Goal: Task Accomplishment & Management: Manage account settings

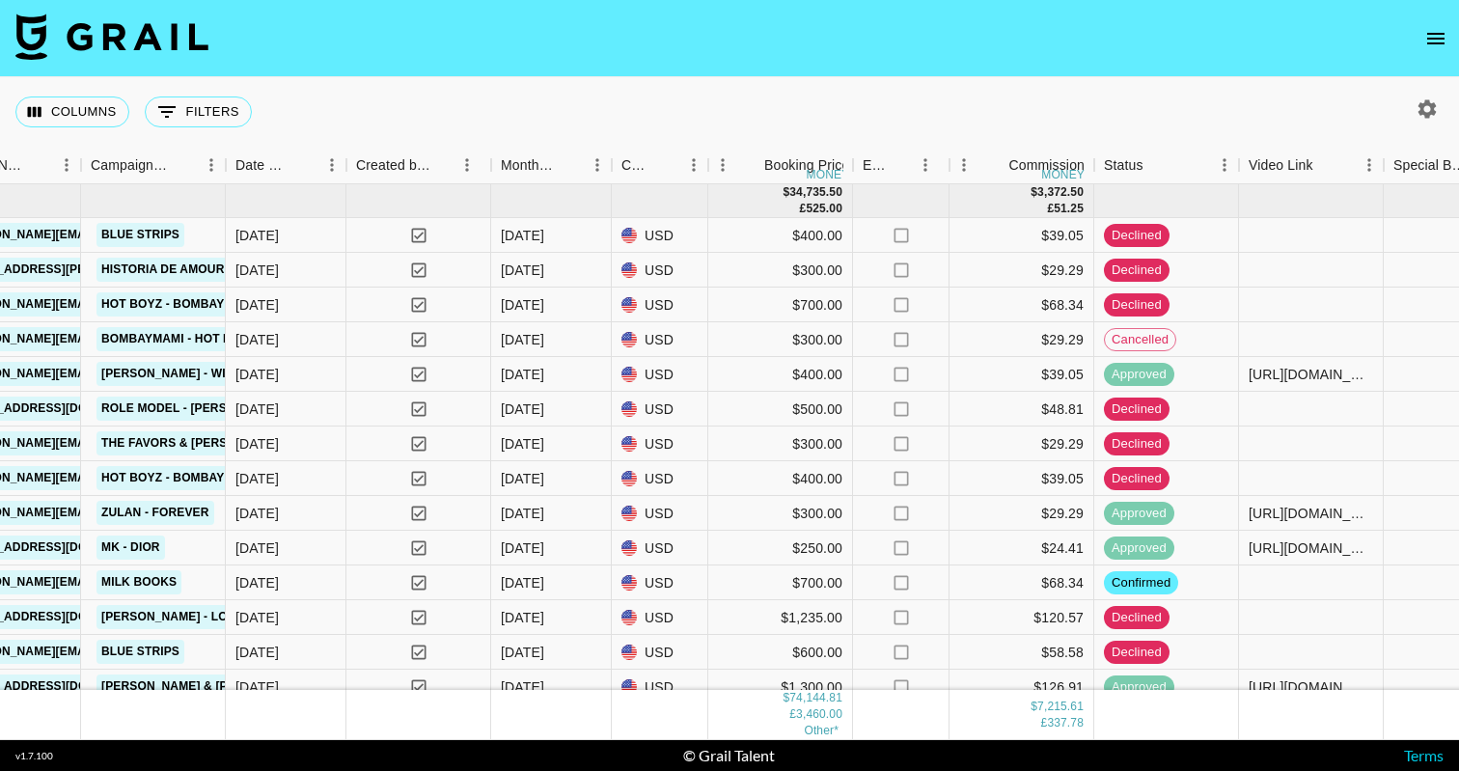
scroll to position [0, 1091]
click at [1427, 95] on button "button" at bounding box center [1427, 109] width 33 height 33
select select "Jun '25"
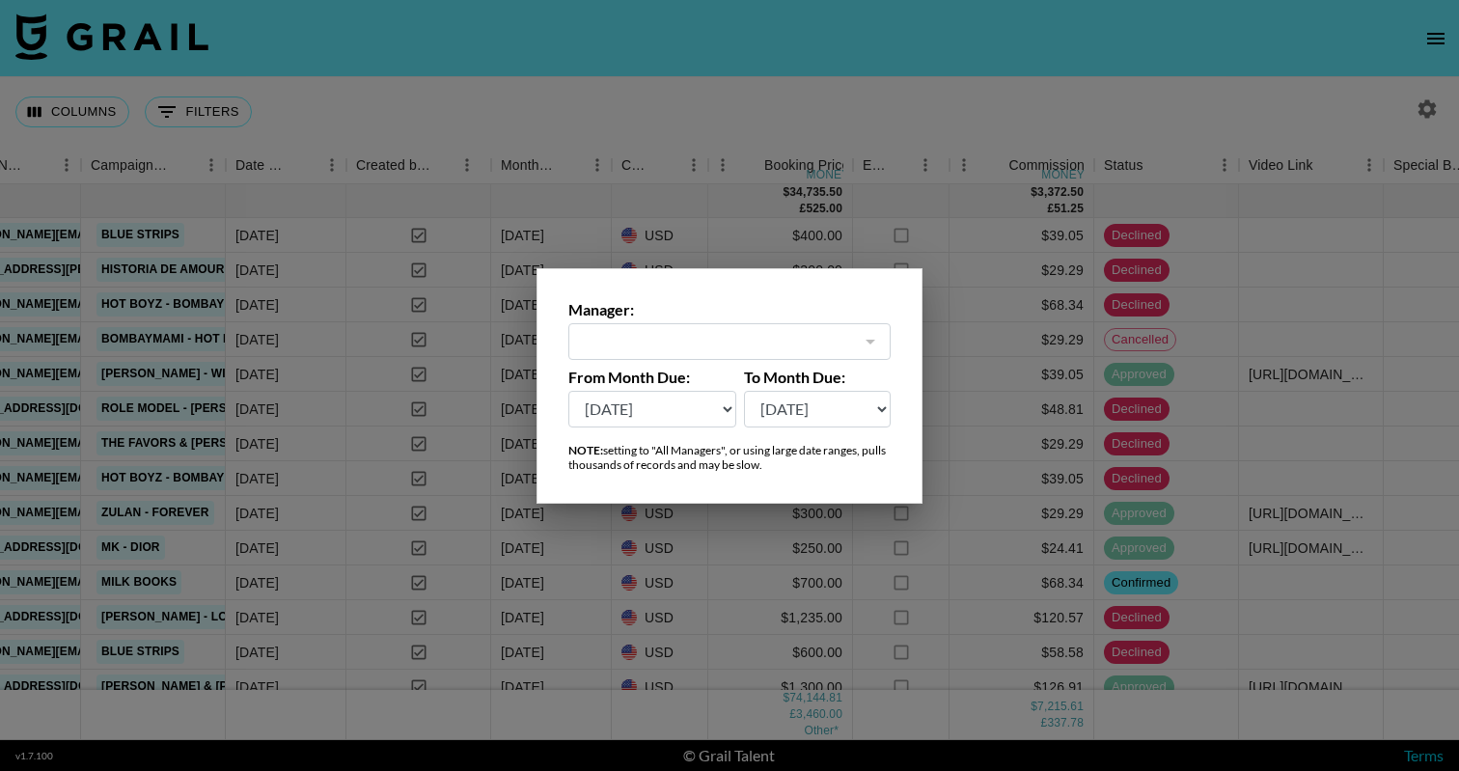
type input "[PERSON_NAME][EMAIL_ADDRESS][DOMAIN_NAME]"
select select "Apr '25"
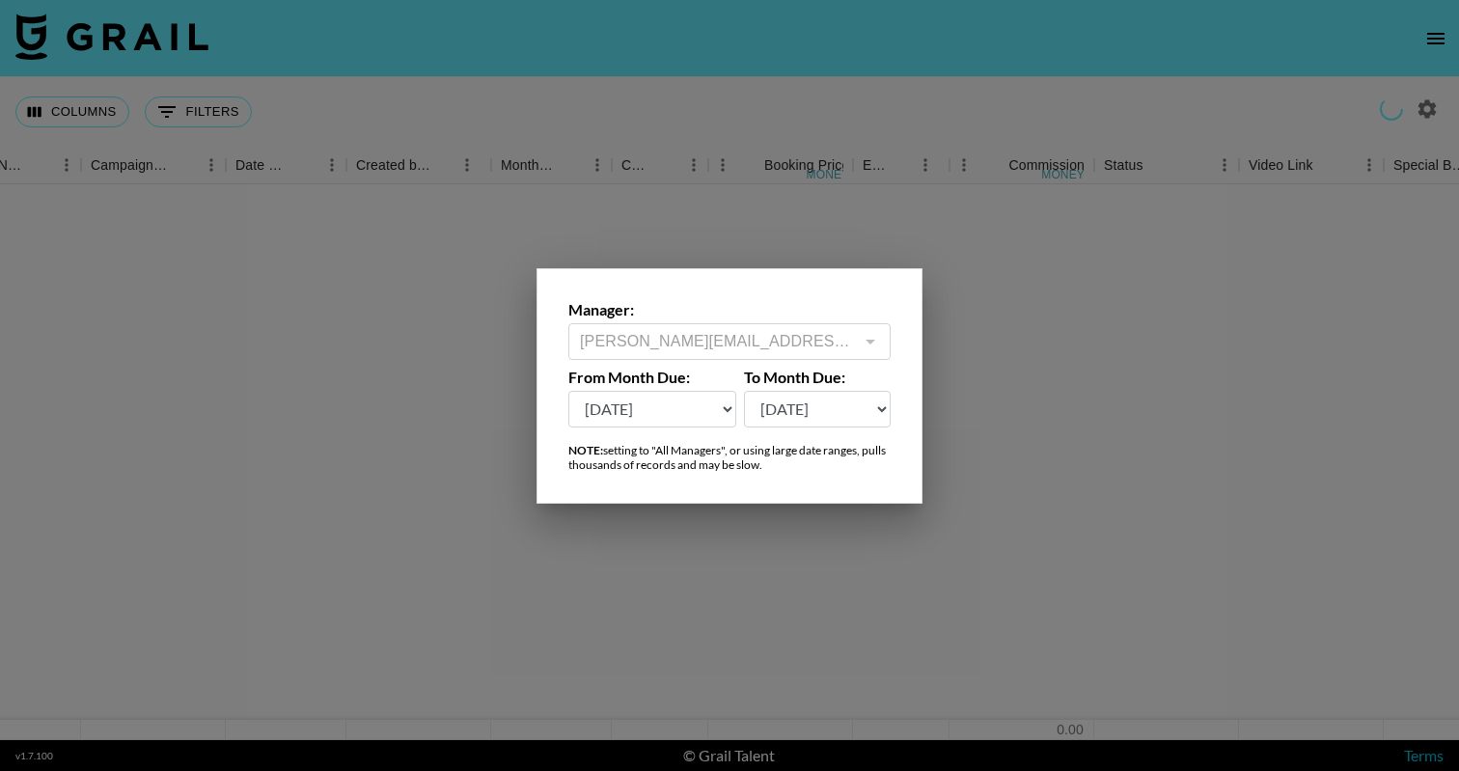
click at [1065, 249] on div at bounding box center [729, 385] width 1459 height 771
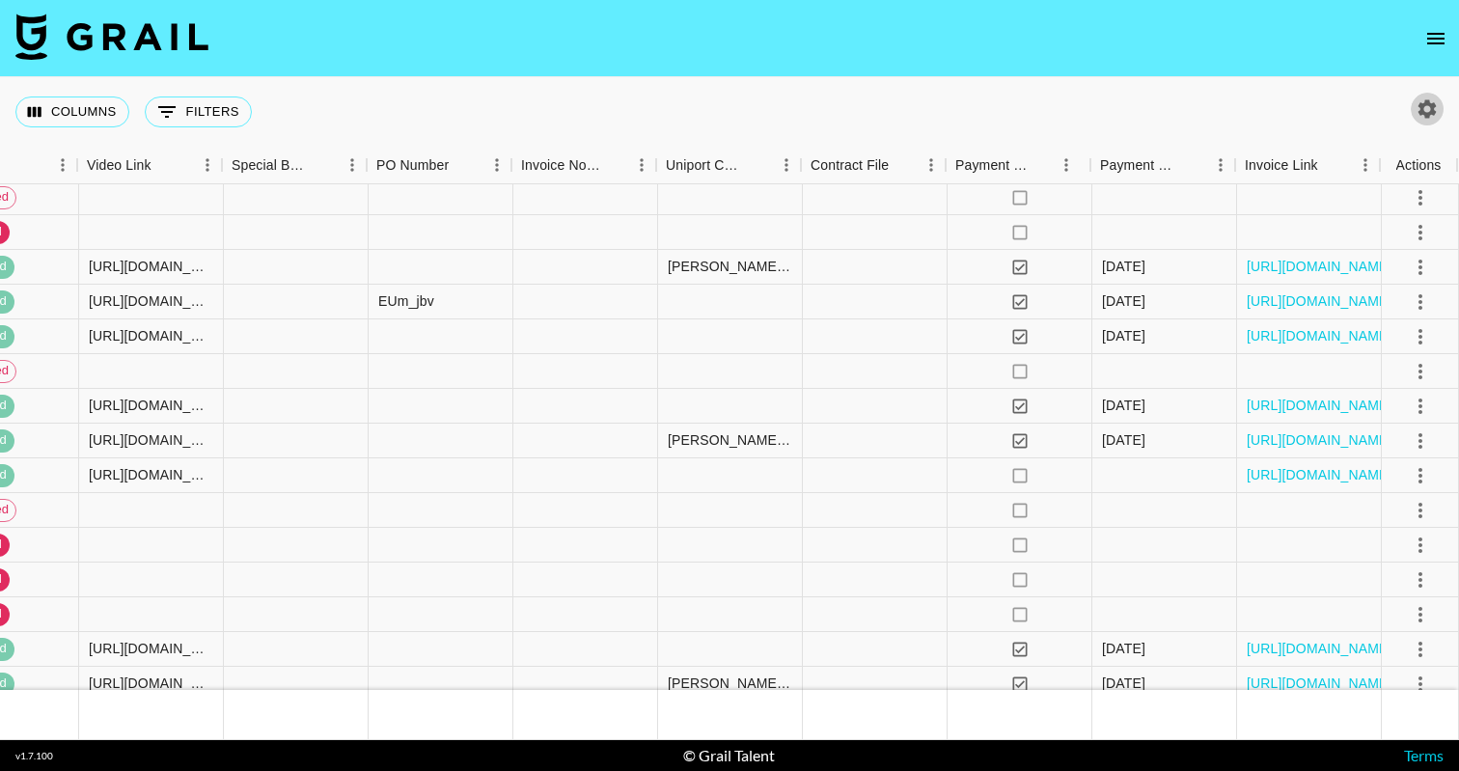
scroll to position [3267, 2251]
click at [1299, 473] on link "https://in.xero.com/HXZ22XSnqH1nMfEZhfDfDVrFcbUBQfsedHYDxrWX" at bounding box center [1320, 474] width 146 height 19
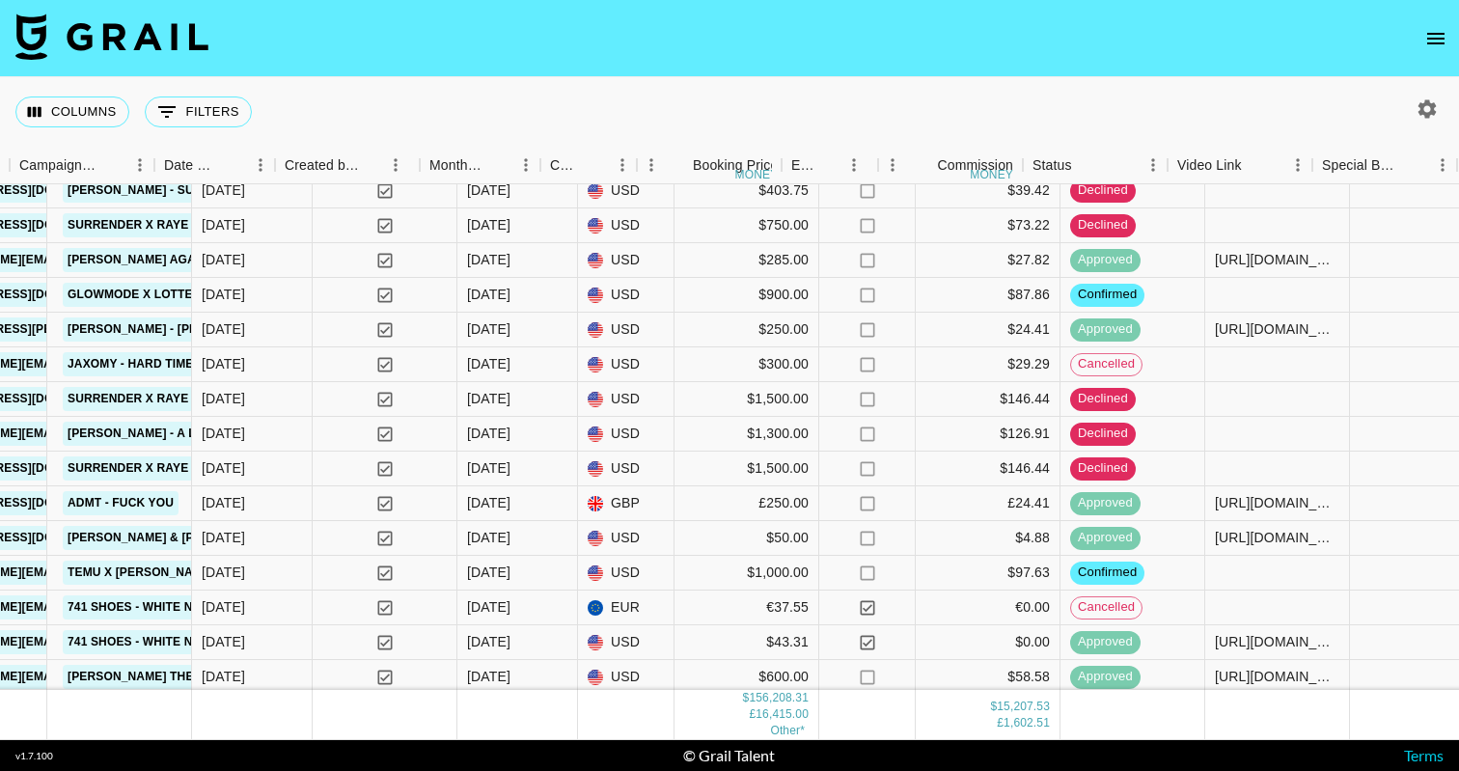
scroll to position [8811, 1099]
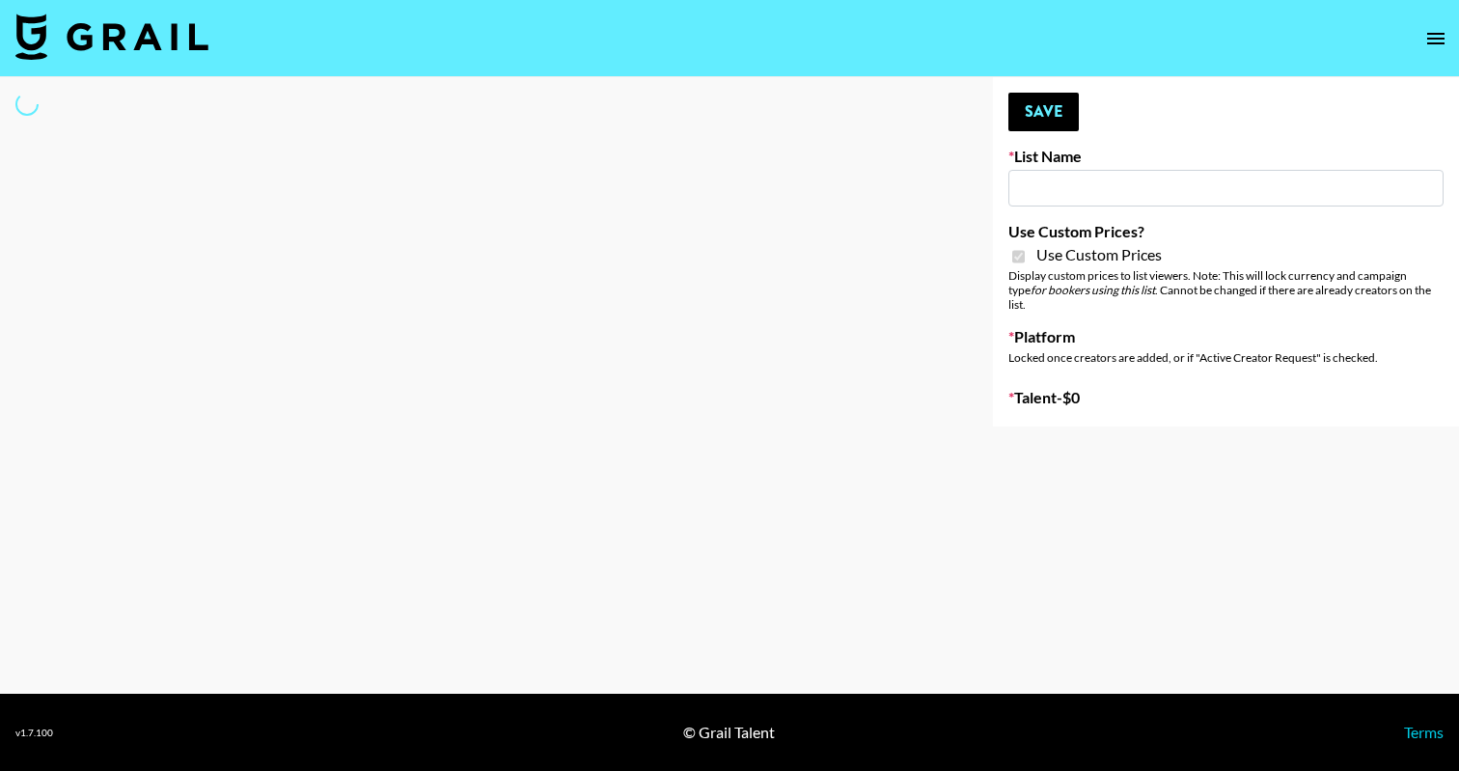
type input "Content Labs for Govee's TV Backlight 3."
checkbox input "true"
select select "Brand"
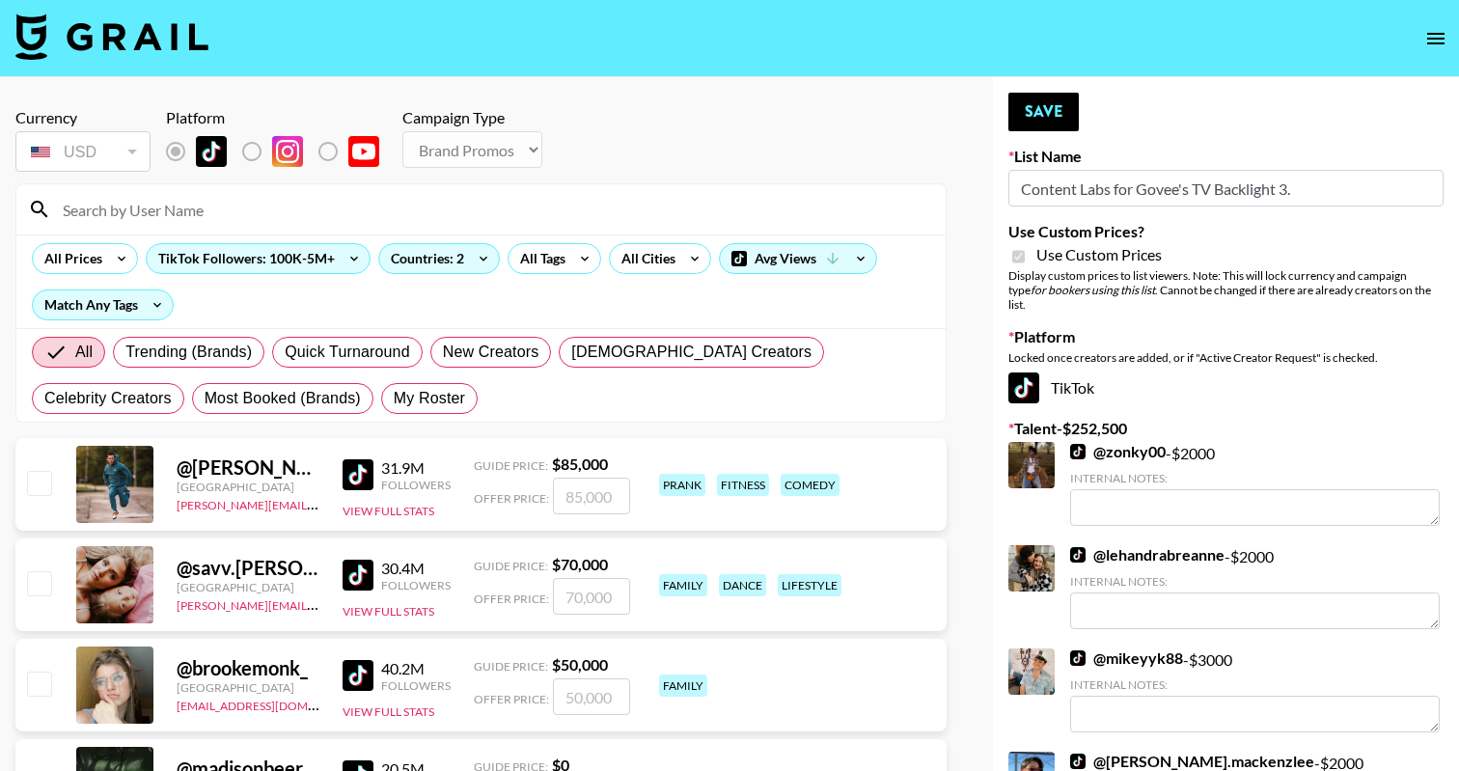
click at [256, 210] on input at bounding box center [492, 209] width 883 height 31
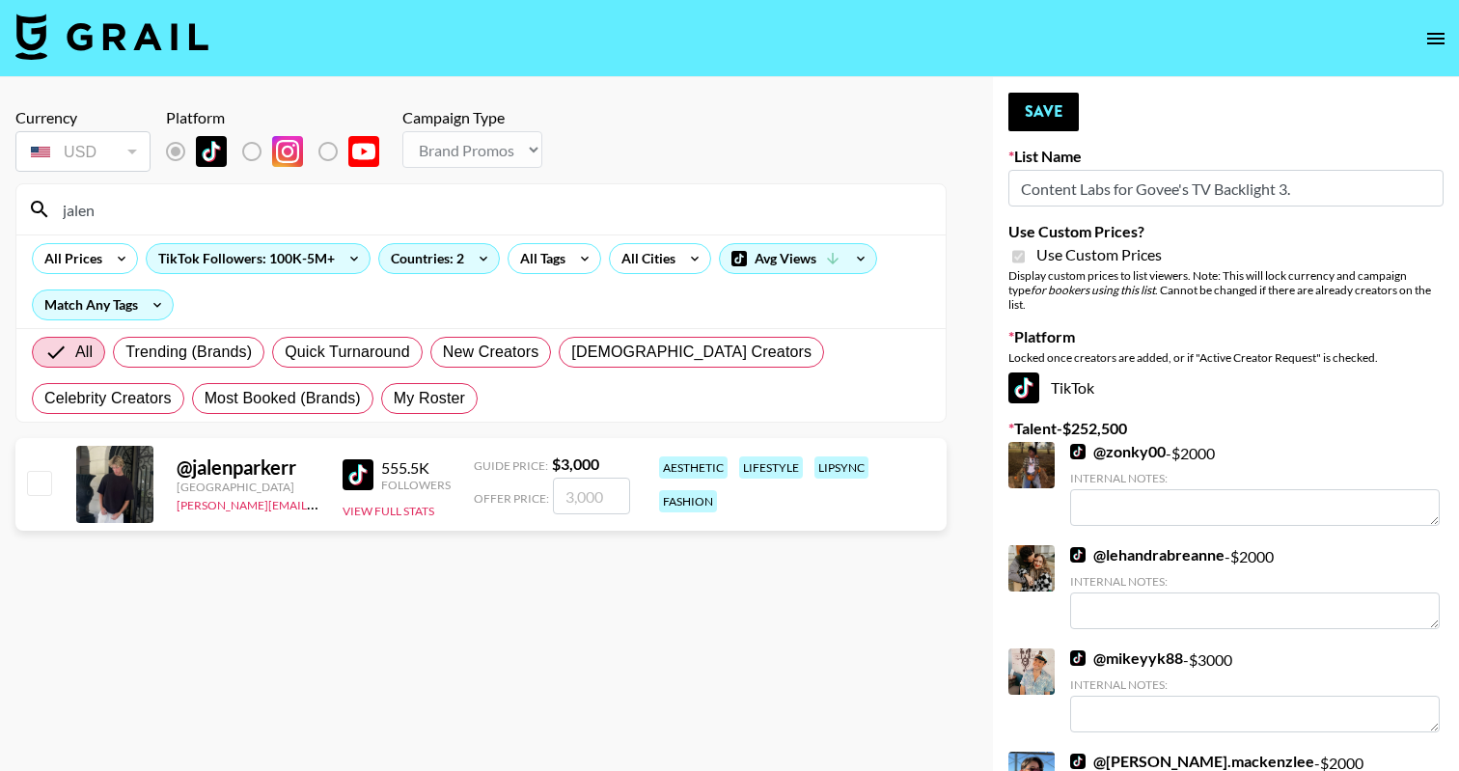
type input "jalen"
click at [21, 487] on div "@ jalenparkerr United States amanda.johnsson@grail-talent.com 555.5K Followers …" at bounding box center [480, 484] width 931 height 93
click at [612, 496] on input "number" at bounding box center [591, 496] width 77 height 37
checkbox input "true"
type input "2000"
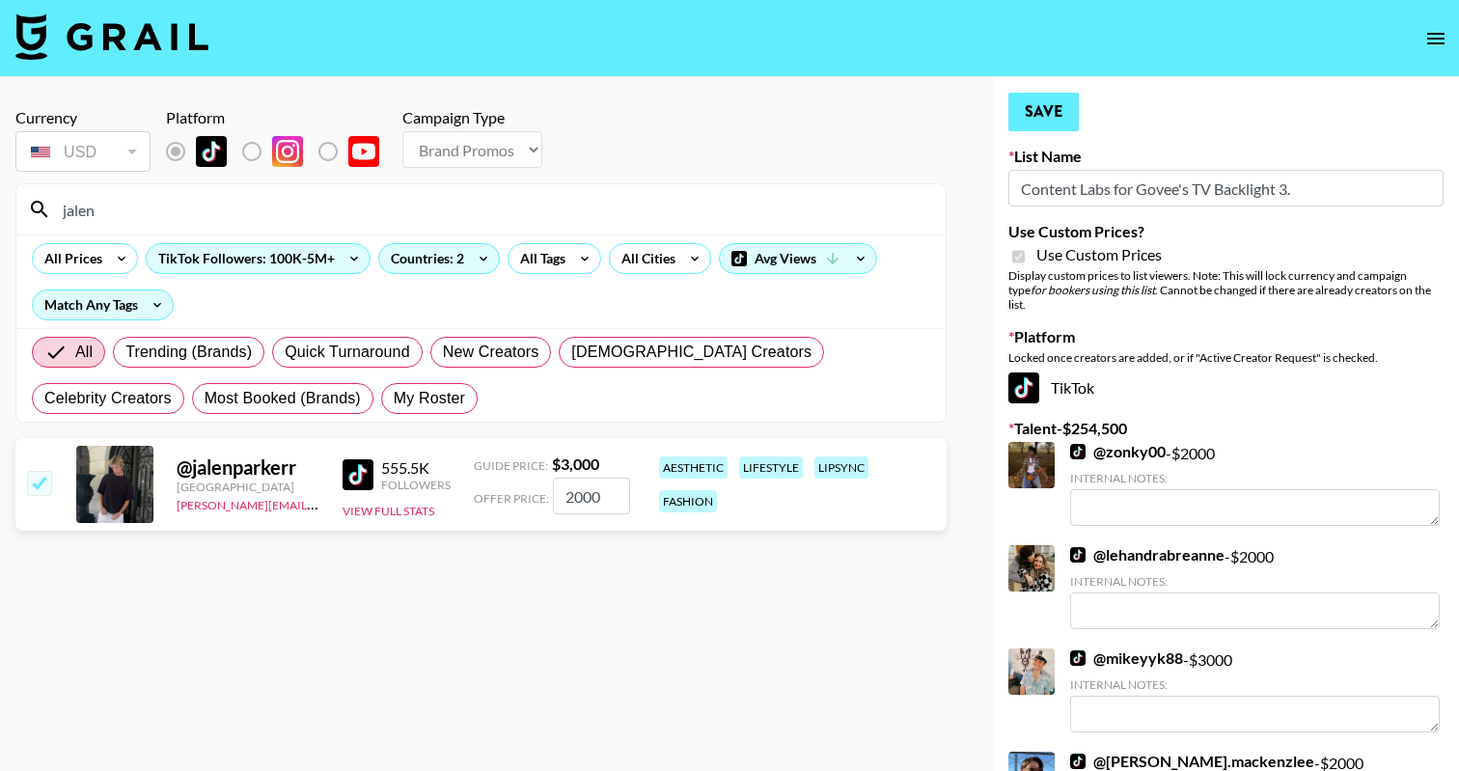
click at [1056, 119] on button "Save" at bounding box center [1043, 112] width 70 height 39
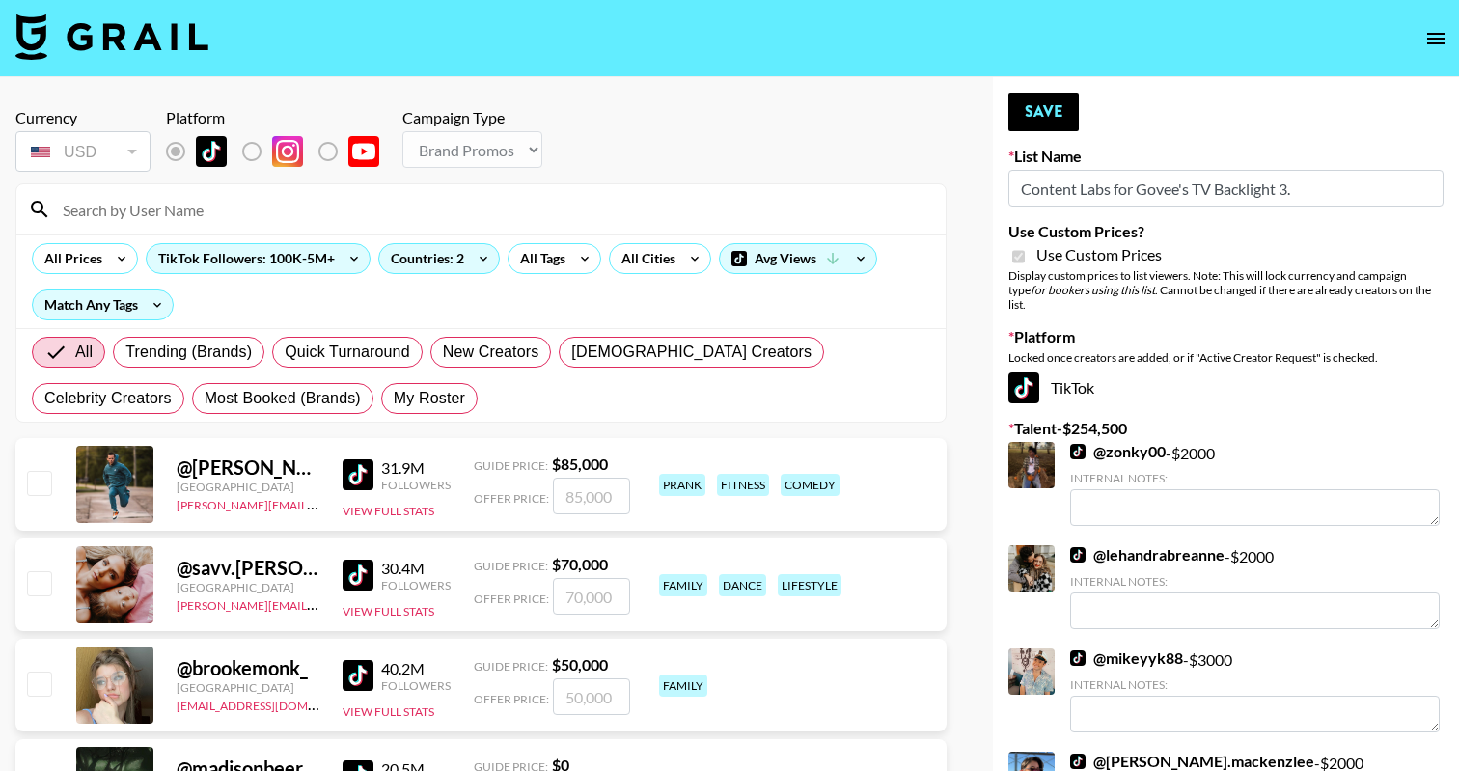
click at [207, 213] on input at bounding box center [492, 209] width 883 height 31
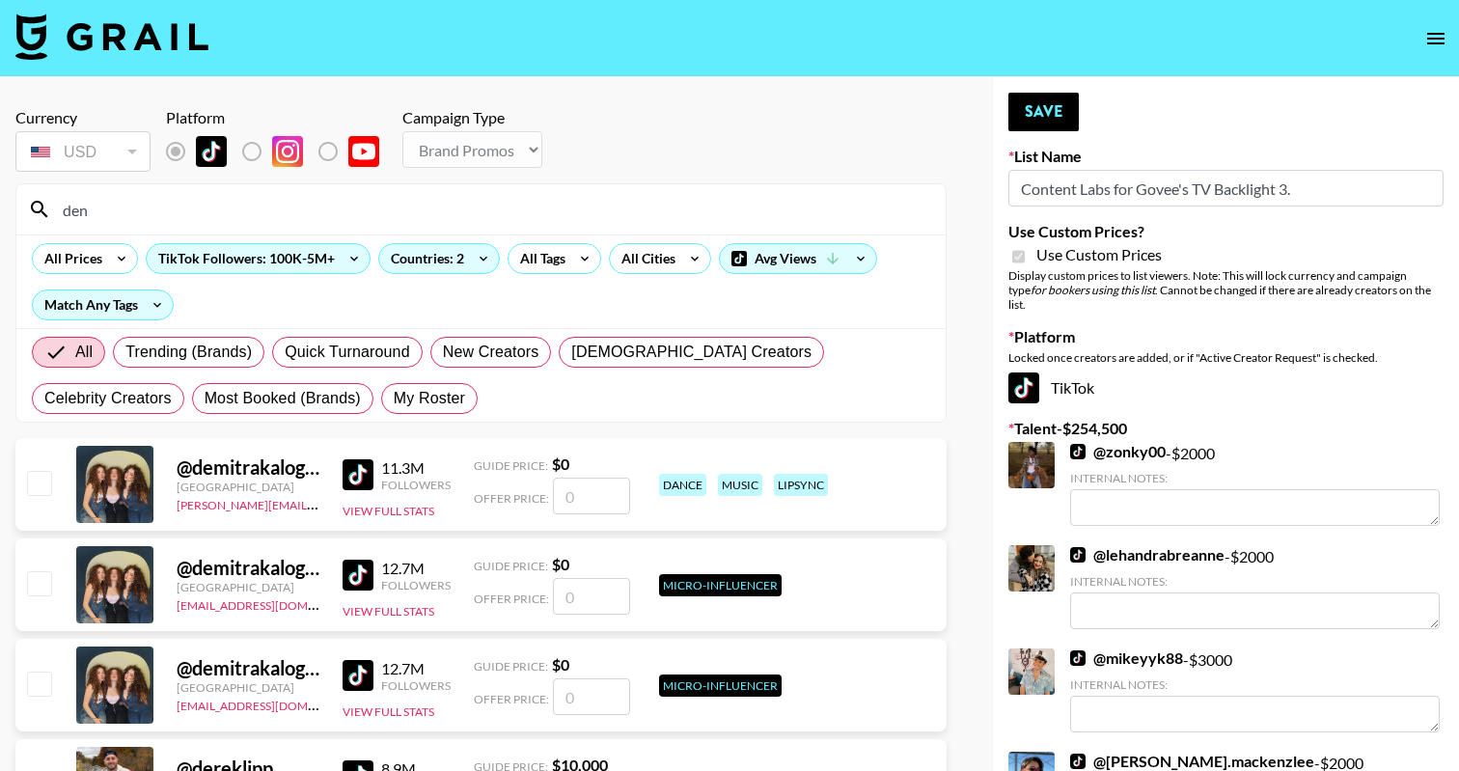
type input "denn"
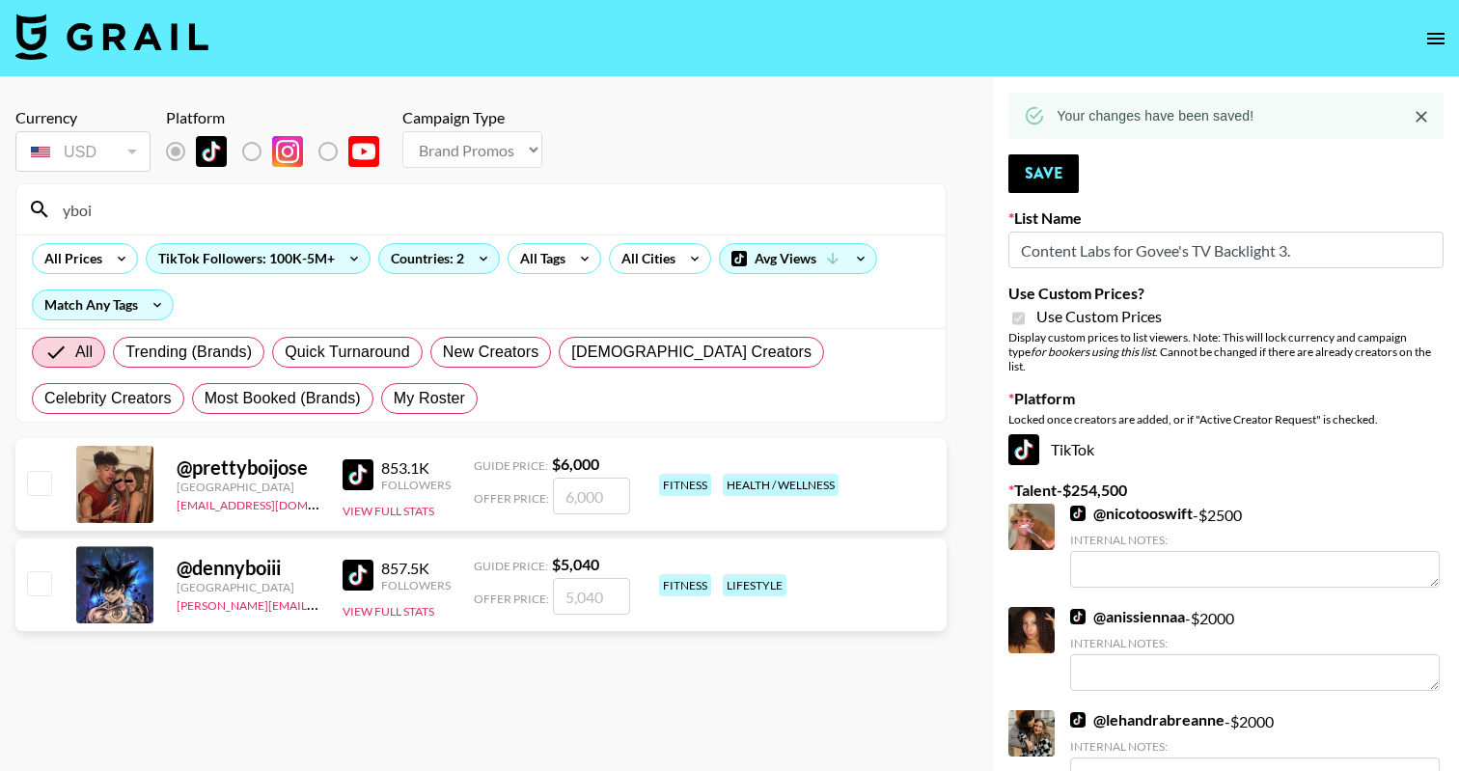
type input "yboi"
click at [33, 592] on input "checkbox" at bounding box center [38, 582] width 23 height 23
checkbox input "true"
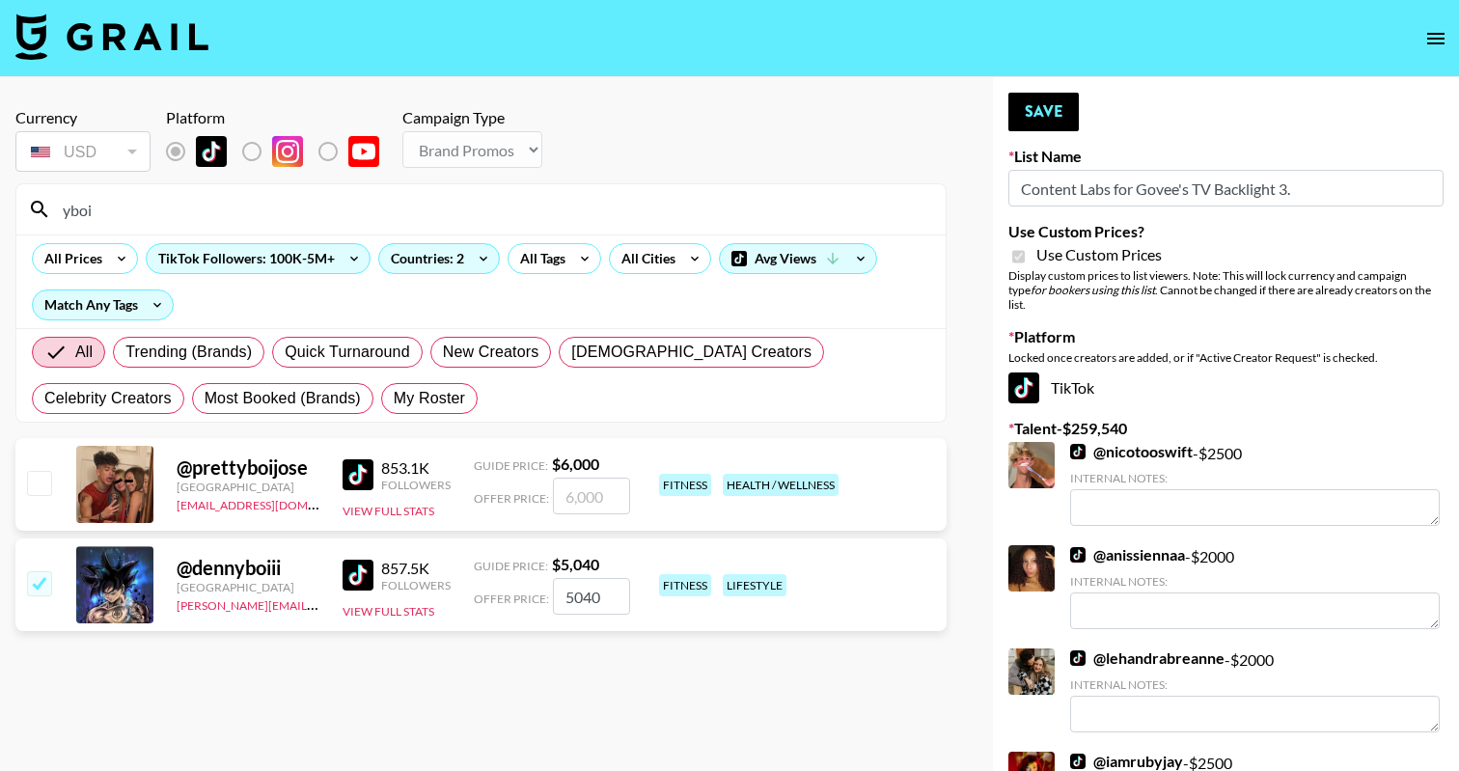
click at [585, 607] on input "5040" at bounding box center [591, 596] width 77 height 37
type input "2000"
click at [1037, 96] on button "Save" at bounding box center [1043, 112] width 70 height 39
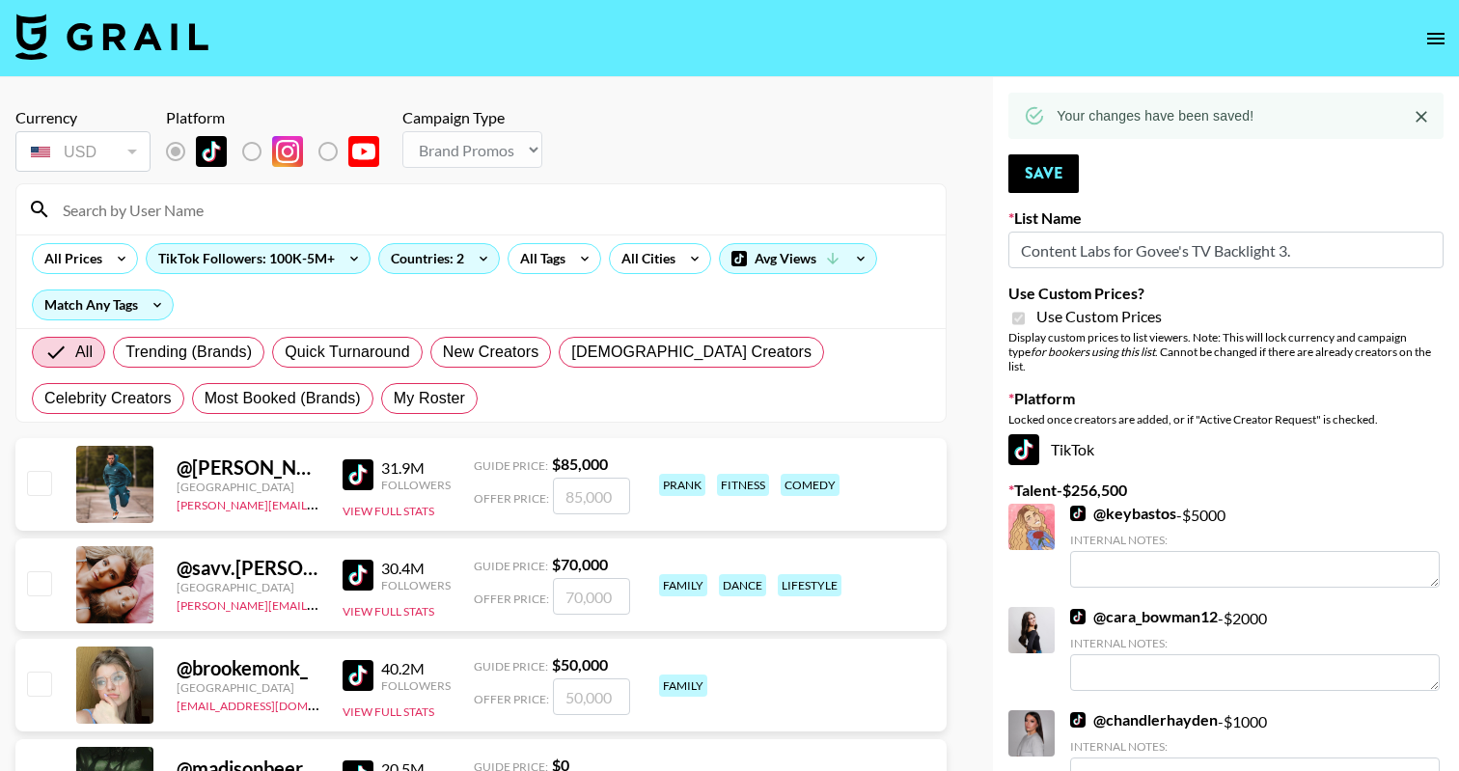
click at [233, 207] on input at bounding box center [492, 209] width 883 height 31
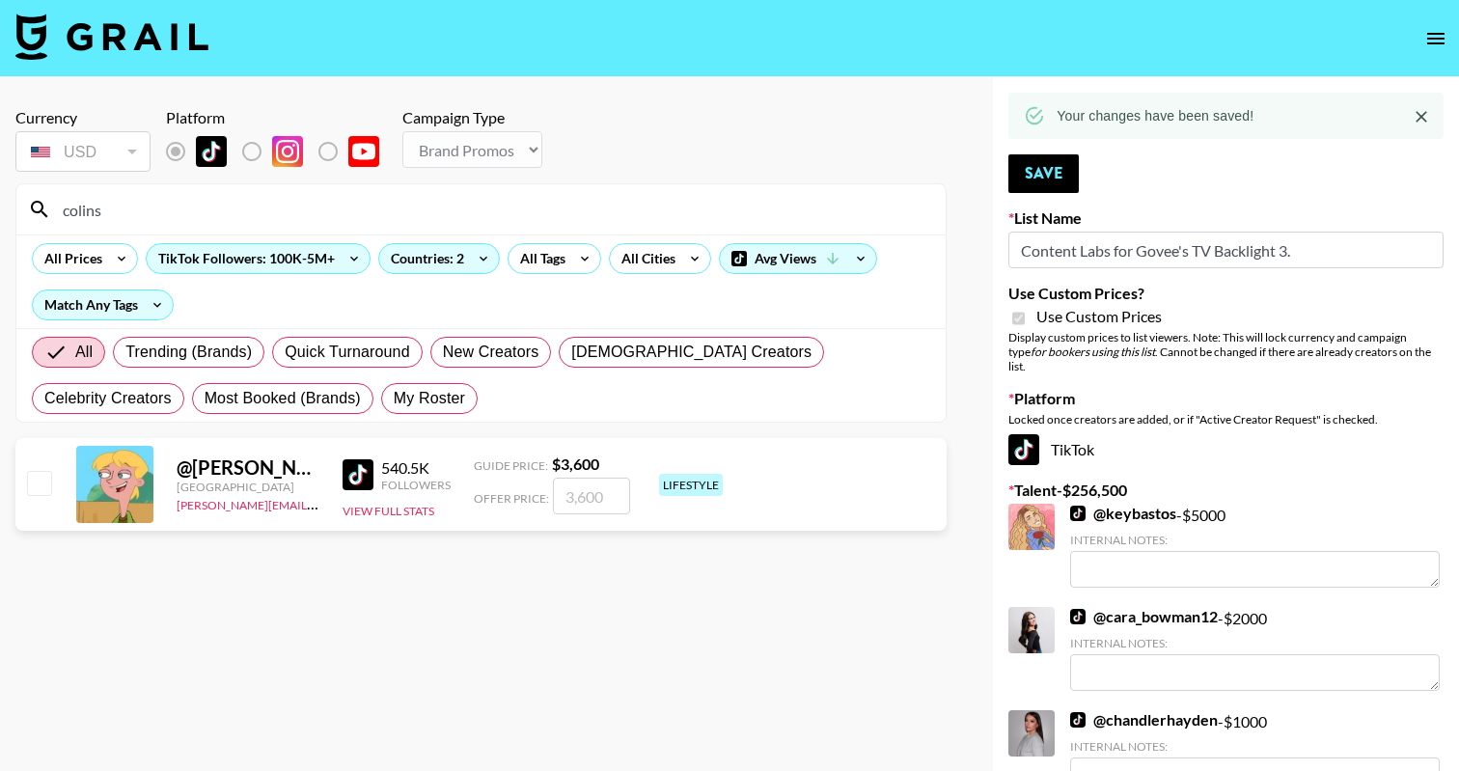
type input "colins"
click at [41, 480] on input "checkbox" at bounding box center [38, 482] width 23 height 23
checkbox input "true"
type input "3600"
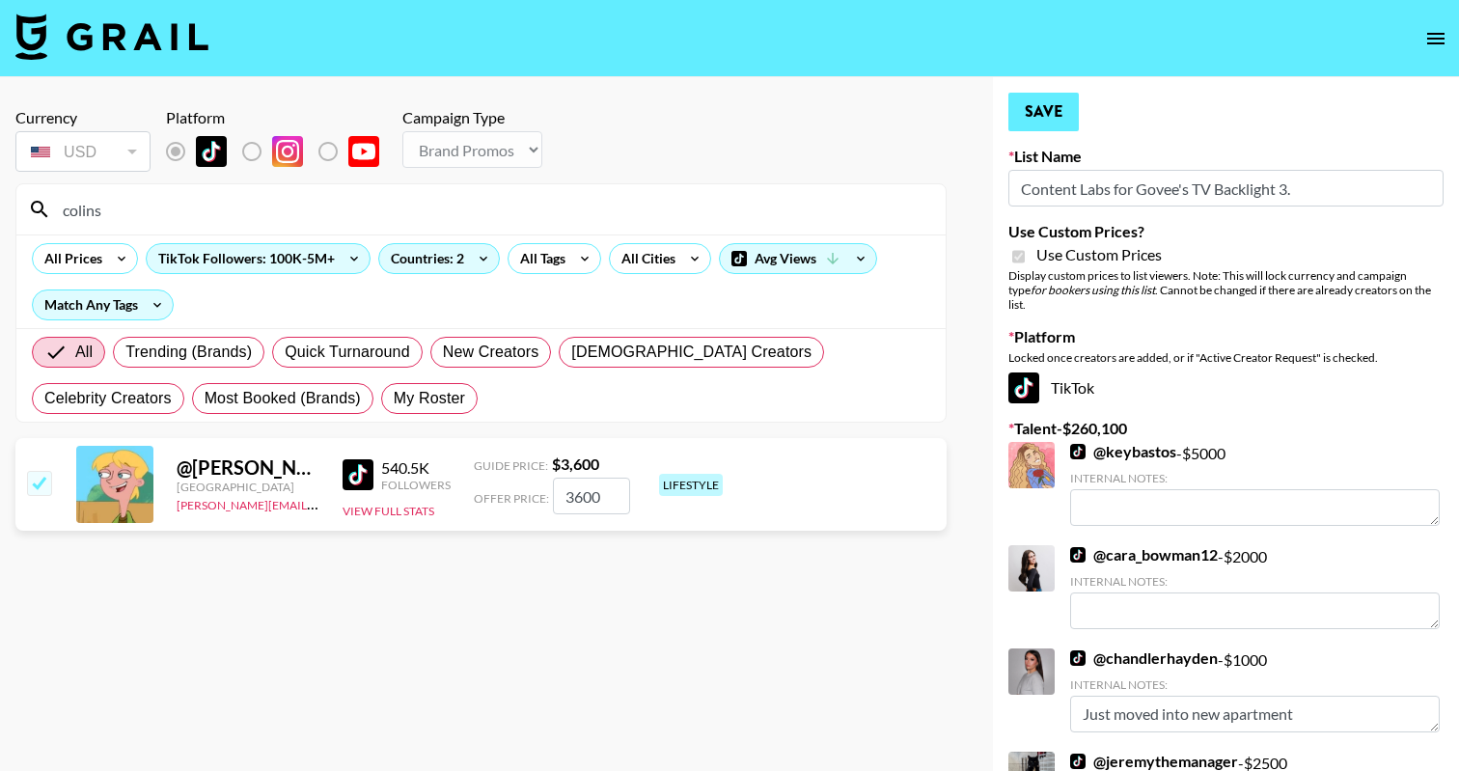
click at [1031, 130] on button "Save" at bounding box center [1043, 112] width 70 height 39
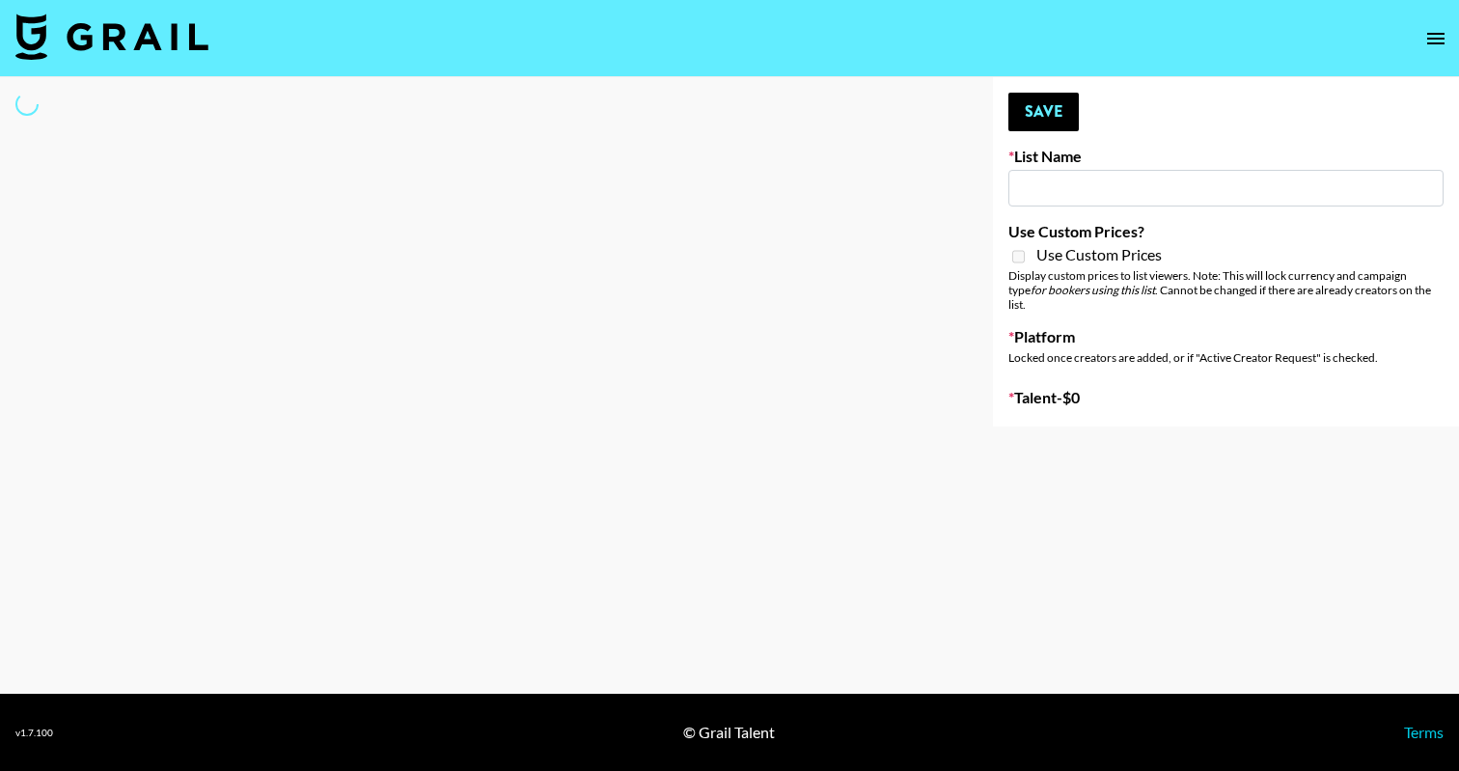
type input "London Fashion Week Sep 25"
select select "Song"
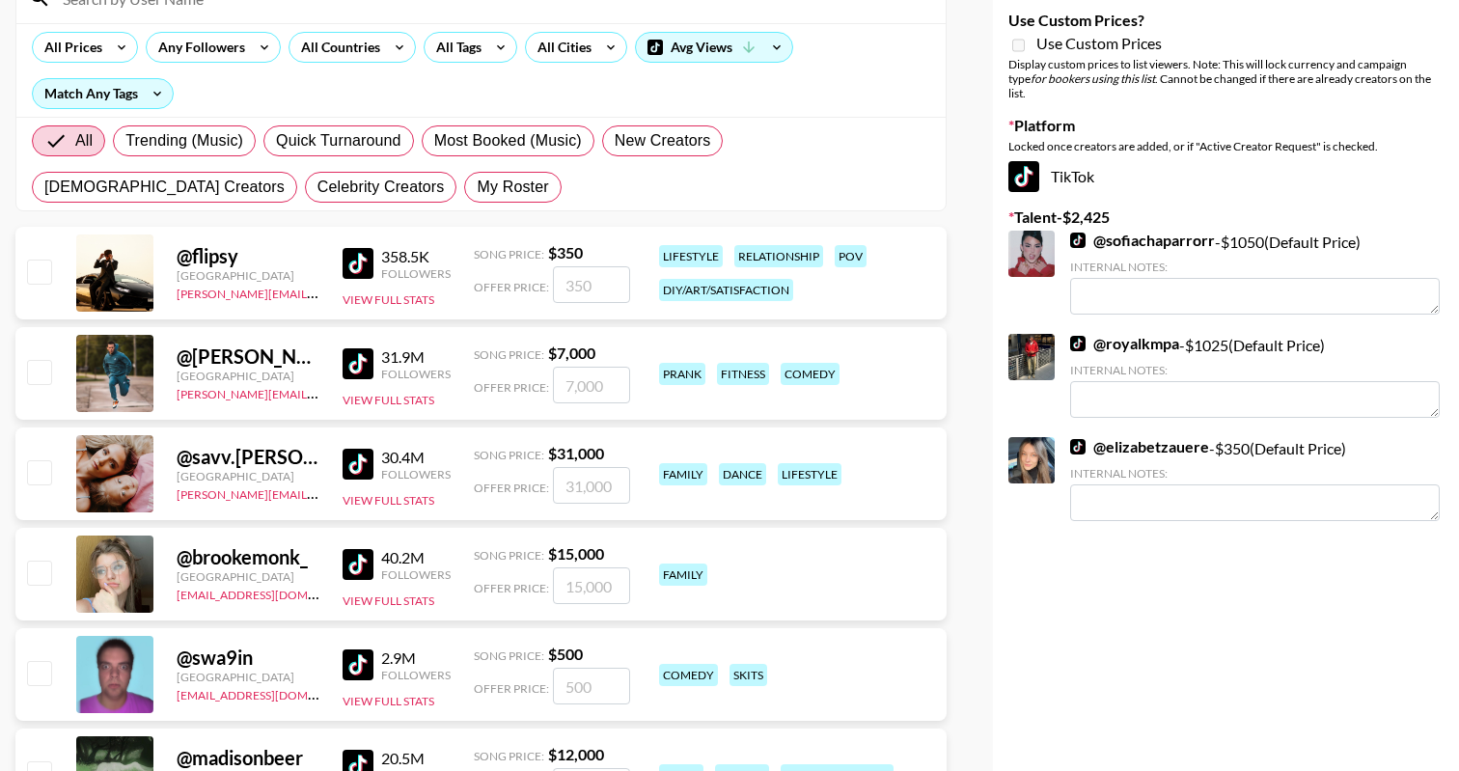
scroll to position [45, 0]
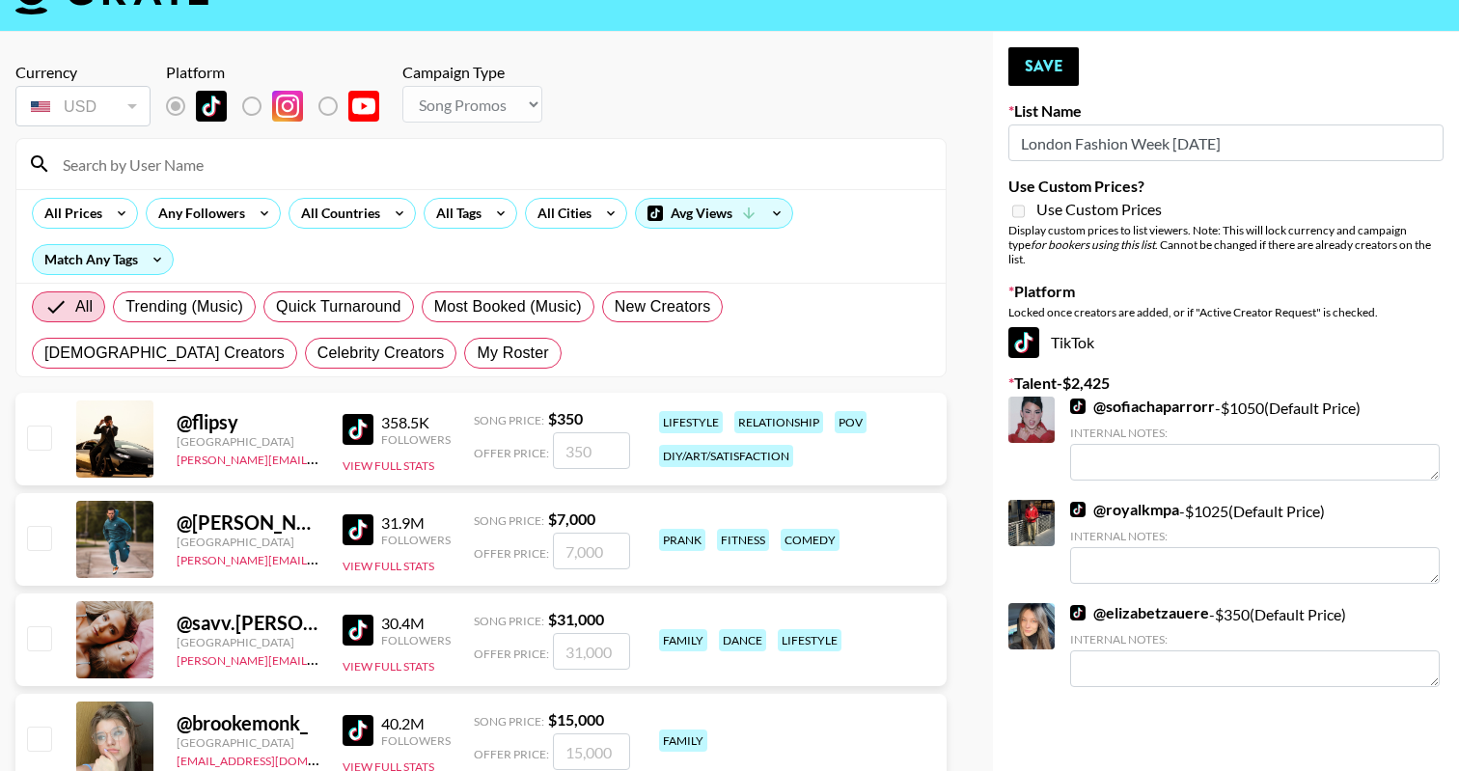
click at [403, 171] on input at bounding box center [492, 164] width 883 height 31
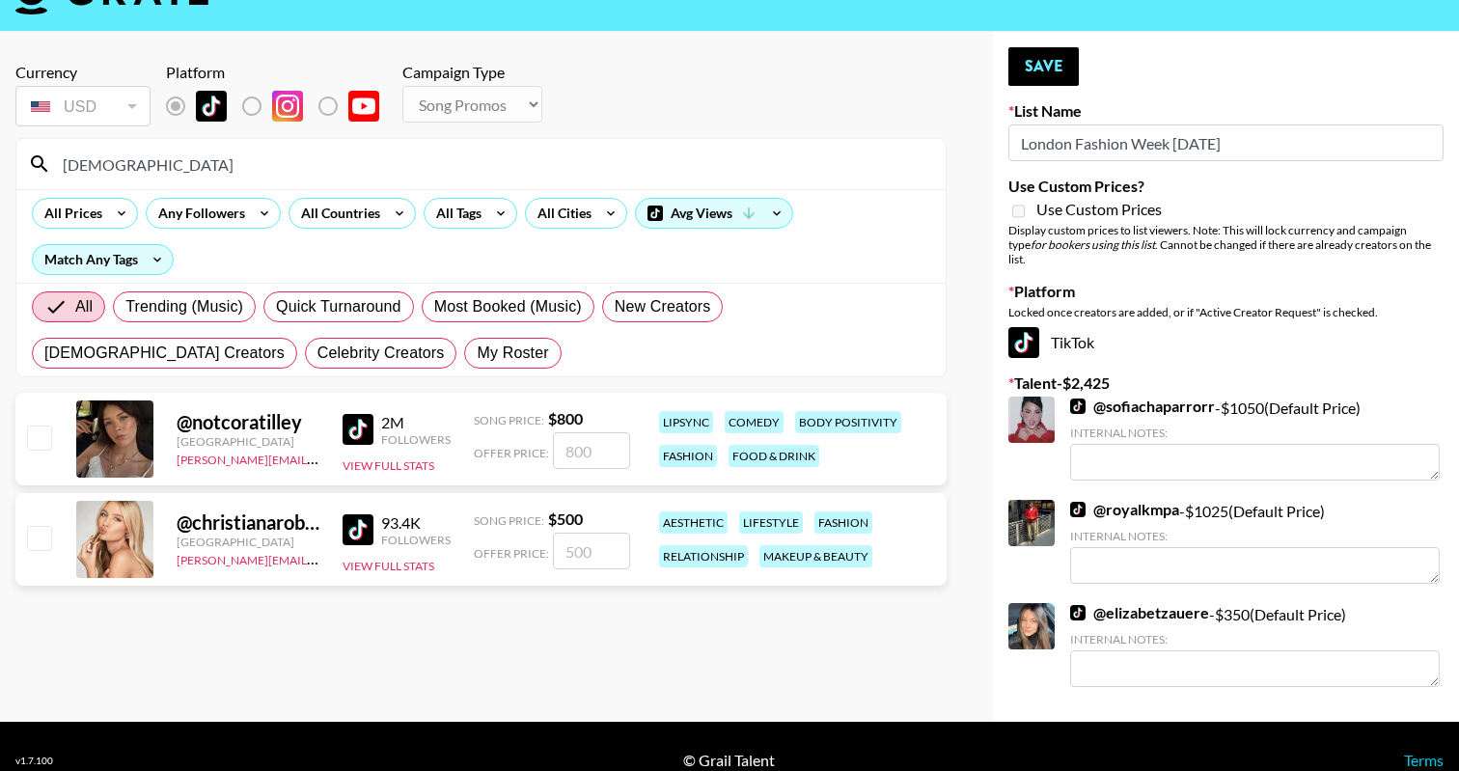
type input "christiana"
click at [27, 539] on input "checkbox" at bounding box center [38, 537] width 23 height 23
checkbox input "true"
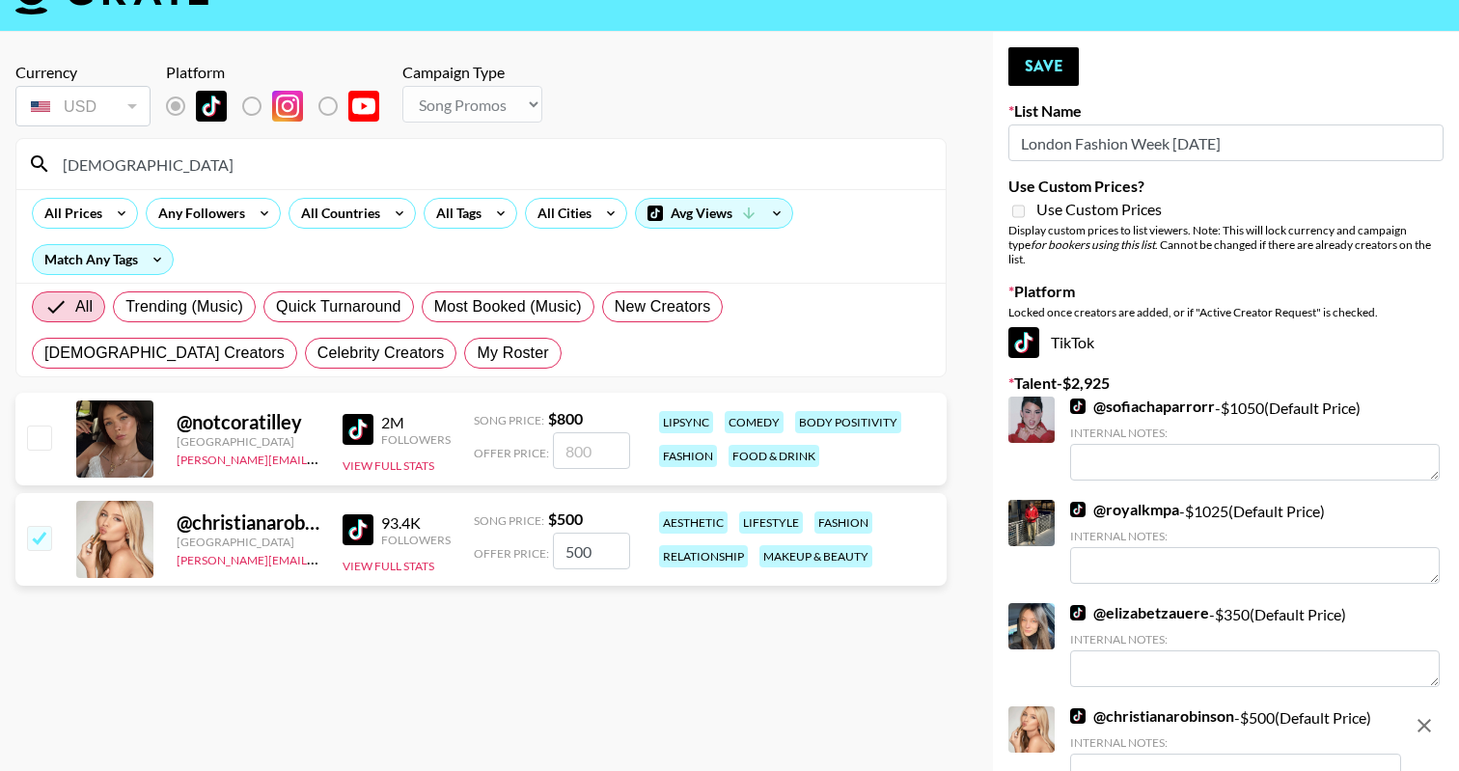
type input "500"
click at [1047, 64] on button "Save" at bounding box center [1043, 66] width 70 height 39
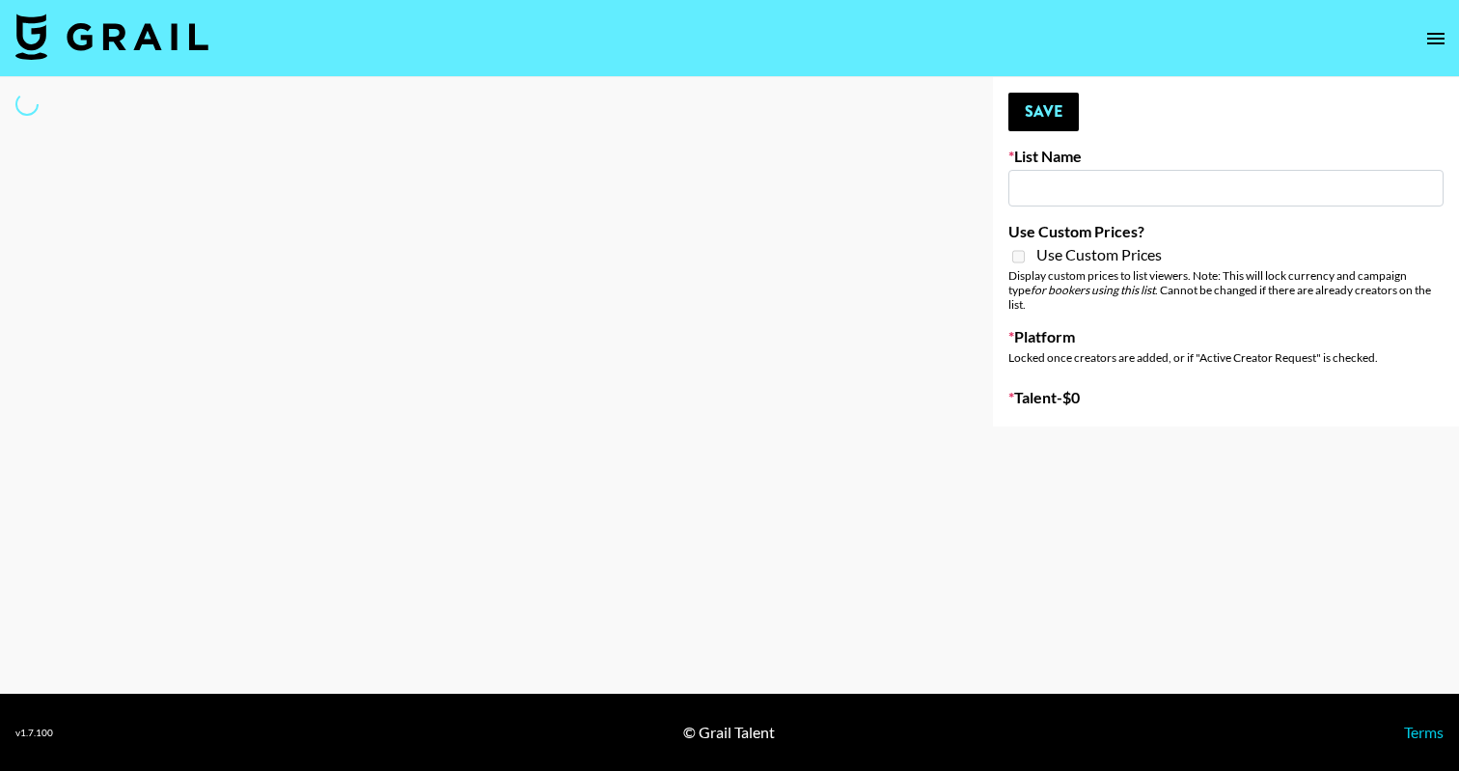
type input "Paris Fashion Week [DATE]"
select select "Song"
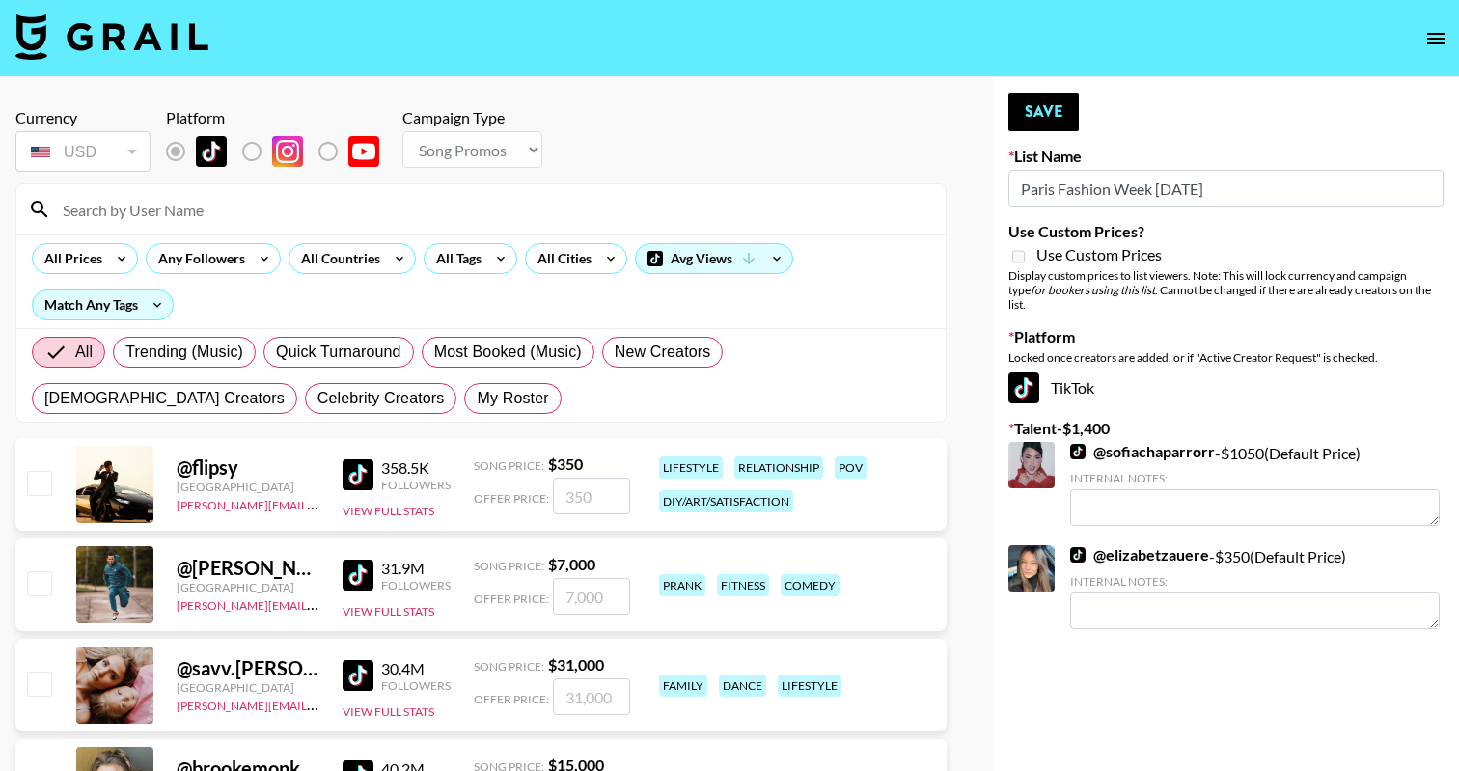
click at [344, 220] on input at bounding box center [492, 209] width 883 height 31
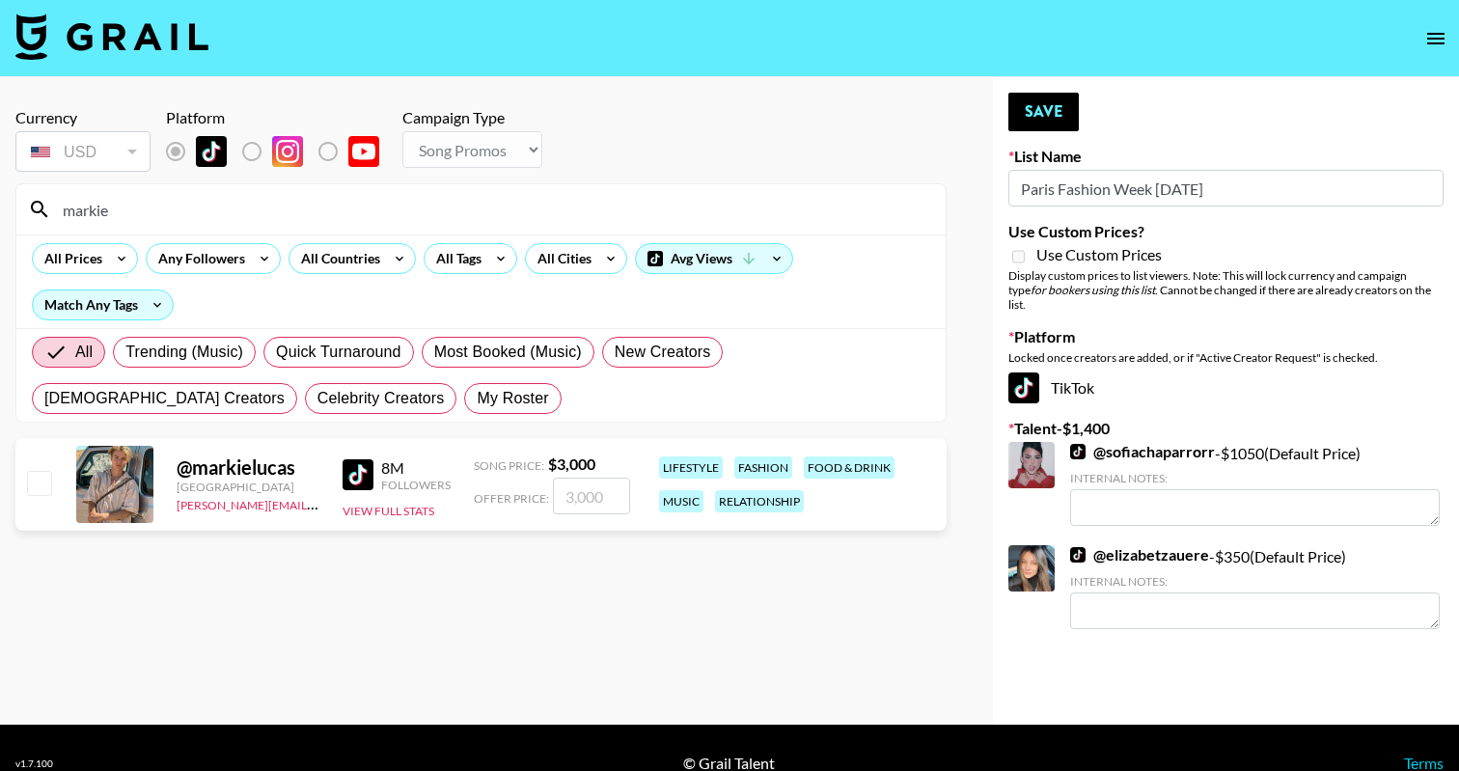
type input "markie"
click at [48, 487] on input "checkbox" at bounding box center [38, 482] width 23 height 23
checkbox input "true"
type input "3000"
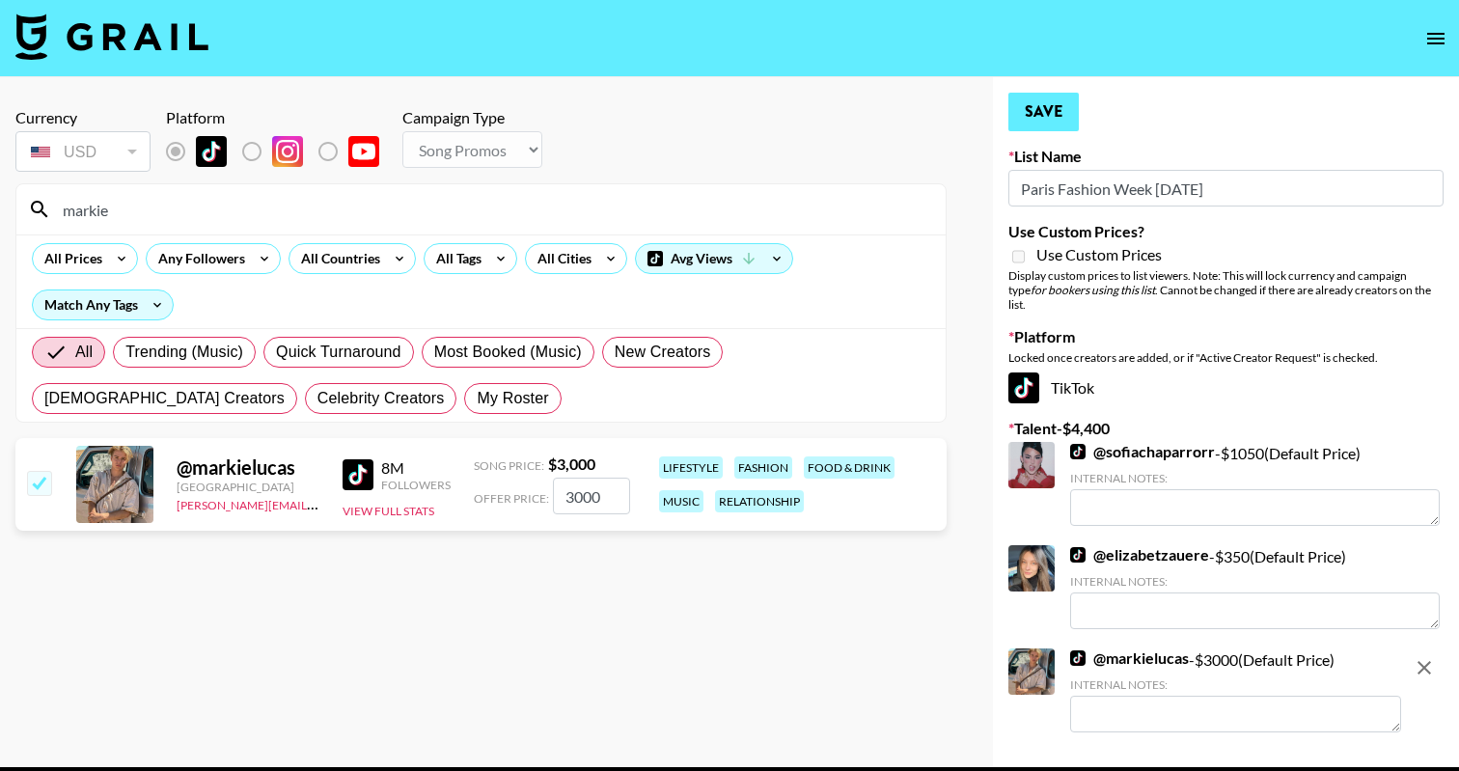
click at [1053, 118] on button "Save" at bounding box center [1043, 112] width 70 height 39
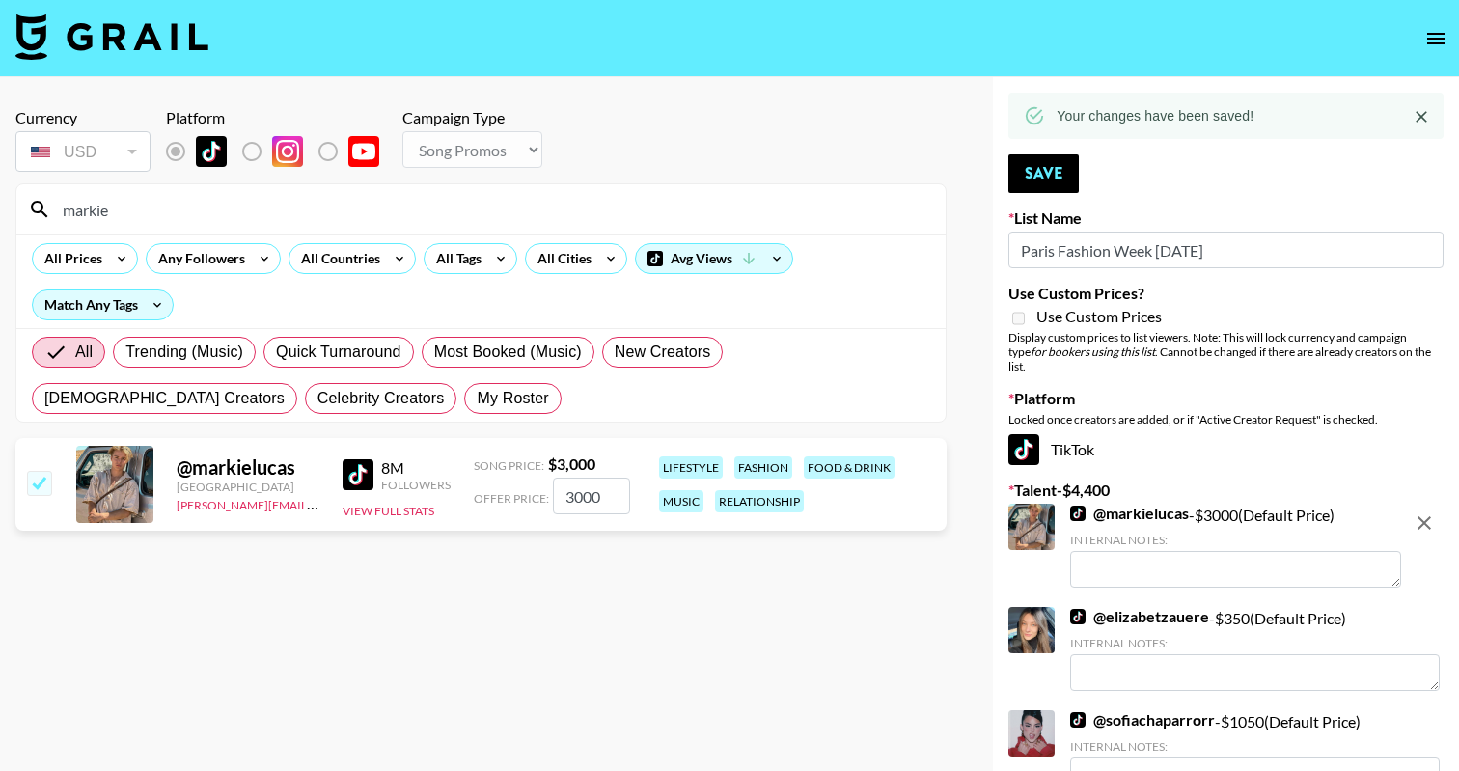
click at [458, 218] on input "markie" at bounding box center [492, 209] width 883 height 31
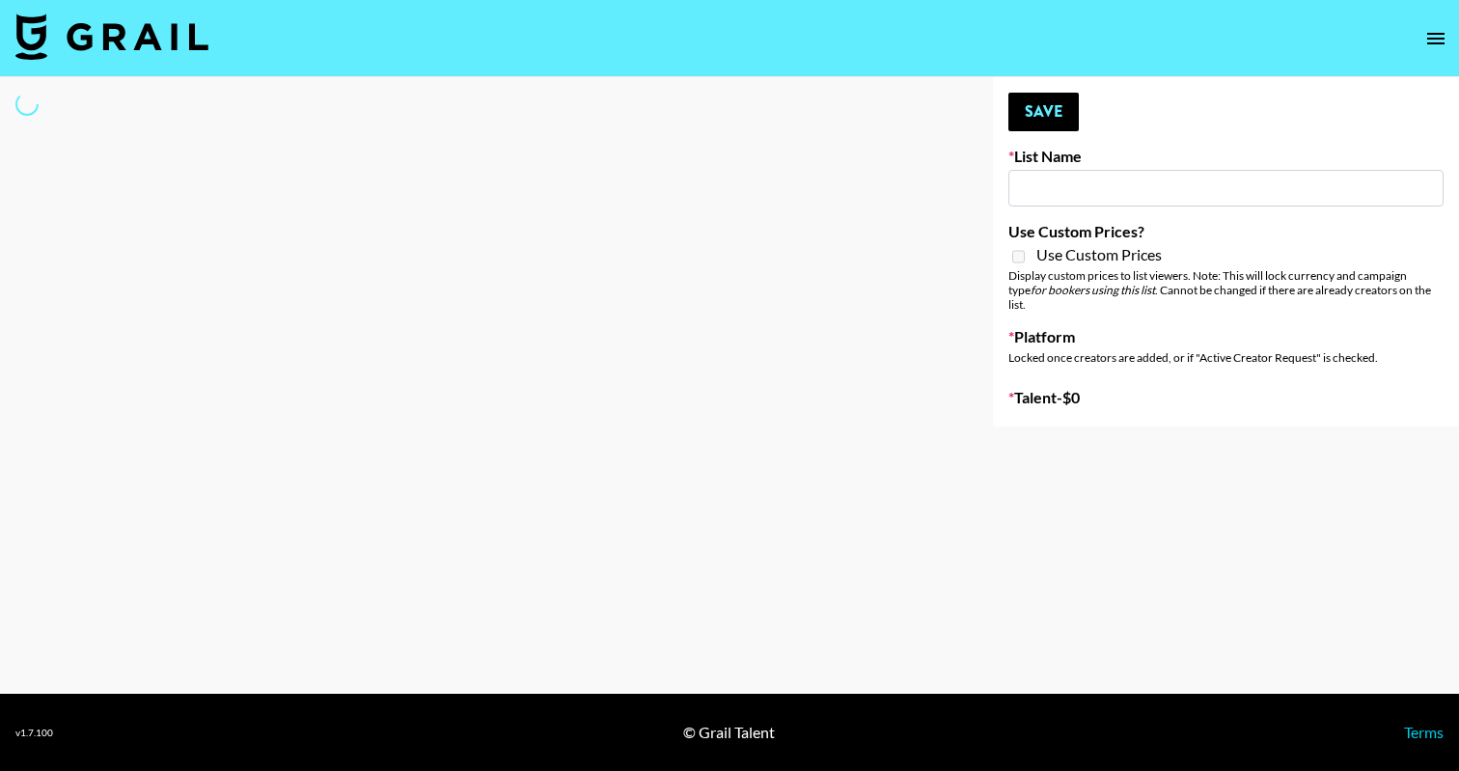
type input "Milan Fashion Week [DATE]"
select select "Song"
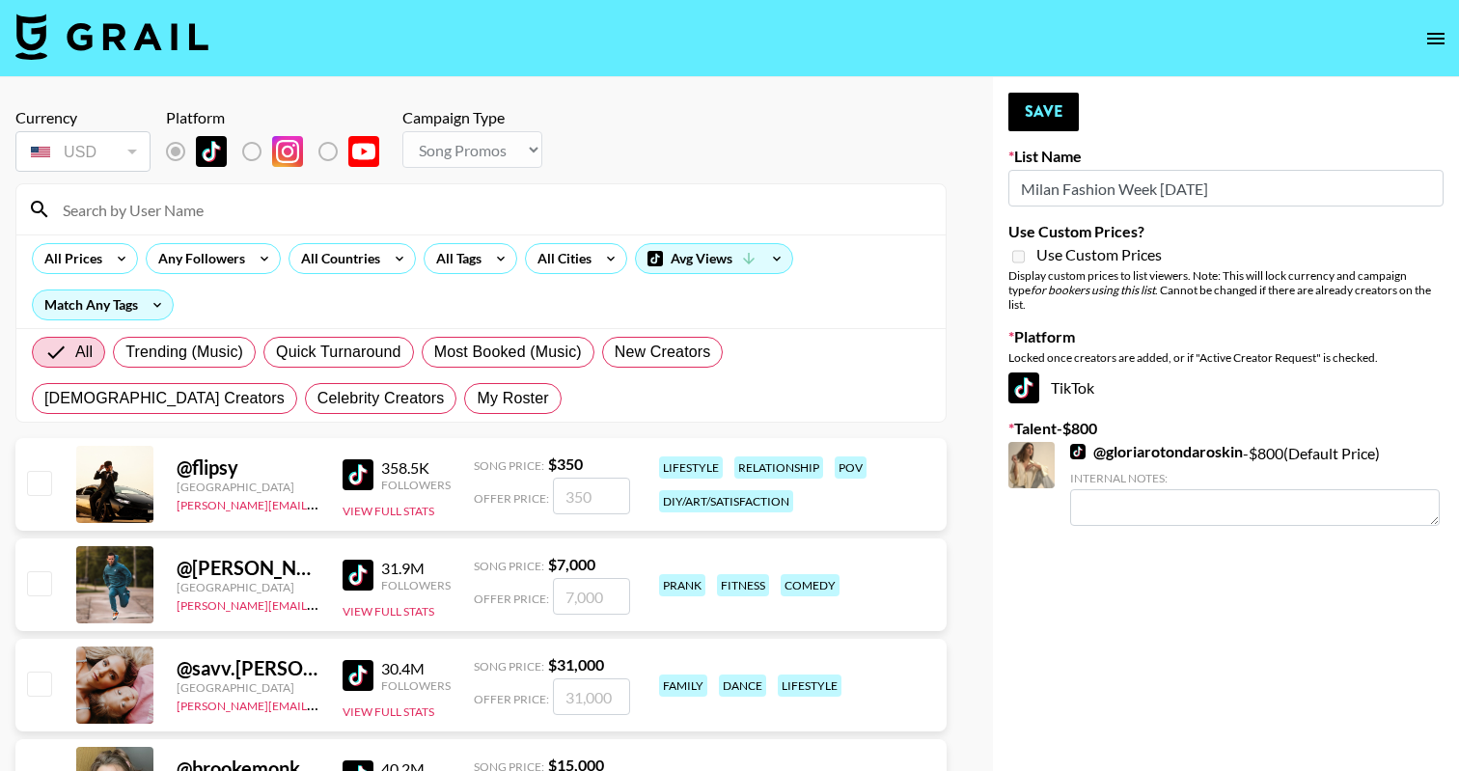
click at [257, 218] on input at bounding box center [492, 209] width 883 height 31
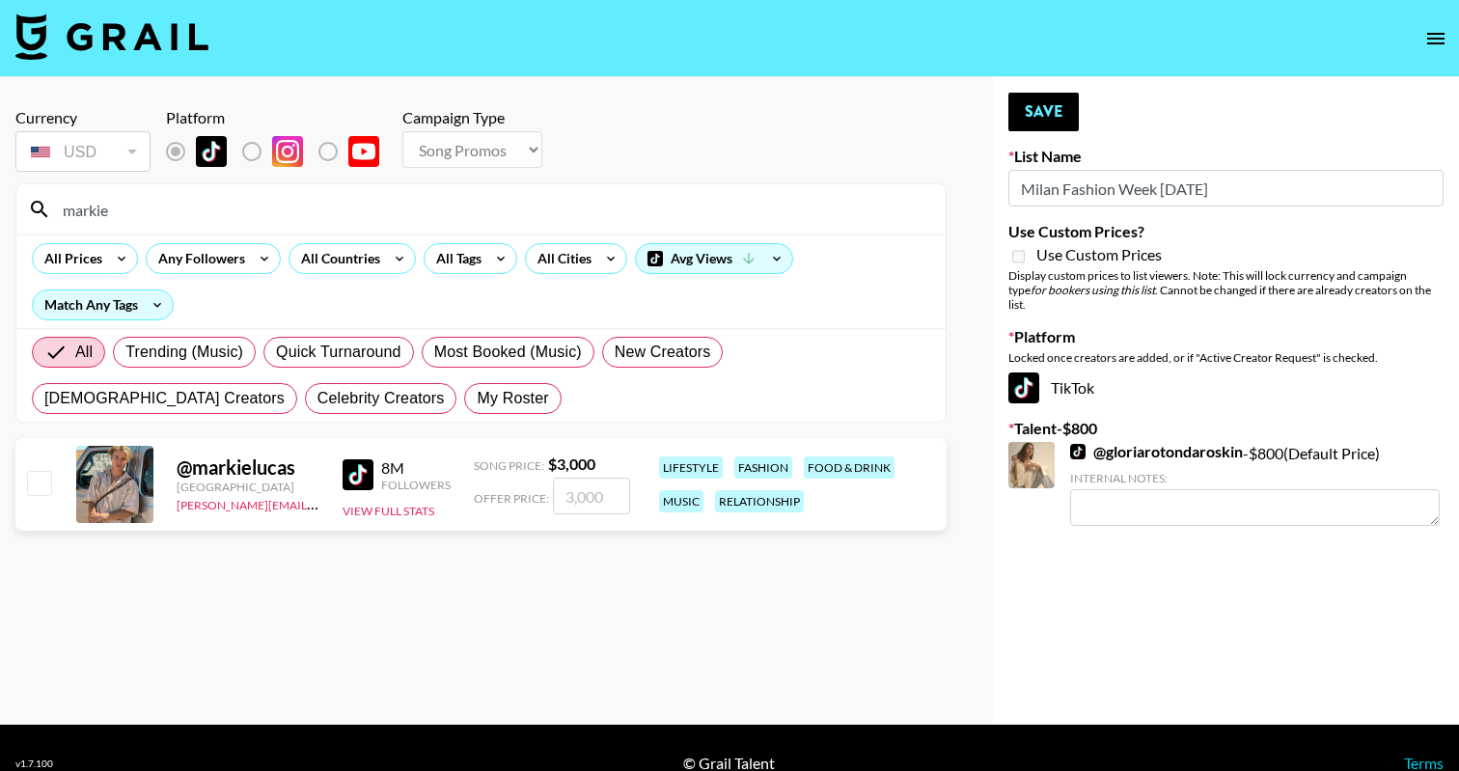
type input "markie"
click at [32, 485] on input "checkbox" at bounding box center [38, 482] width 23 height 23
checkbox input "true"
type input "3000"
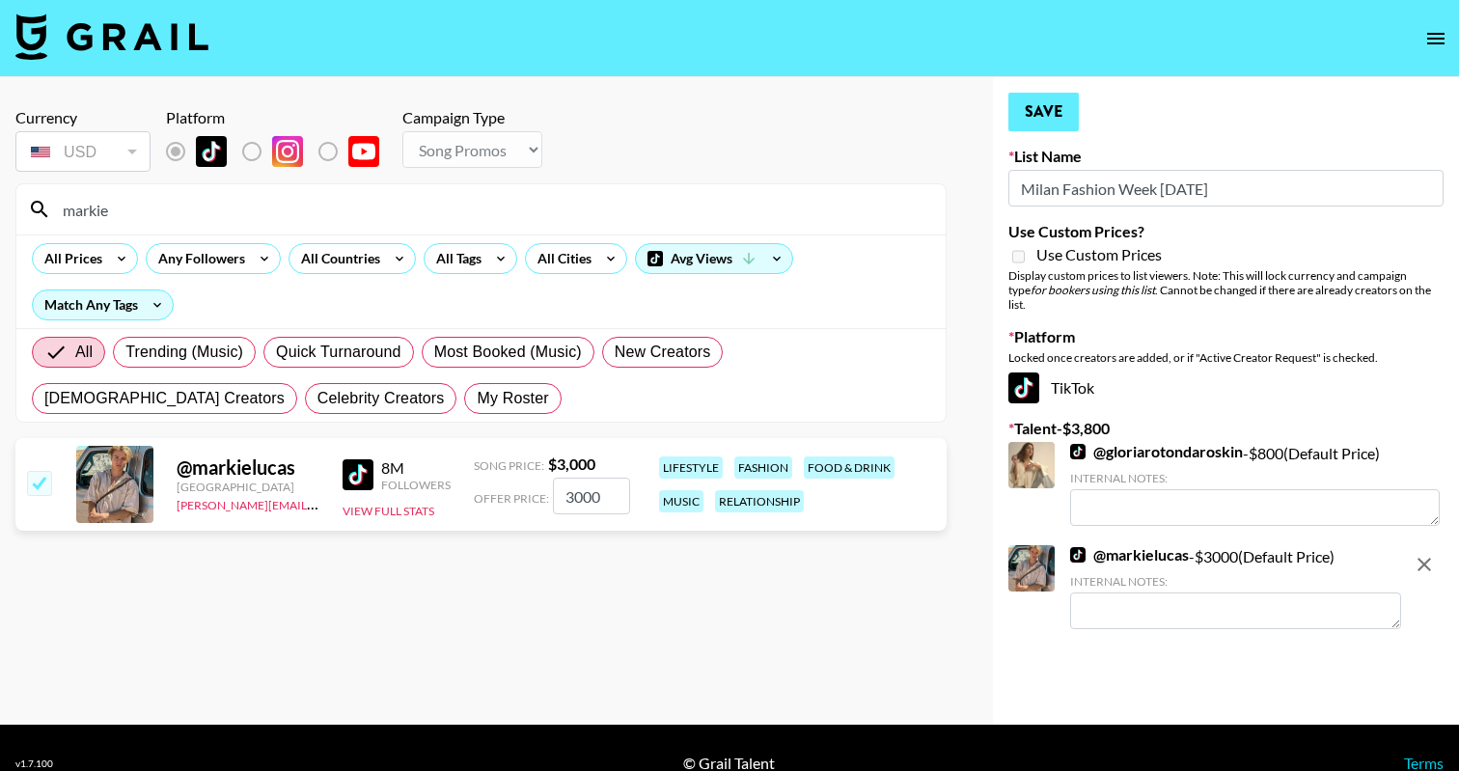
click at [1053, 112] on button "Save" at bounding box center [1043, 112] width 70 height 39
click at [408, 202] on input "markie" at bounding box center [492, 209] width 883 height 31
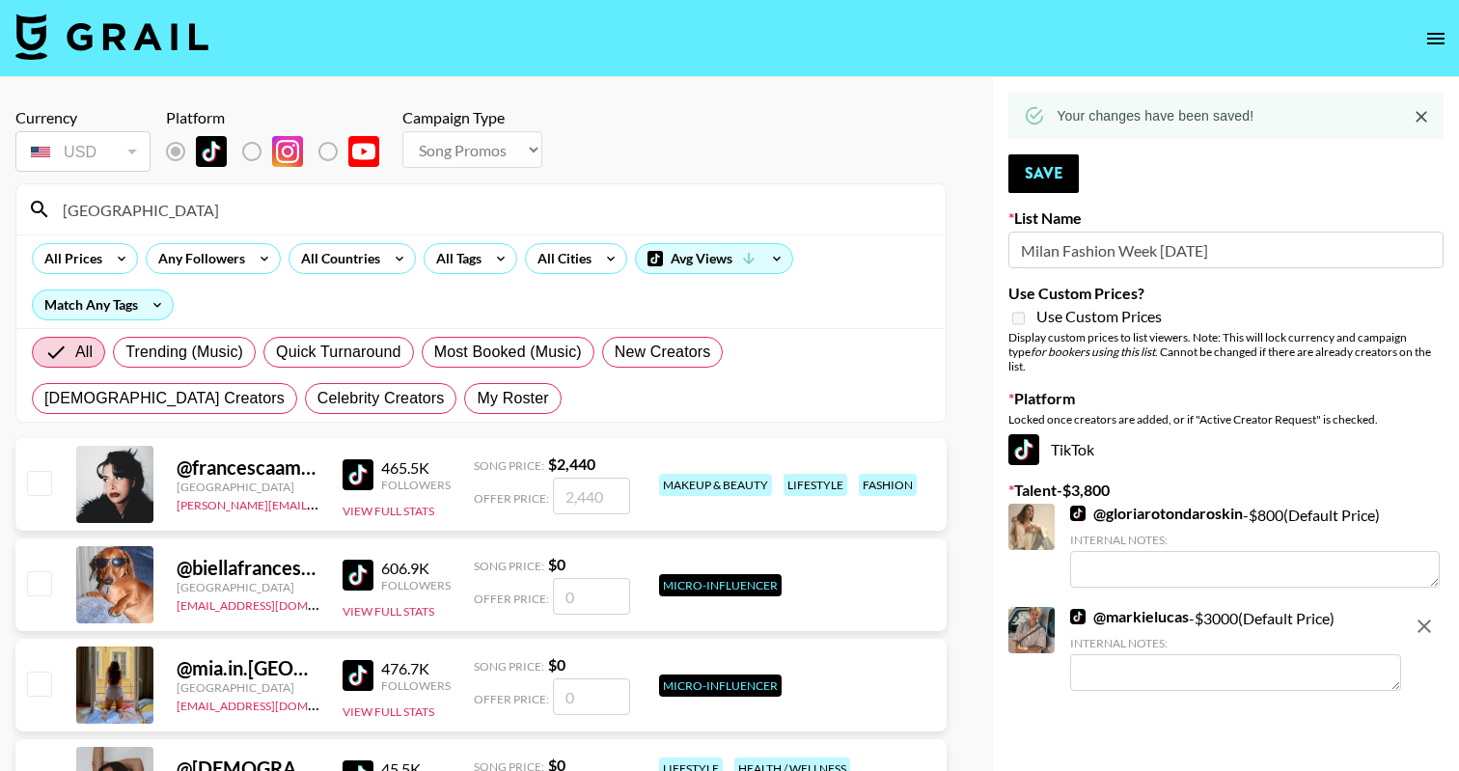
type input "france"
click at [39, 476] on input "checkbox" at bounding box center [38, 482] width 23 height 23
checkbox input "true"
type input "2440"
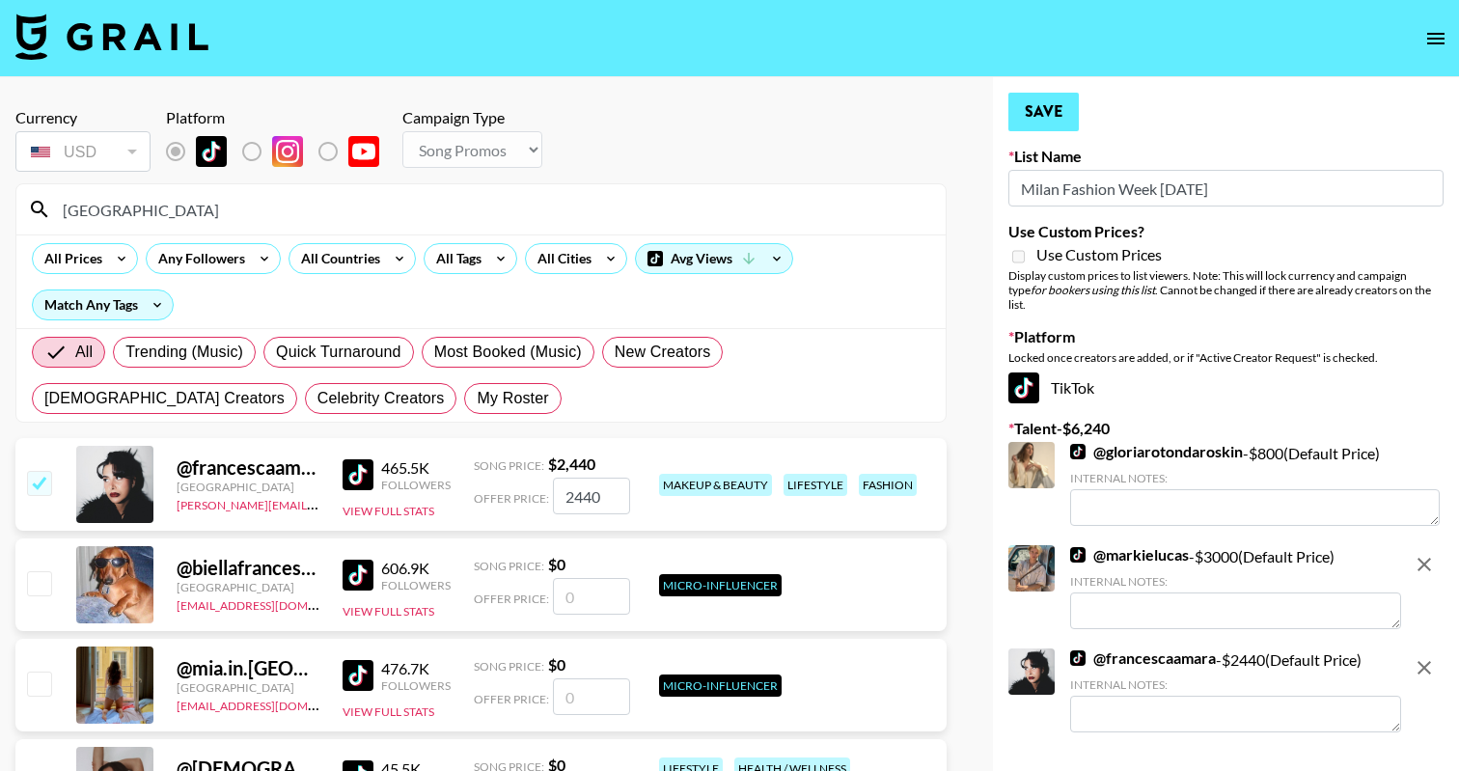
click at [1062, 107] on button "Save" at bounding box center [1043, 112] width 70 height 39
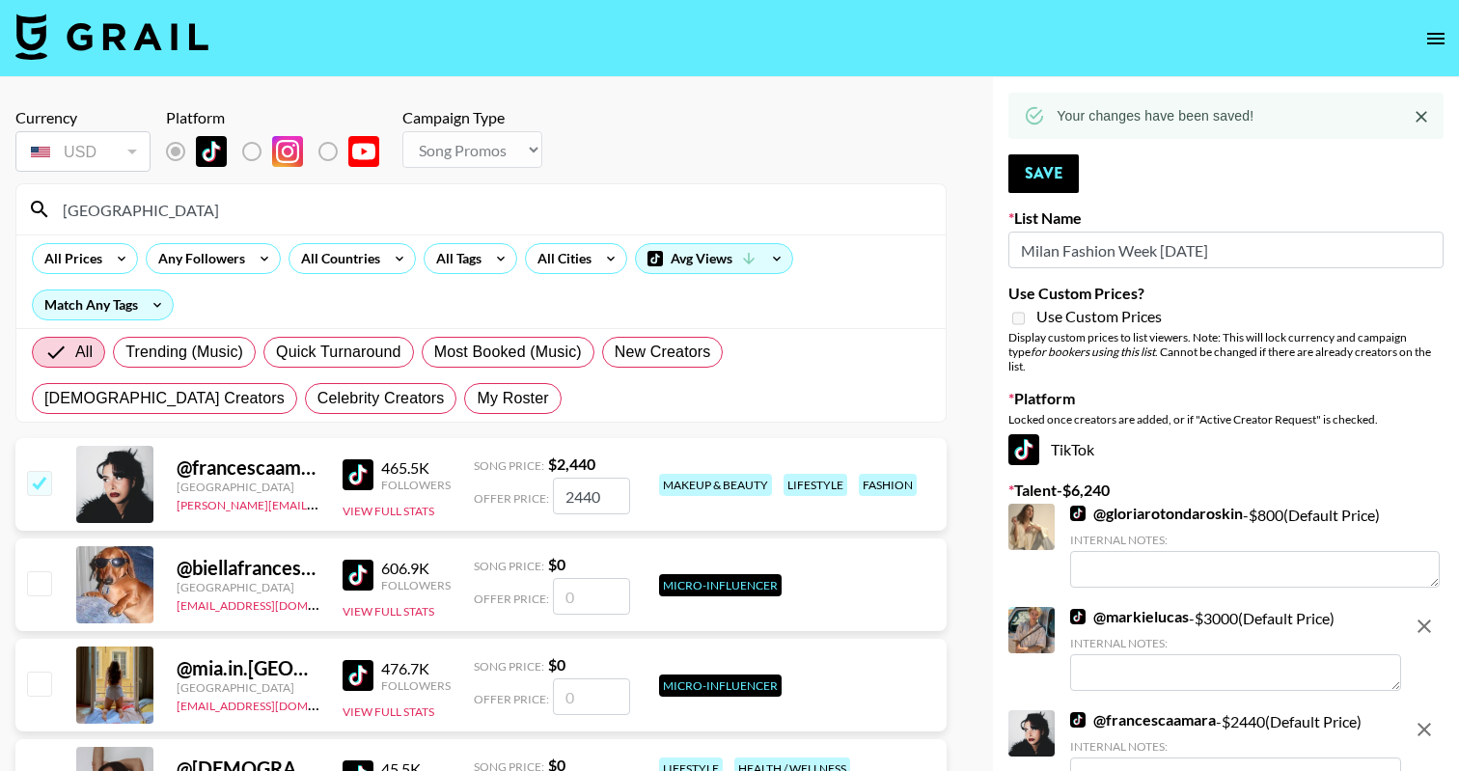
click at [427, 202] on input "france" at bounding box center [492, 209] width 883 height 31
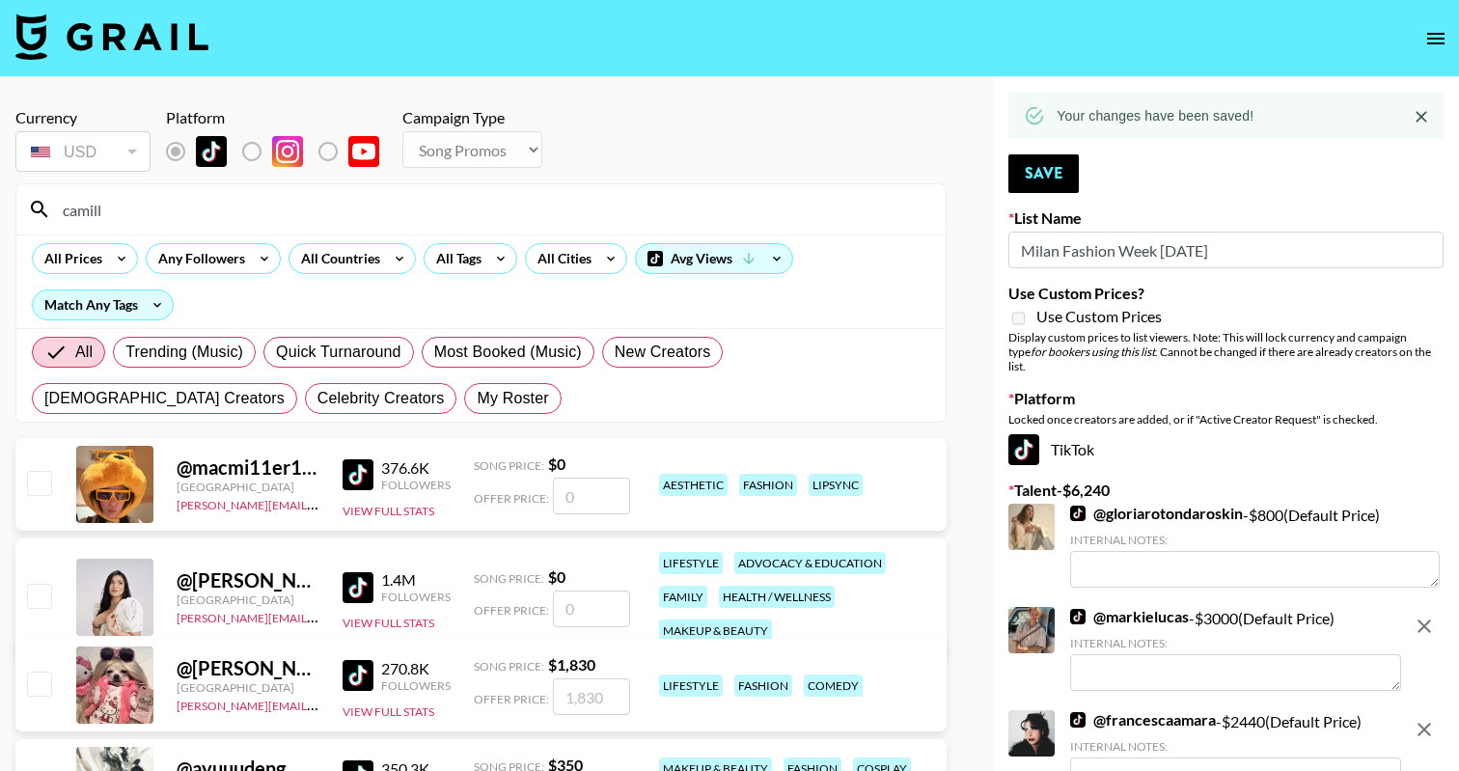
type input "camill"
click at [33, 693] on input "checkbox" at bounding box center [38, 683] width 23 height 23
checkbox input "true"
type input "1830"
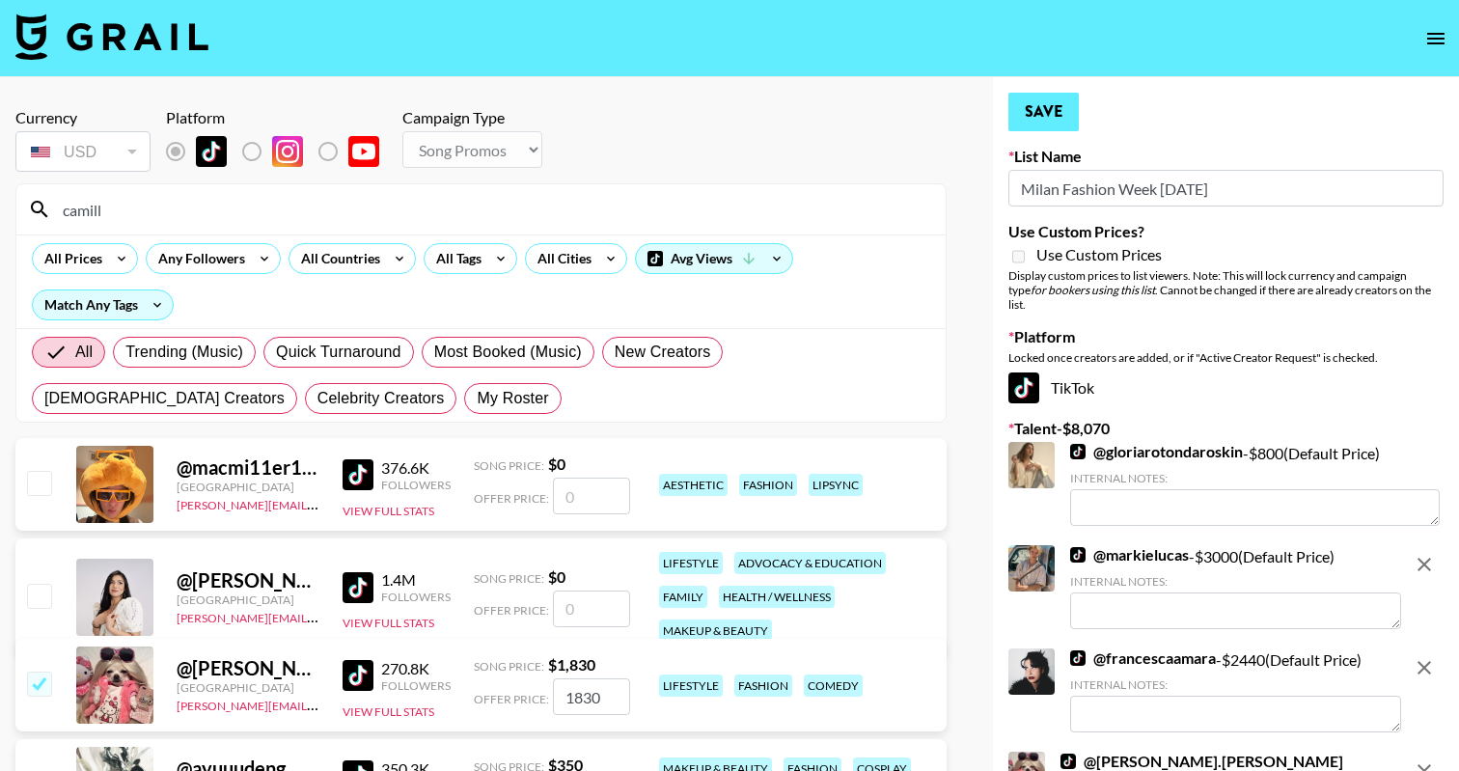
click at [1020, 120] on button "Save" at bounding box center [1043, 112] width 70 height 39
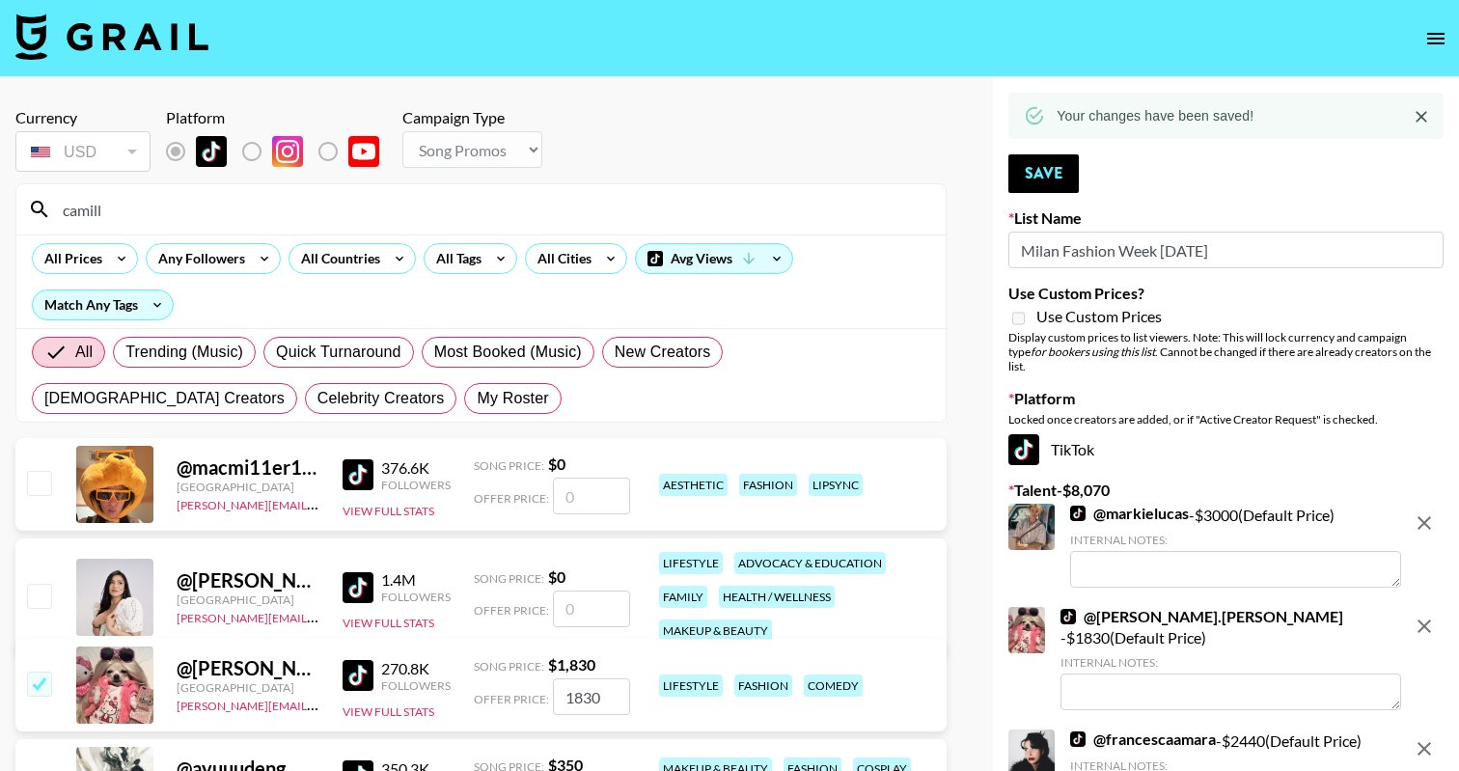
click at [566, 216] on input "camill" at bounding box center [492, 209] width 883 height 31
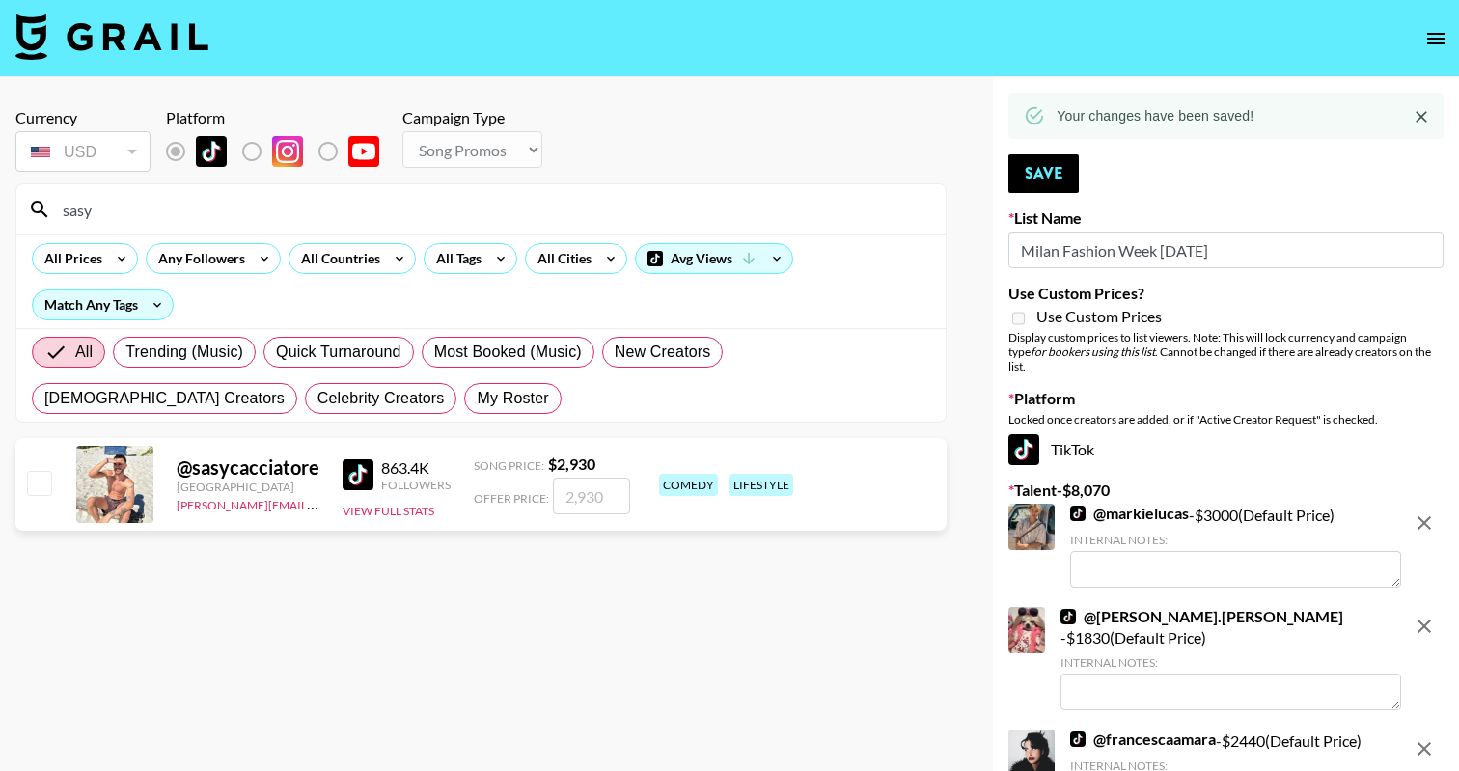
type input "sasy"
click at [49, 491] on input "checkbox" at bounding box center [38, 482] width 23 height 23
checkbox input "true"
type input "2930"
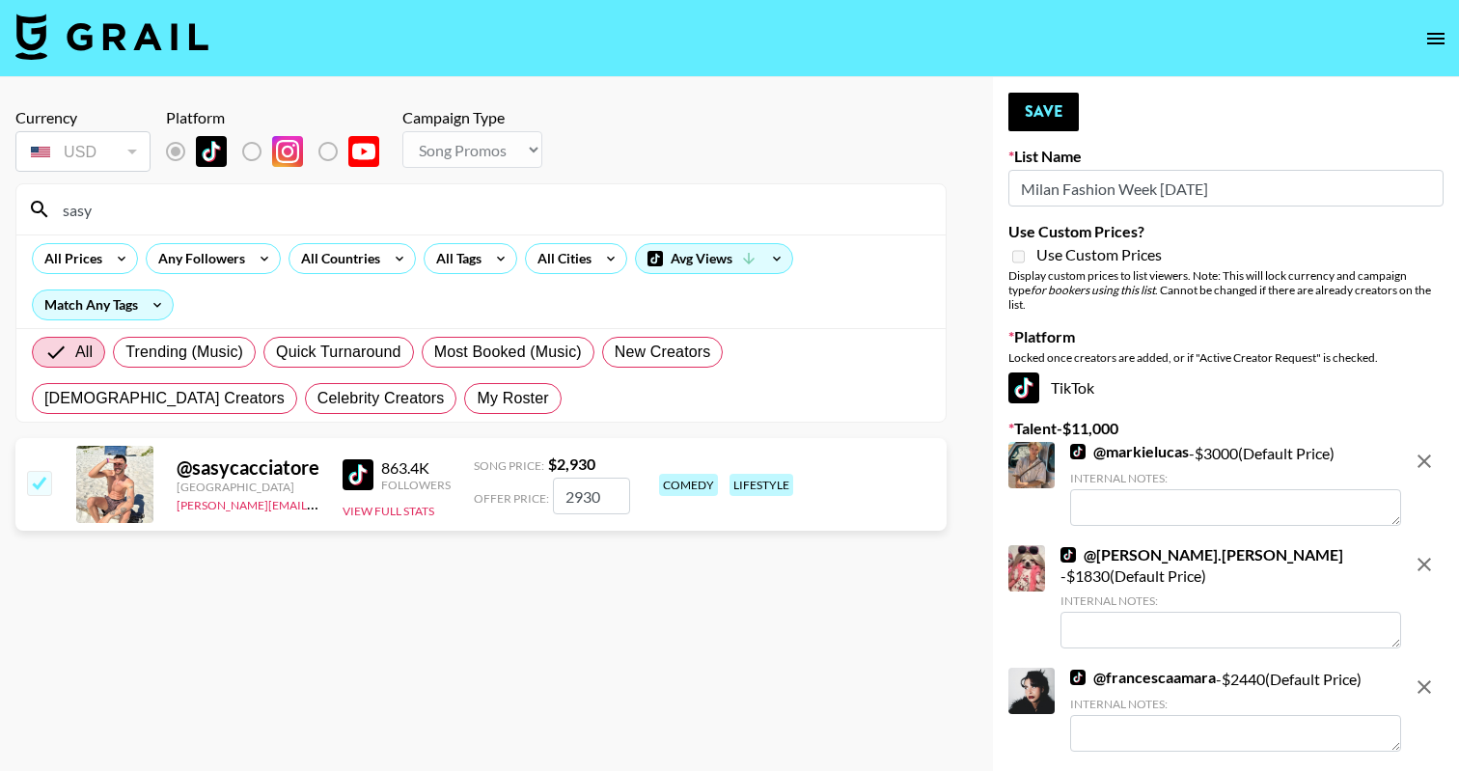
click at [1043, 81] on div "Your changes have been saved! Save List Name Milan Fashion Week Sep 25 Use Cust…" at bounding box center [1226, 535] width 466 height 916
click at [1043, 103] on button "Save" at bounding box center [1043, 112] width 70 height 39
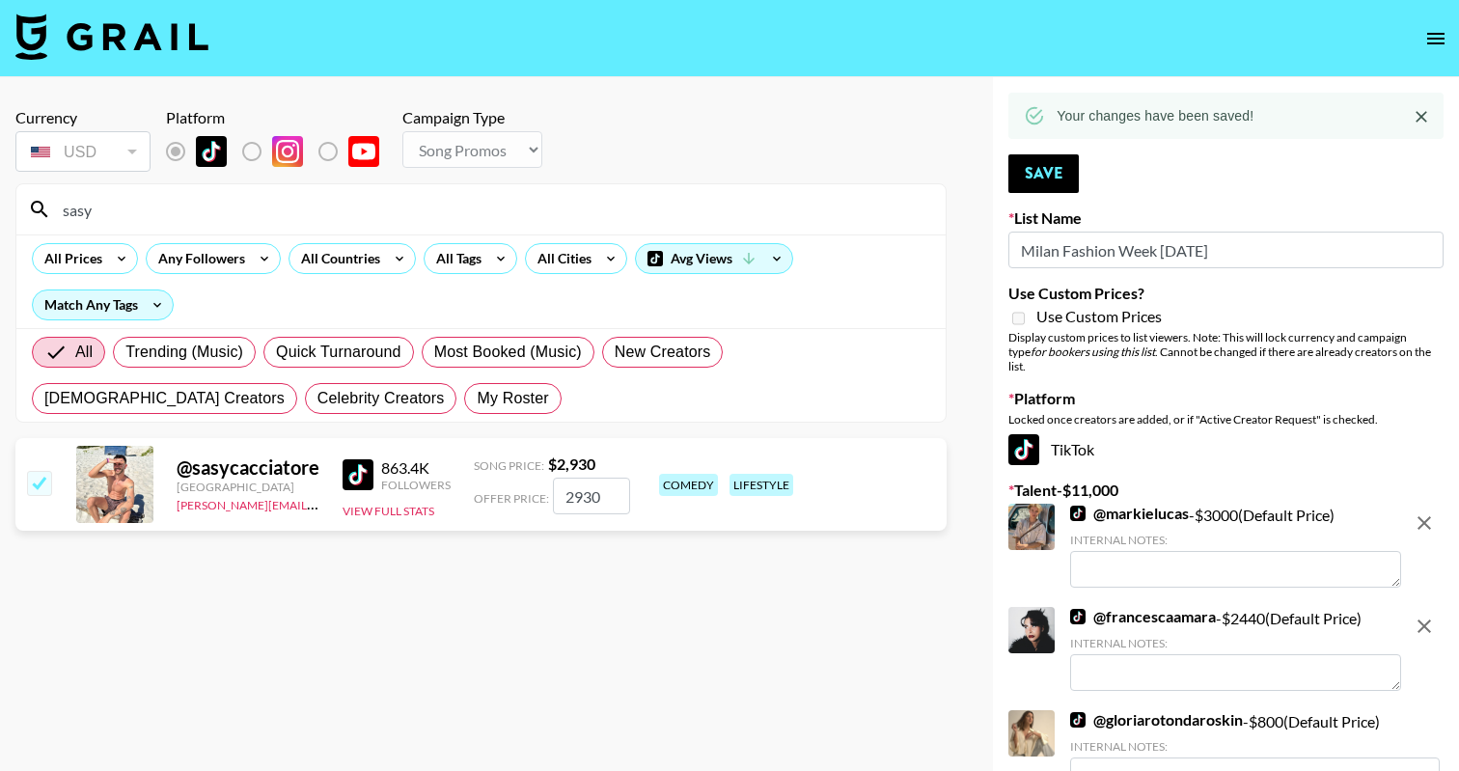
click at [738, 214] on input "sasy" at bounding box center [492, 209] width 883 height 31
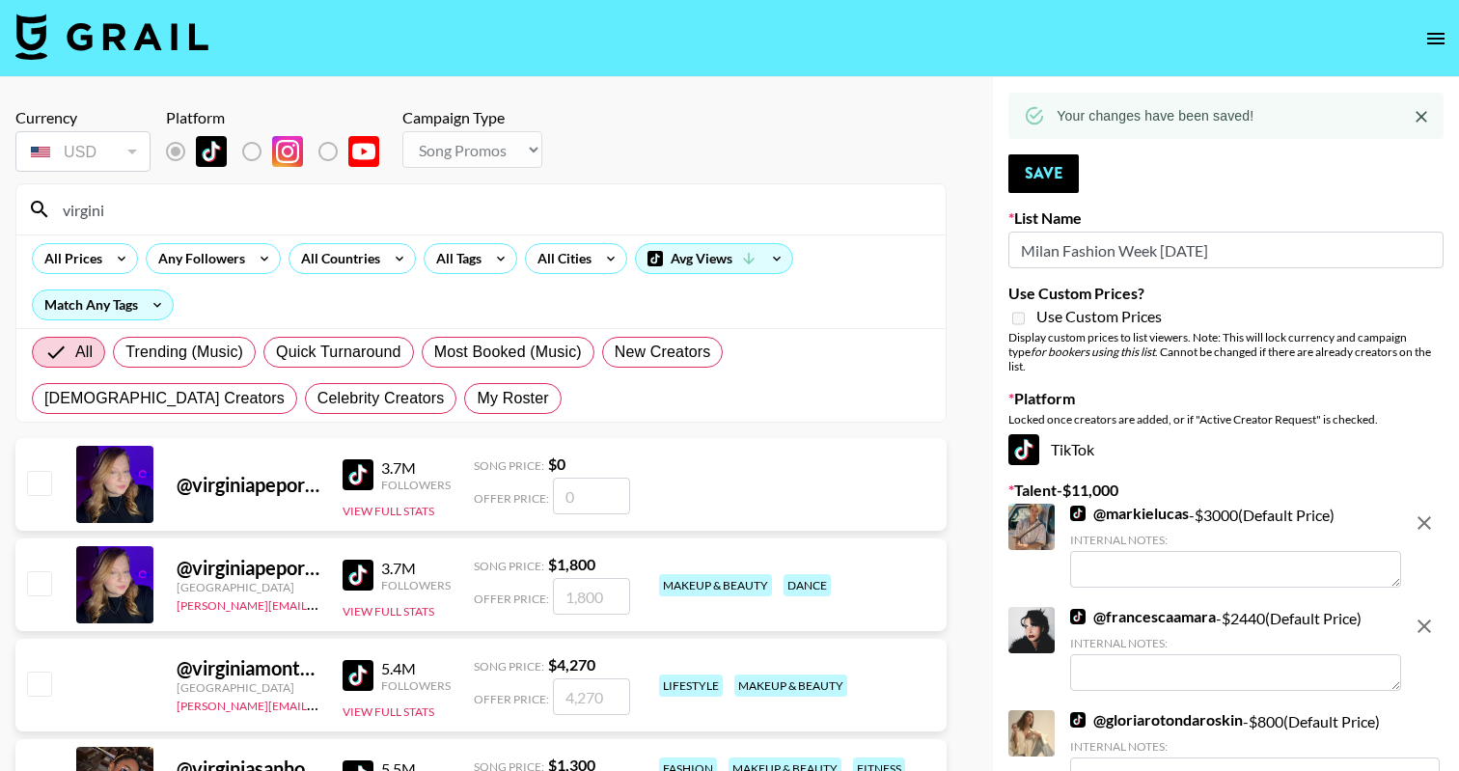
type input "virgini"
click at [41, 675] on input "checkbox" at bounding box center [38, 683] width 23 height 23
checkbox input "true"
type input "4270"
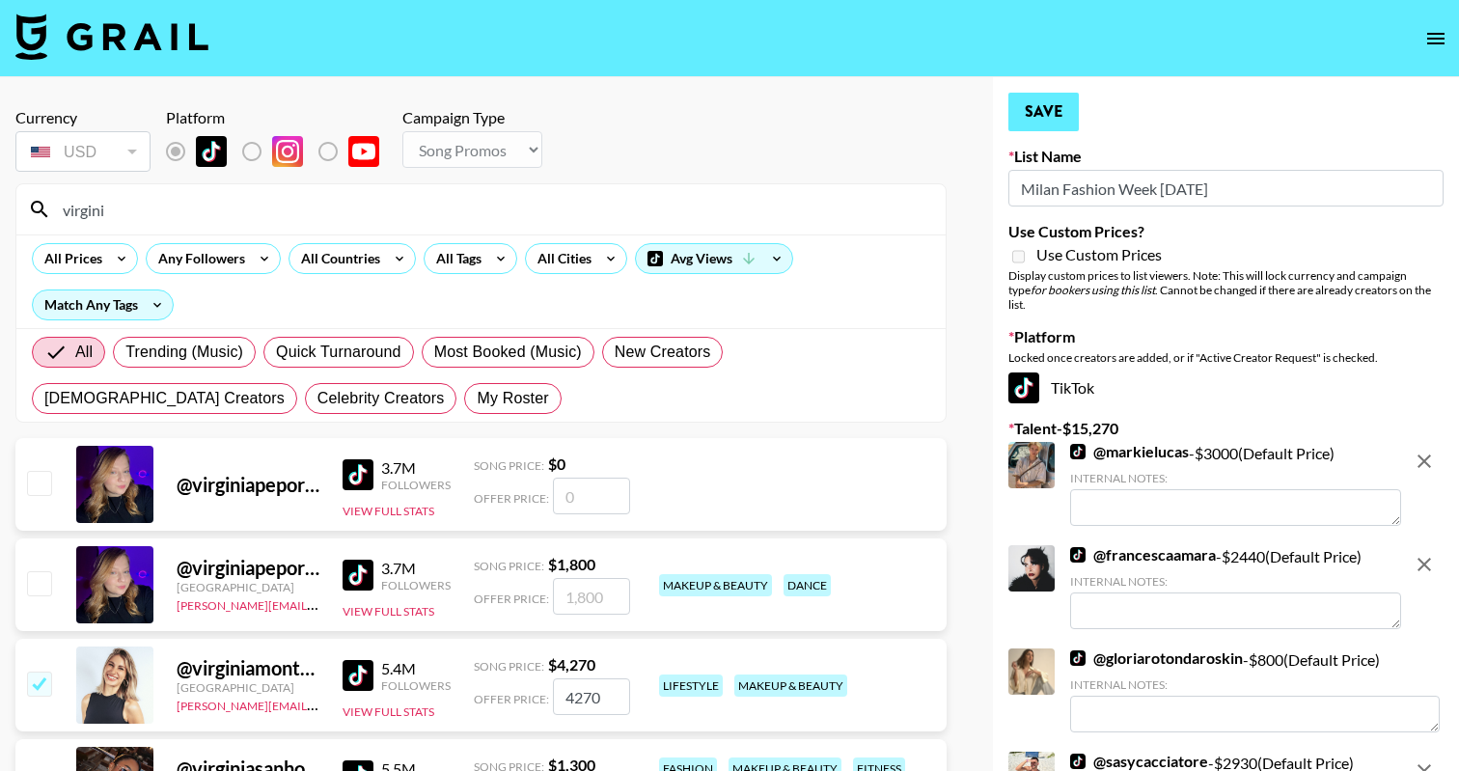
click at [1061, 112] on button "Save" at bounding box center [1043, 112] width 70 height 39
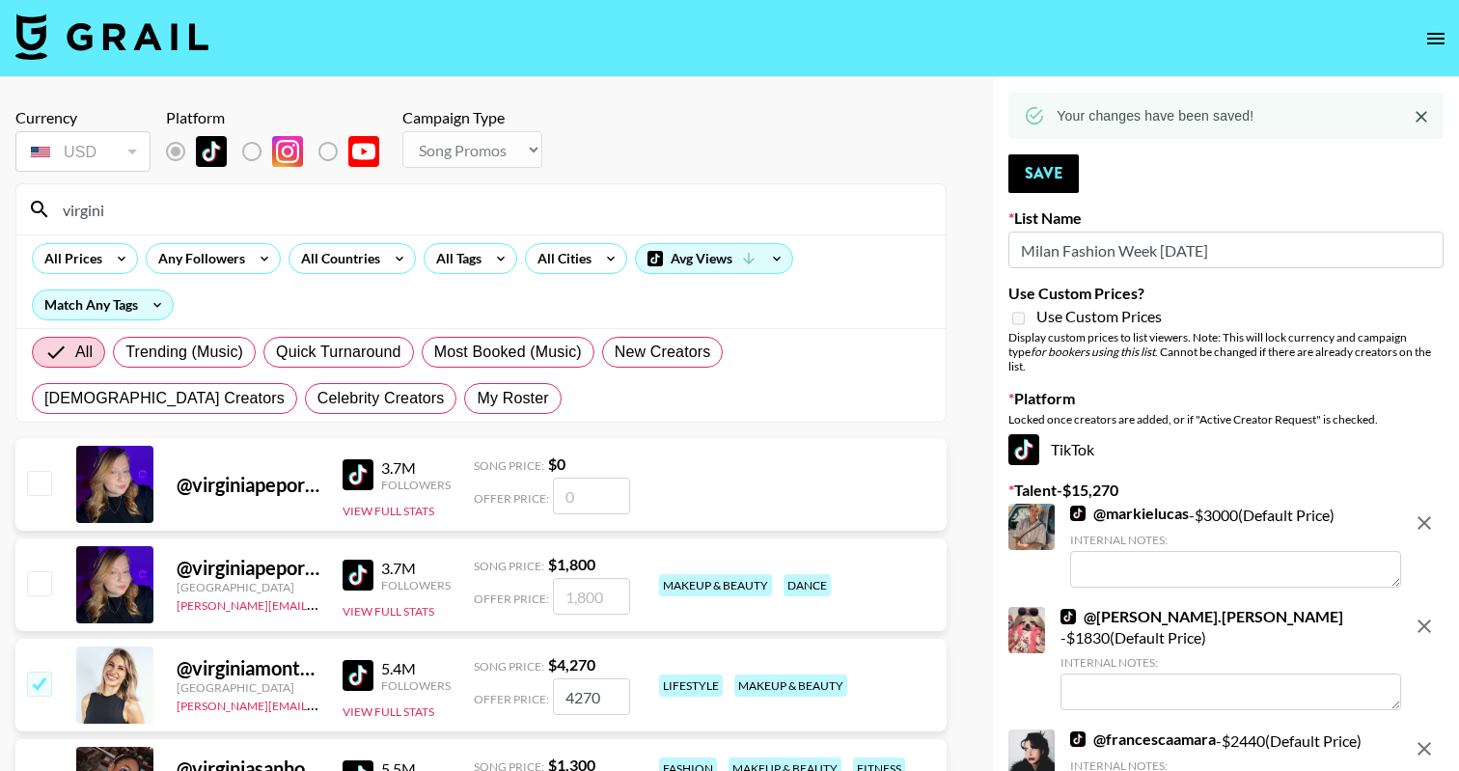
click at [813, 205] on input "virgini" at bounding box center [492, 209] width 883 height 31
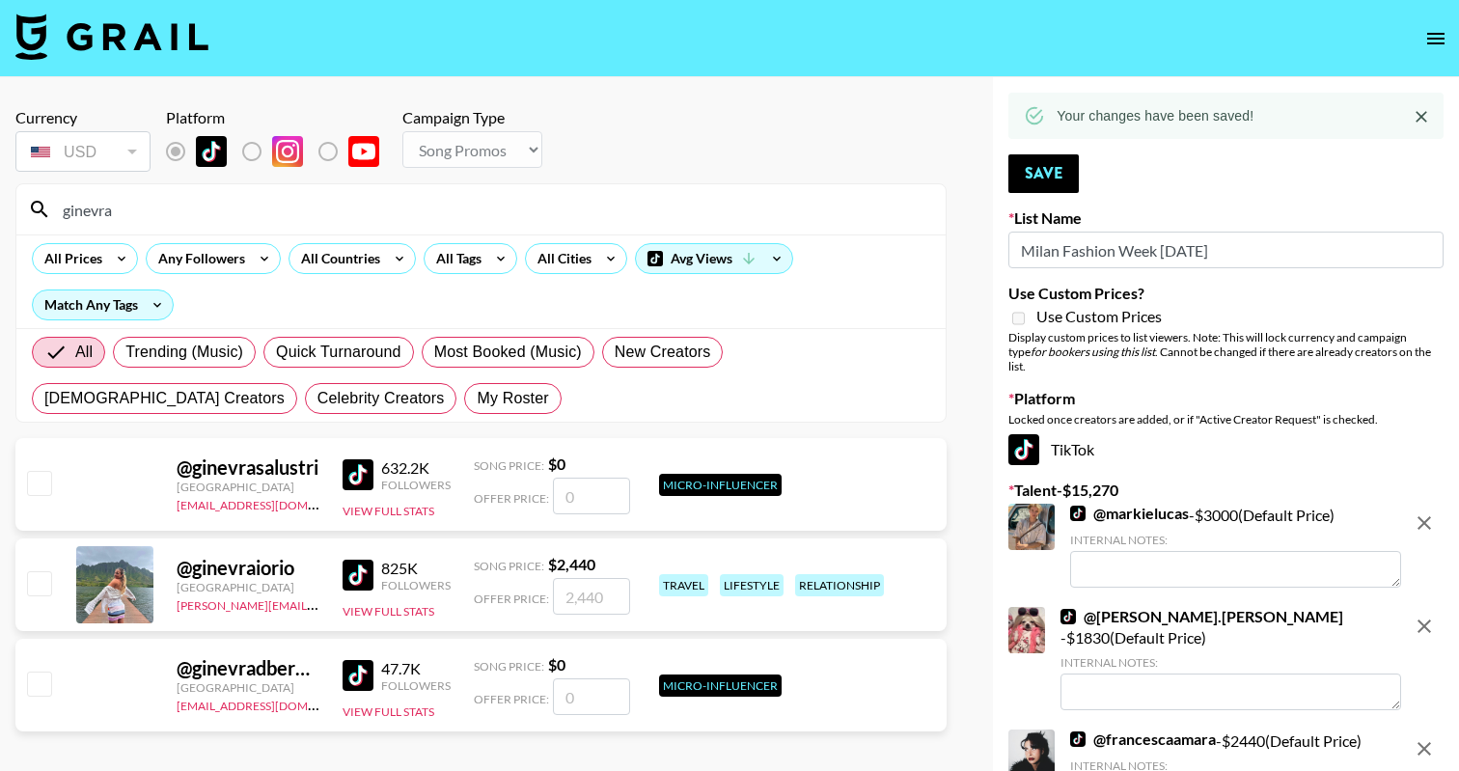
type input "ginevra"
click at [38, 597] on div at bounding box center [38, 584] width 30 height 33
click at [34, 579] on input "checkbox" at bounding box center [38, 582] width 23 height 23
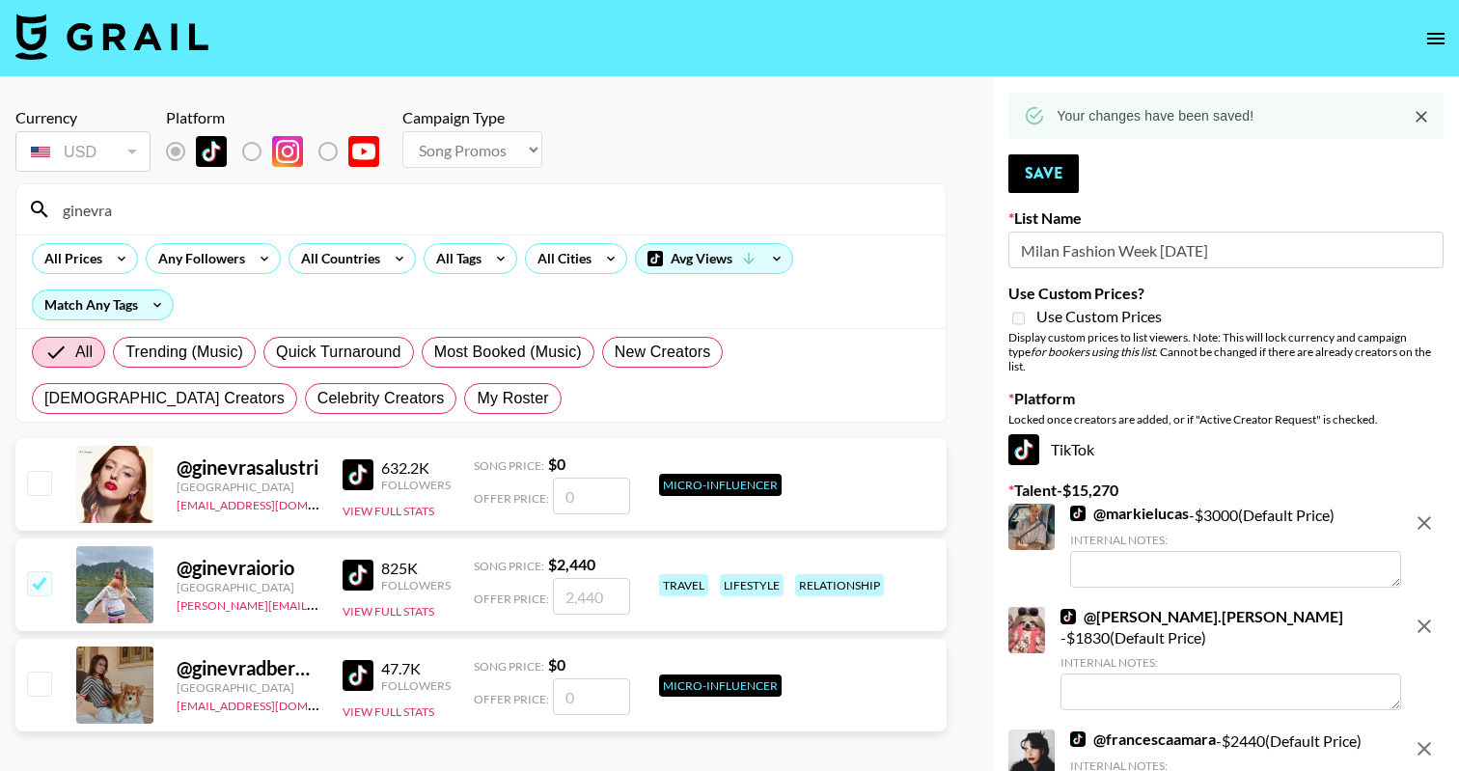
checkbox input "true"
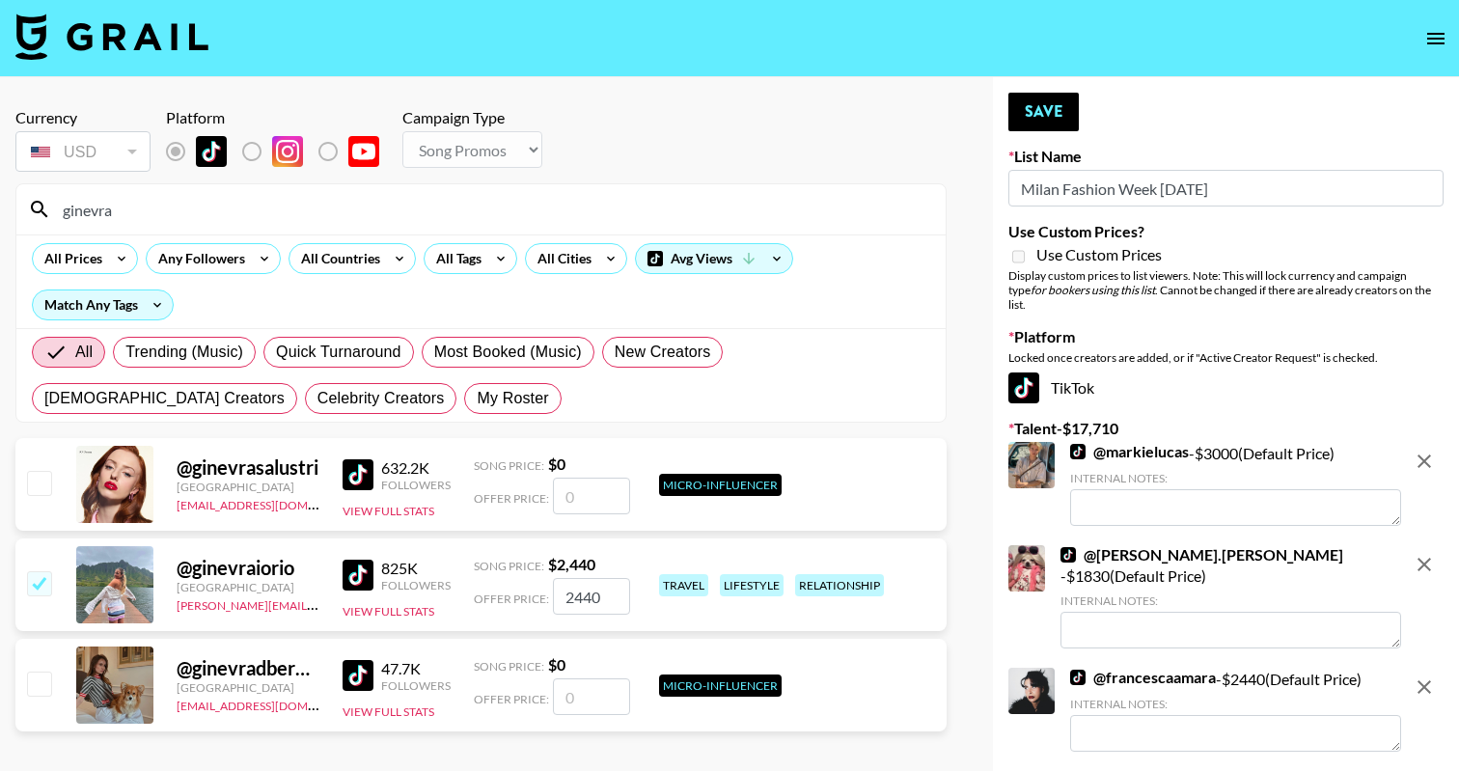
type input "2440"
click at [1055, 108] on button "Save" at bounding box center [1043, 112] width 70 height 39
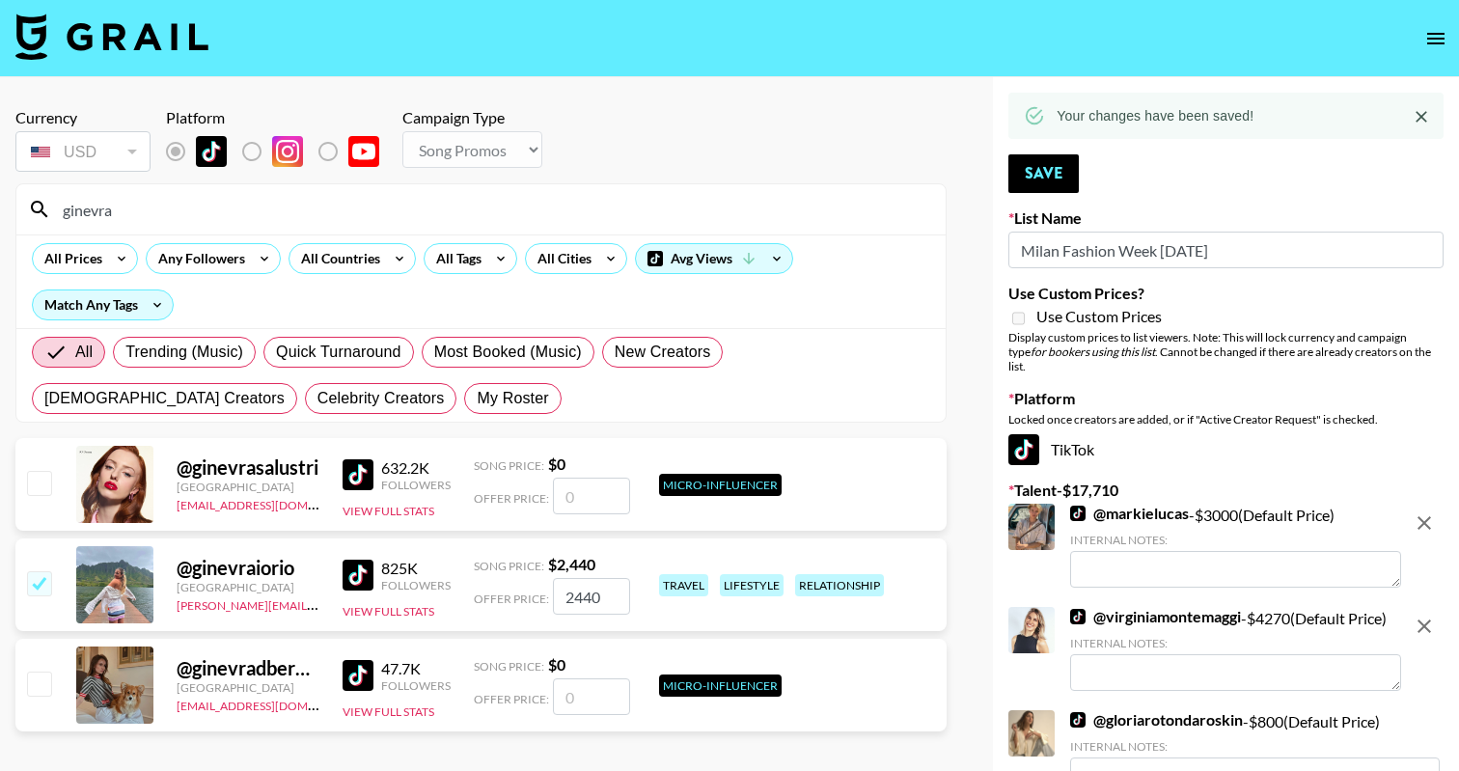
click at [859, 204] on input "ginevra" at bounding box center [492, 209] width 883 height 31
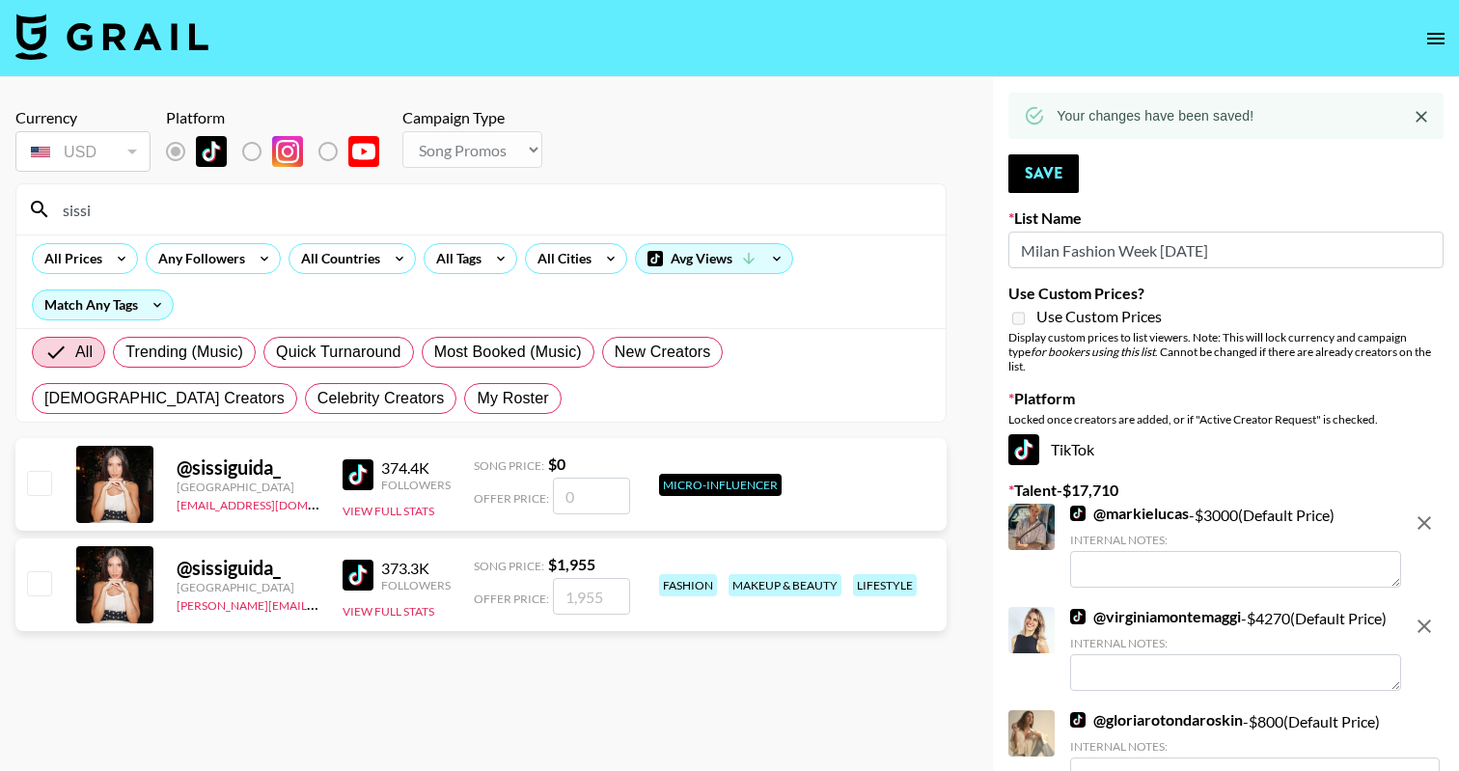
type input "sissi"
click at [49, 590] on input "checkbox" at bounding box center [38, 582] width 23 height 23
checkbox input "true"
type input "1955"
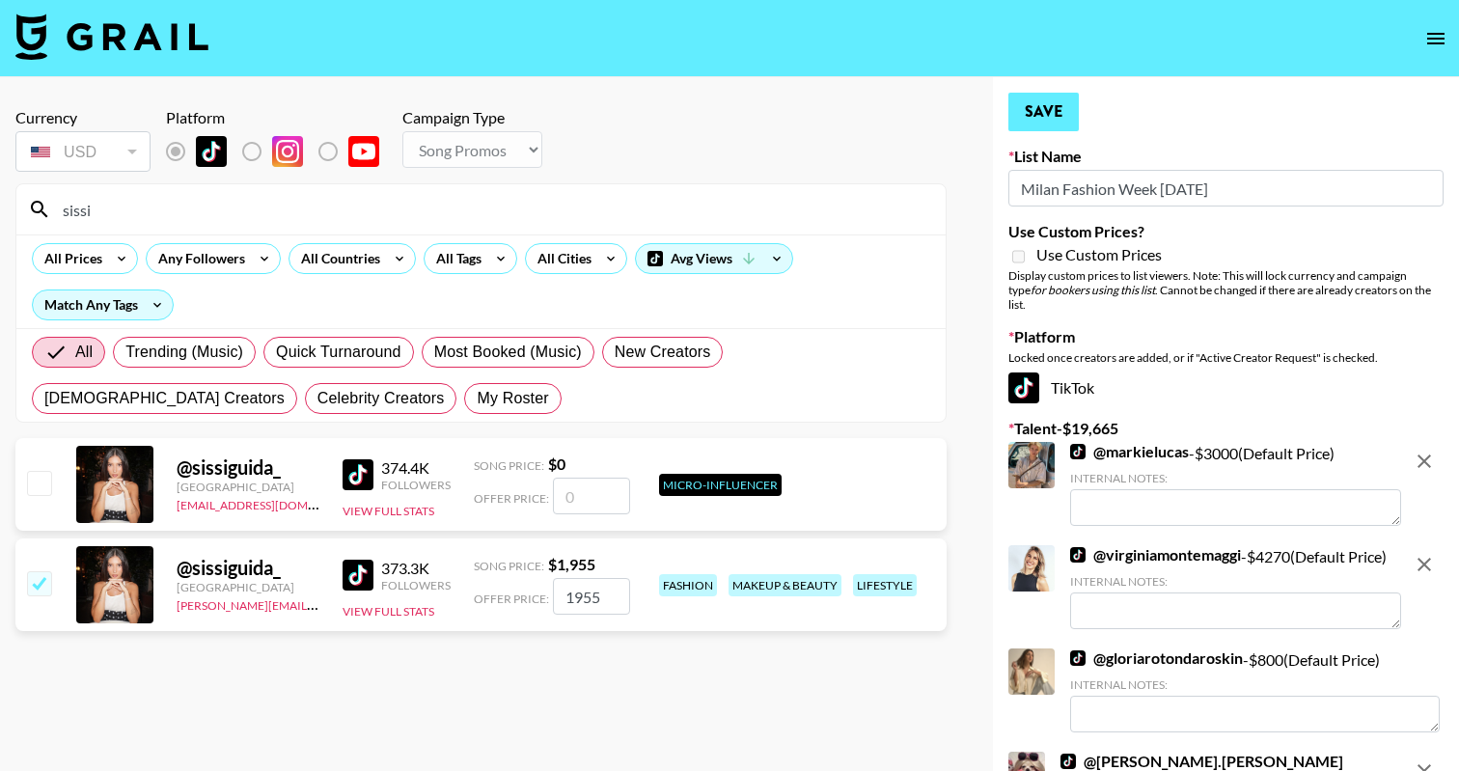
click at [1049, 119] on button "Save" at bounding box center [1043, 112] width 70 height 39
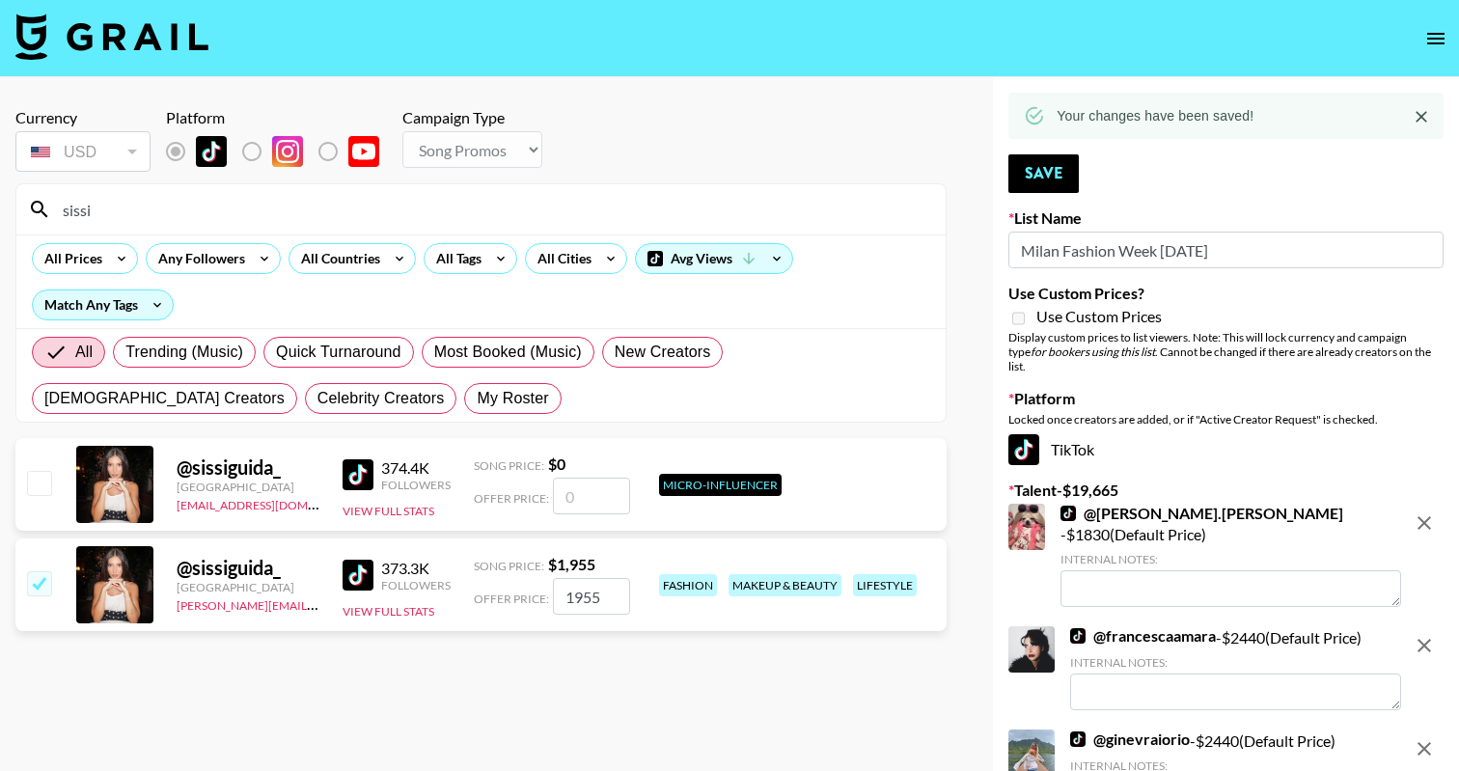
click at [813, 213] on input "sissi" at bounding box center [492, 209] width 883 height 31
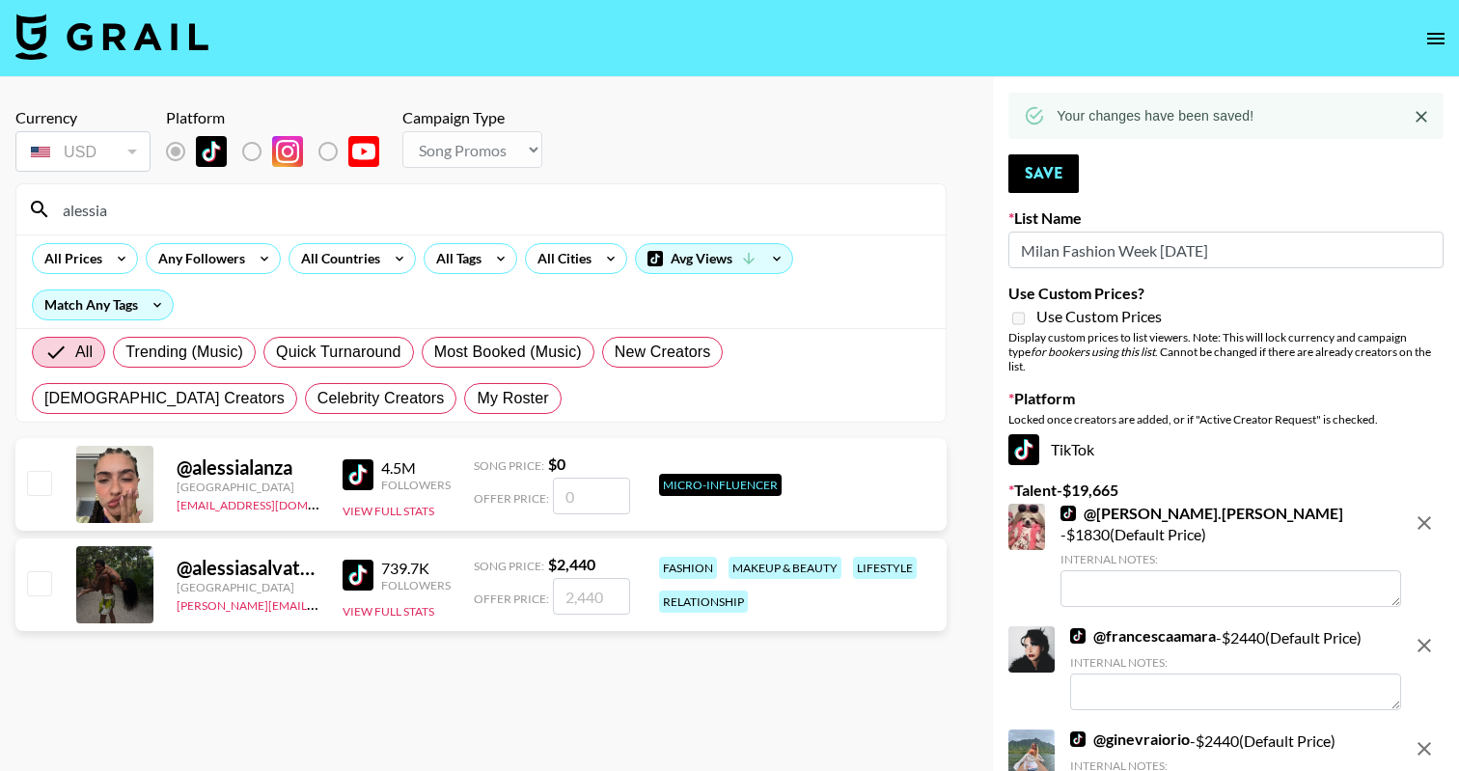
type input "alessia"
click at [50, 577] on div "@ alessiasalvatore9 Italy amanda.johnsson@grail-talent.com 739.7K Followers Vie…" at bounding box center [480, 584] width 931 height 93
click at [35, 590] on input "checkbox" at bounding box center [38, 582] width 23 height 23
checkbox input "true"
type input "2440"
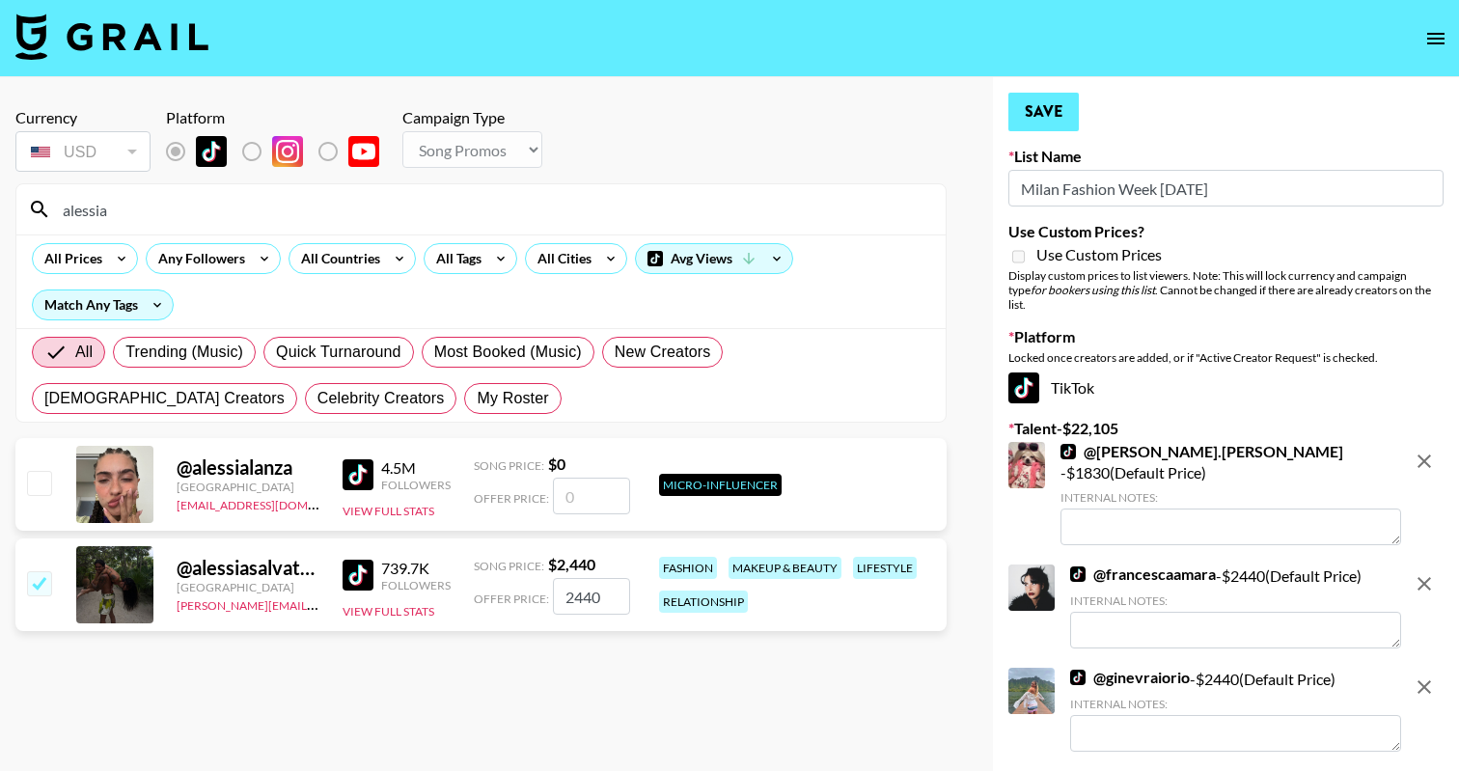
click at [1075, 101] on button "Save" at bounding box center [1043, 112] width 70 height 39
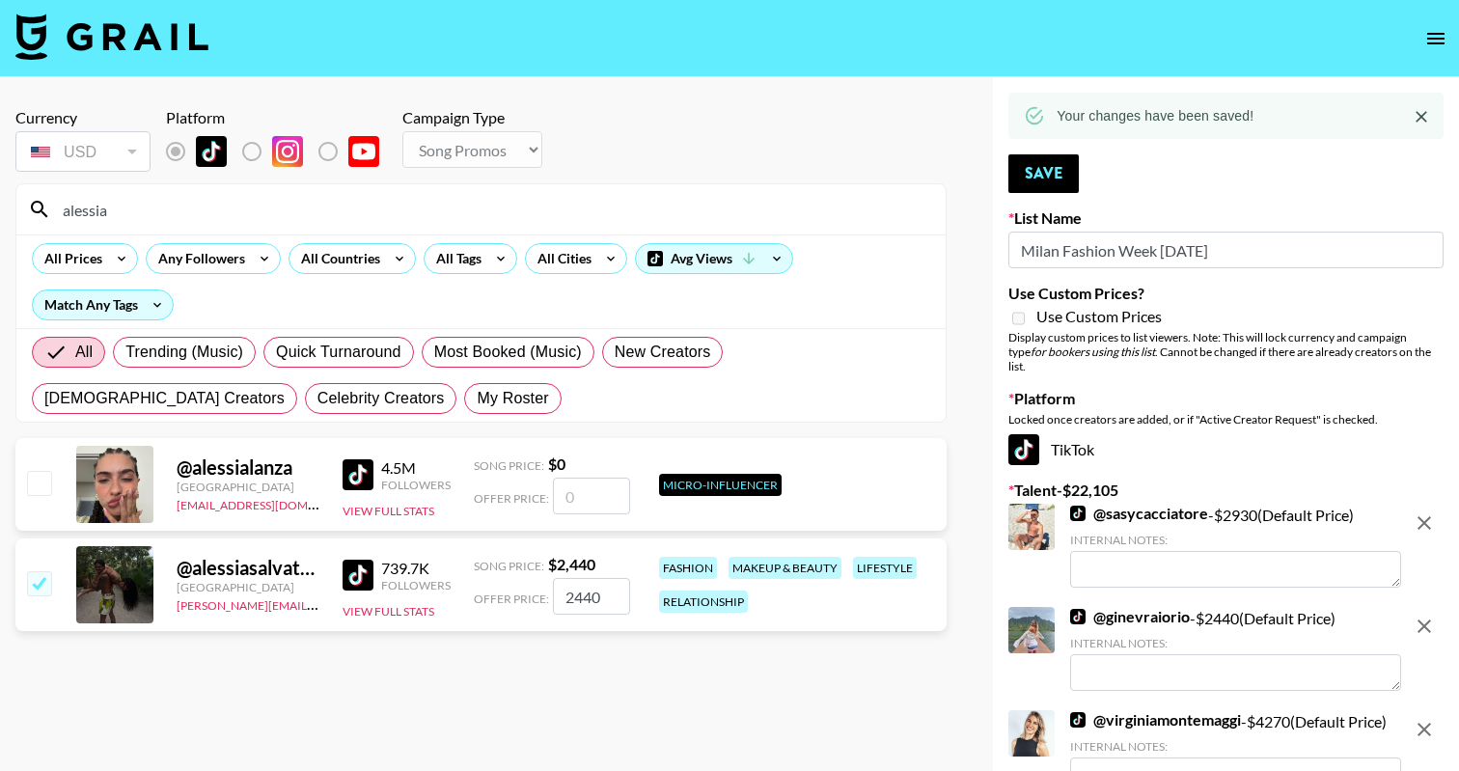
click at [901, 218] on input "alessia" at bounding box center [492, 209] width 883 height 31
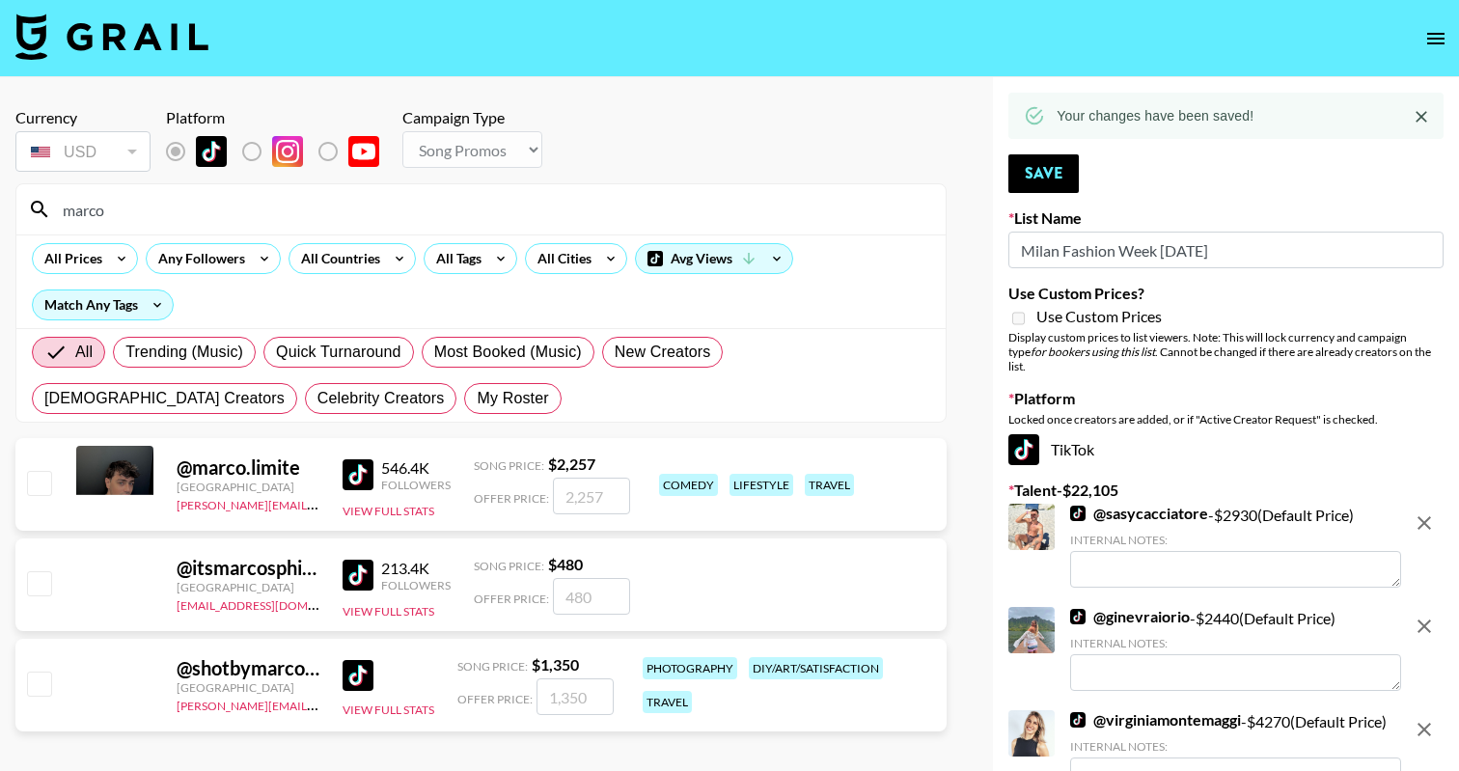
type input "marco"
click at [31, 491] on input "checkbox" at bounding box center [38, 482] width 23 height 23
checkbox input "true"
type input "2257"
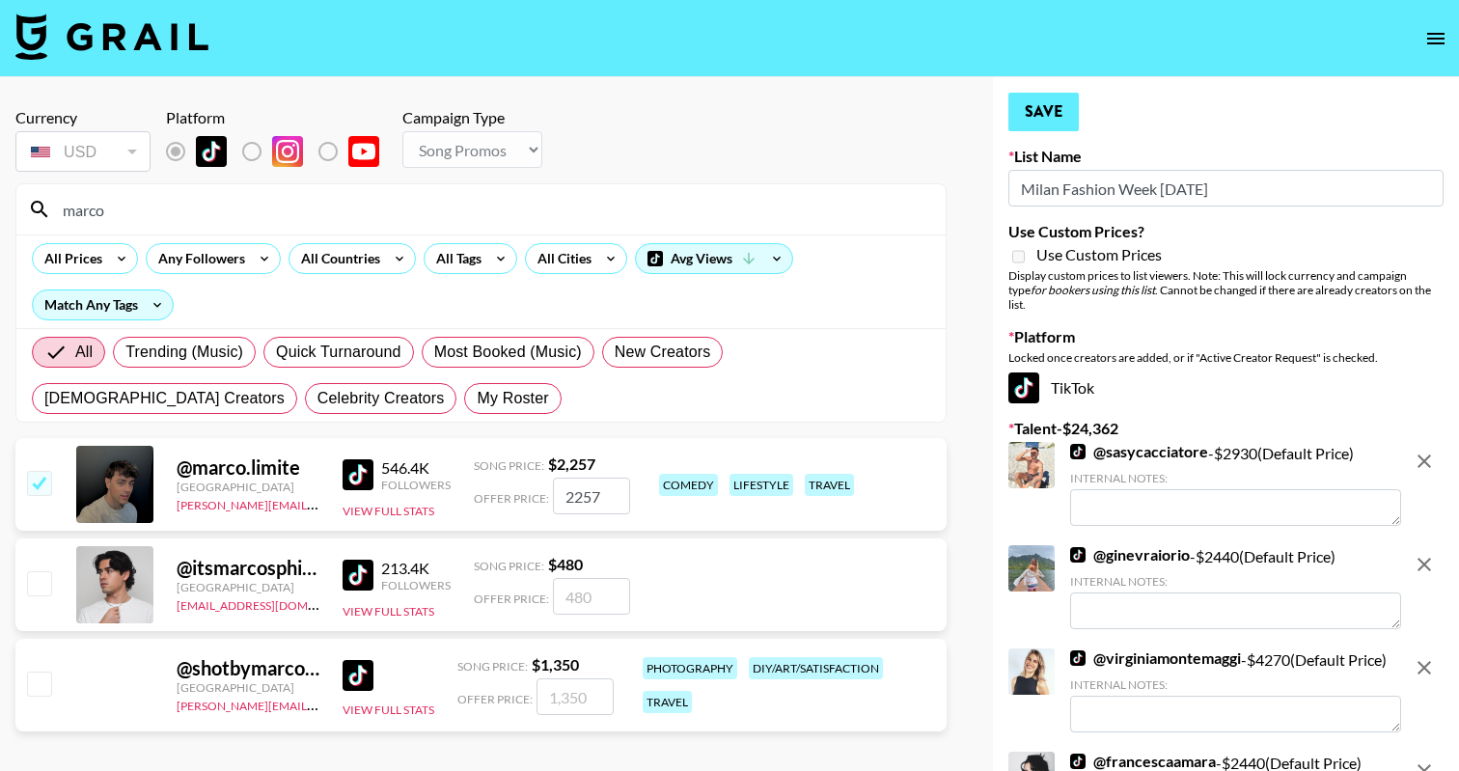
click at [1033, 120] on button "Save" at bounding box center [1043, 112] width 70 height 39
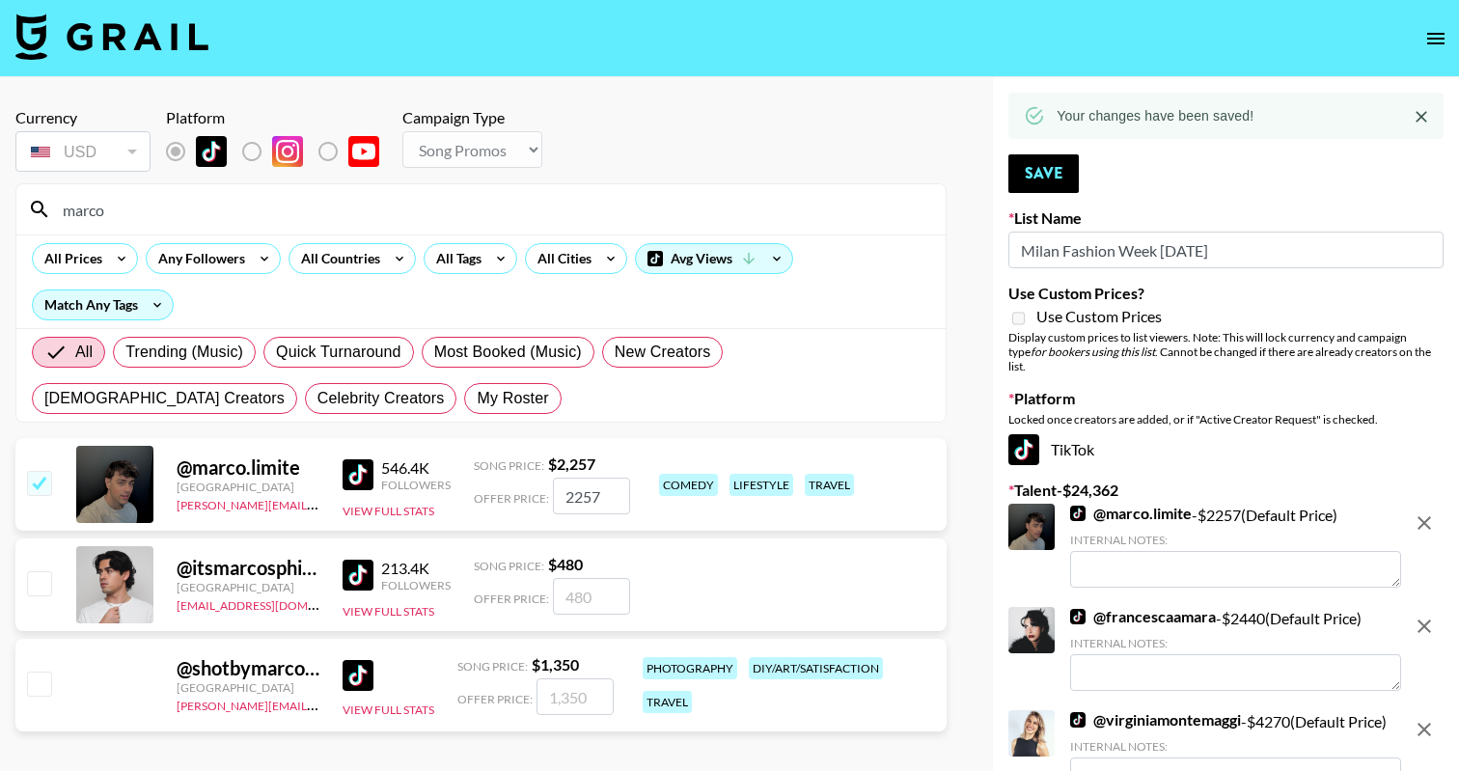
click at [276, 227] on div "marco" at bounding box center [480, 209] width 929 height 50
click at [276, 205] on input "marco" at bounding box center [492, 209] width 883 height 31
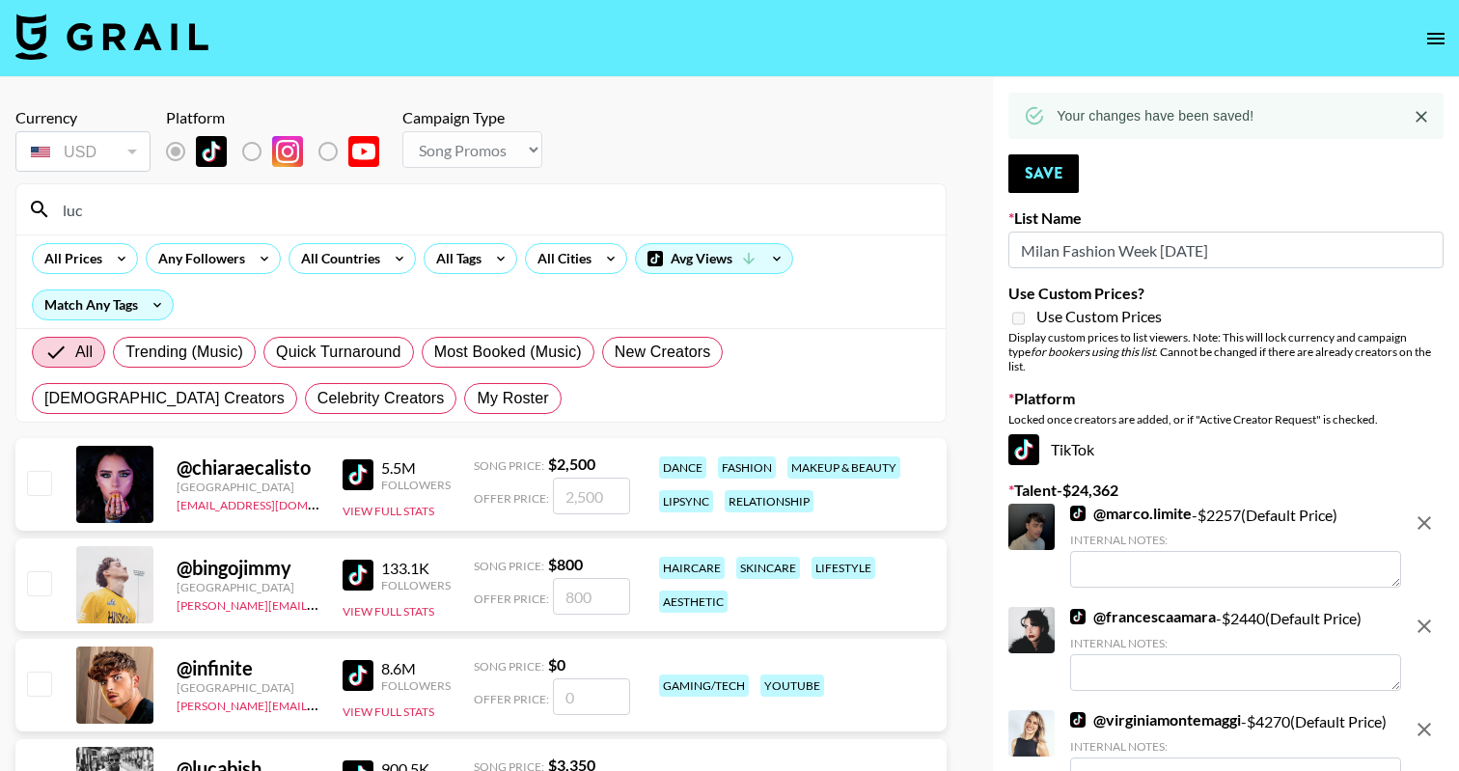
type input "lucj"
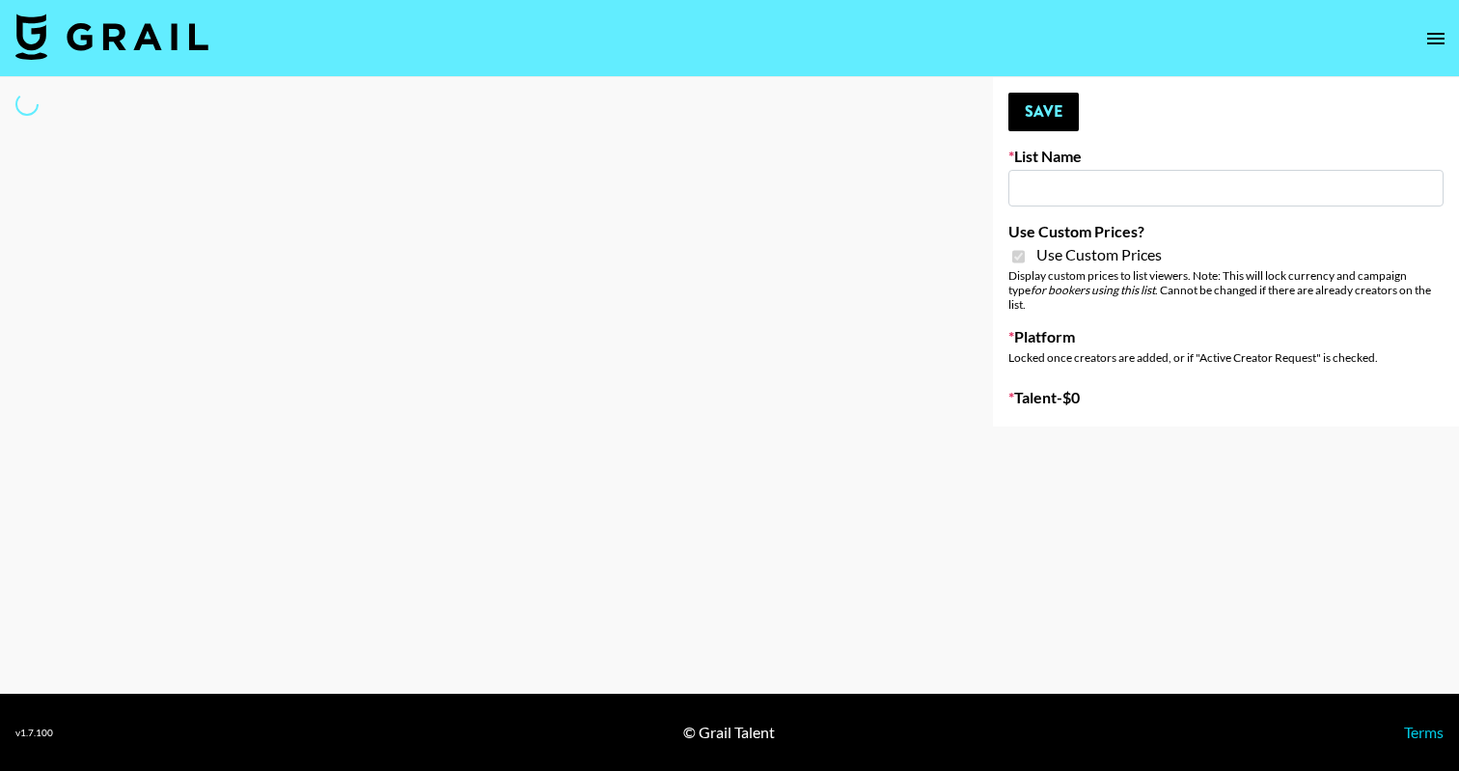
type input "MAYA Book Launch on Kickstarter"
checkbox input "true"
select select "Brand"
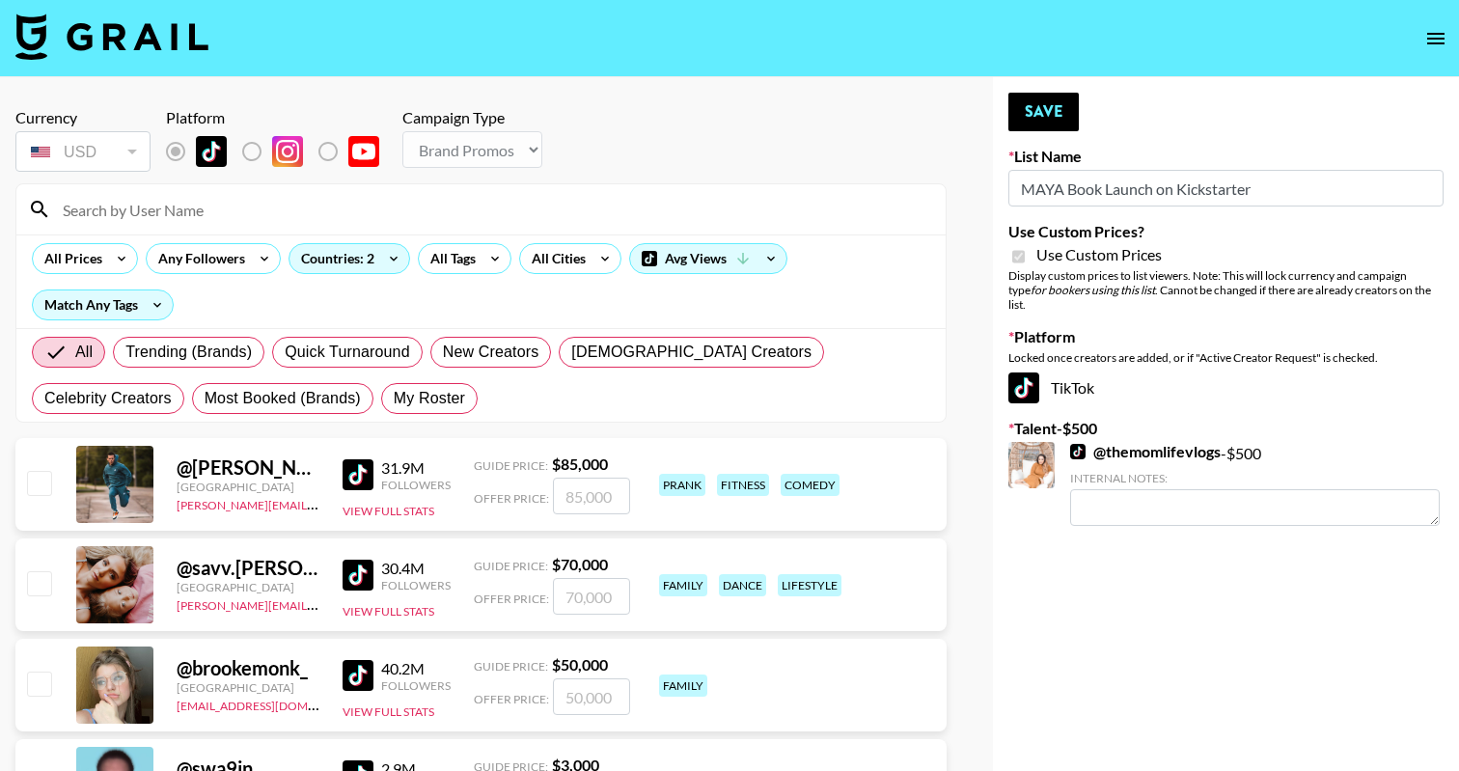
click at [430, 191] on div at bounding box center [480, 209] width 929 height 50
click at [430, 215] on input at bounding box center [492, 209] width 883 height 31
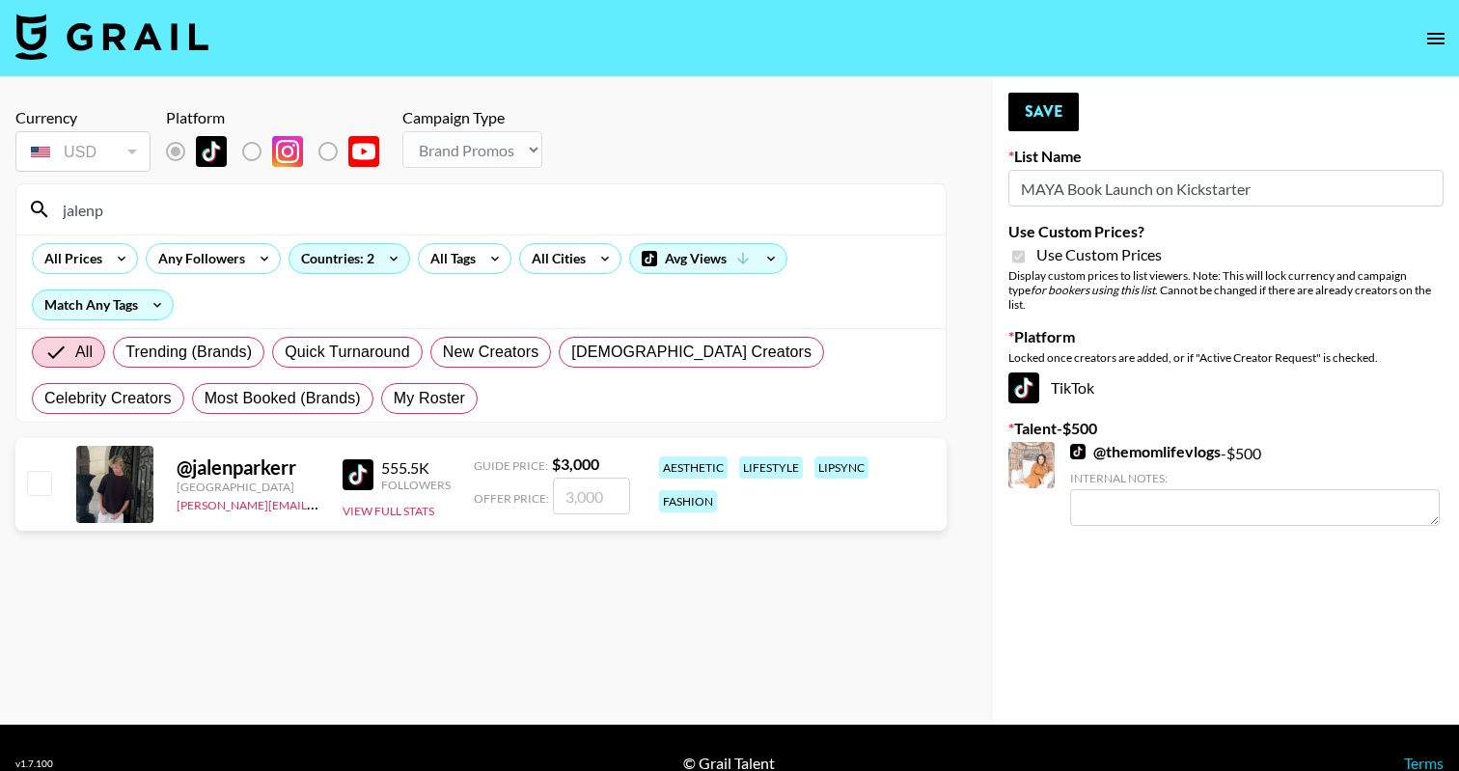
type input "jalenp"
click at [613, 498] on input "number" at bounding box center [591, 496] width 77 height 37
checkbox input "true"
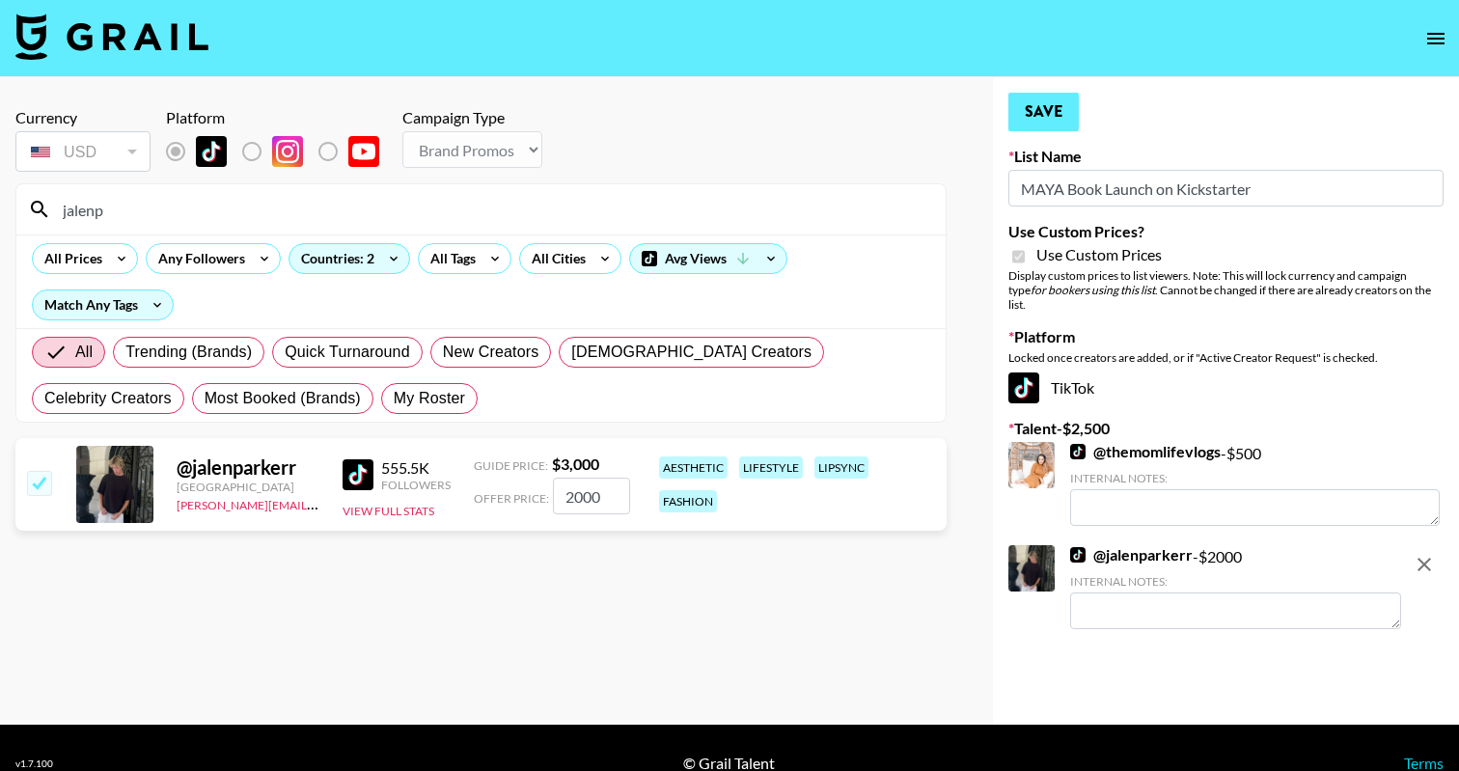
type input "2000"
click at [1034, 113] on button "Save" at bounding box center [1043, 112] width 70 height 39
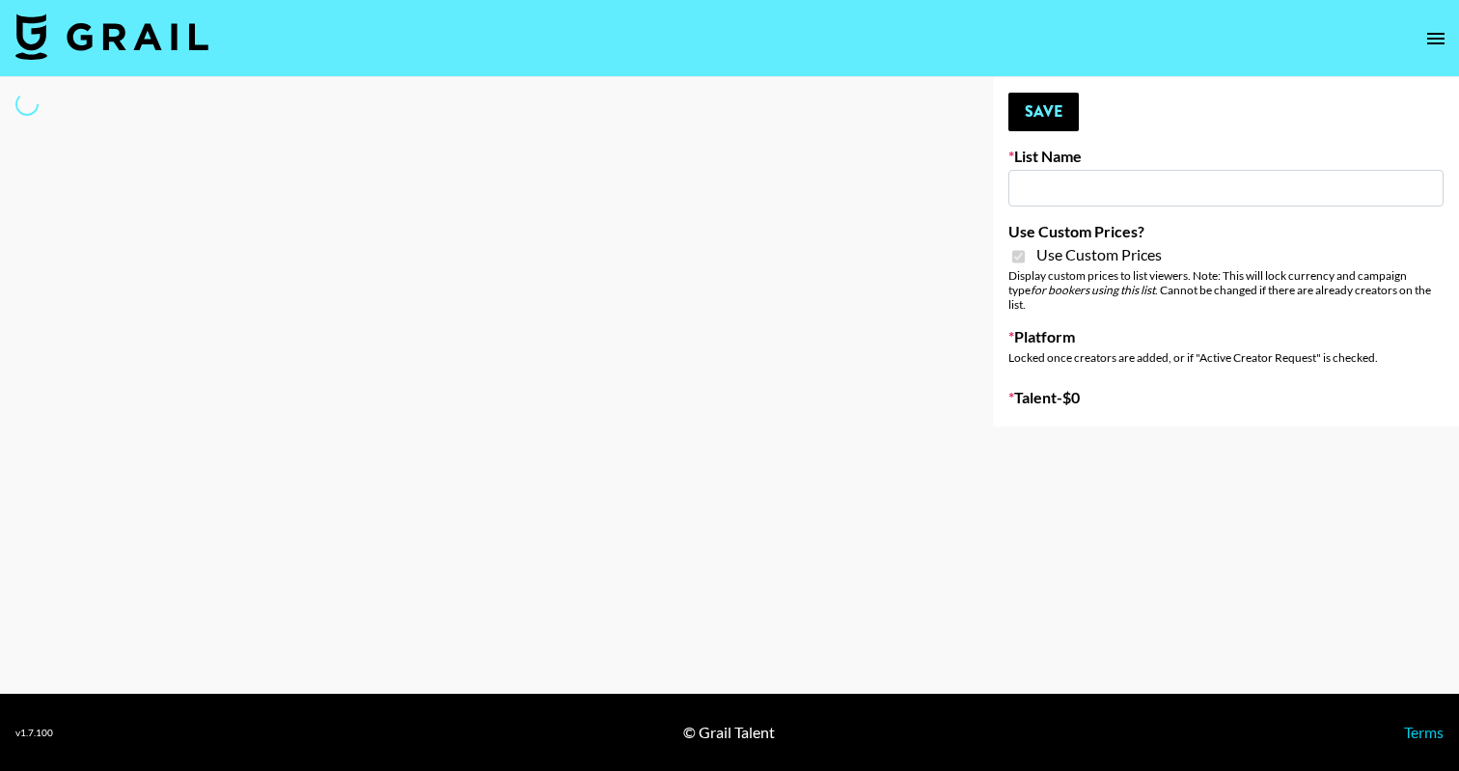
type input "Axis-Y - 3rd Sept"
checkbox input "true"
select select "Brand"
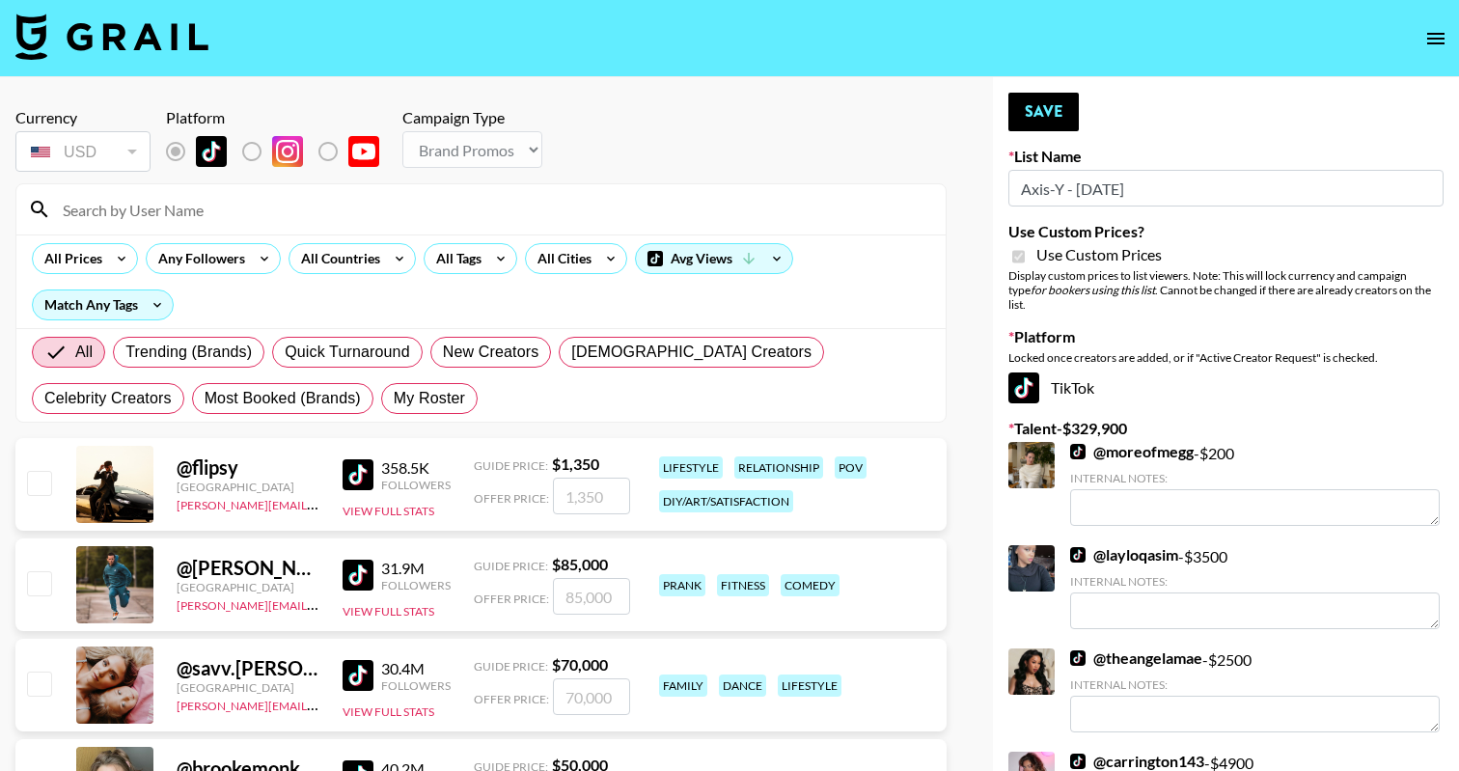
click at [263, 178] on section "Currency USD USD ​ Platform Campaign Type Choose Type... Song Promos Brand Prom…" at bounding box center [480, 258] width 931 height 330
click at [263, 208] on input at bounding box center [492, 209] width 883 height 31
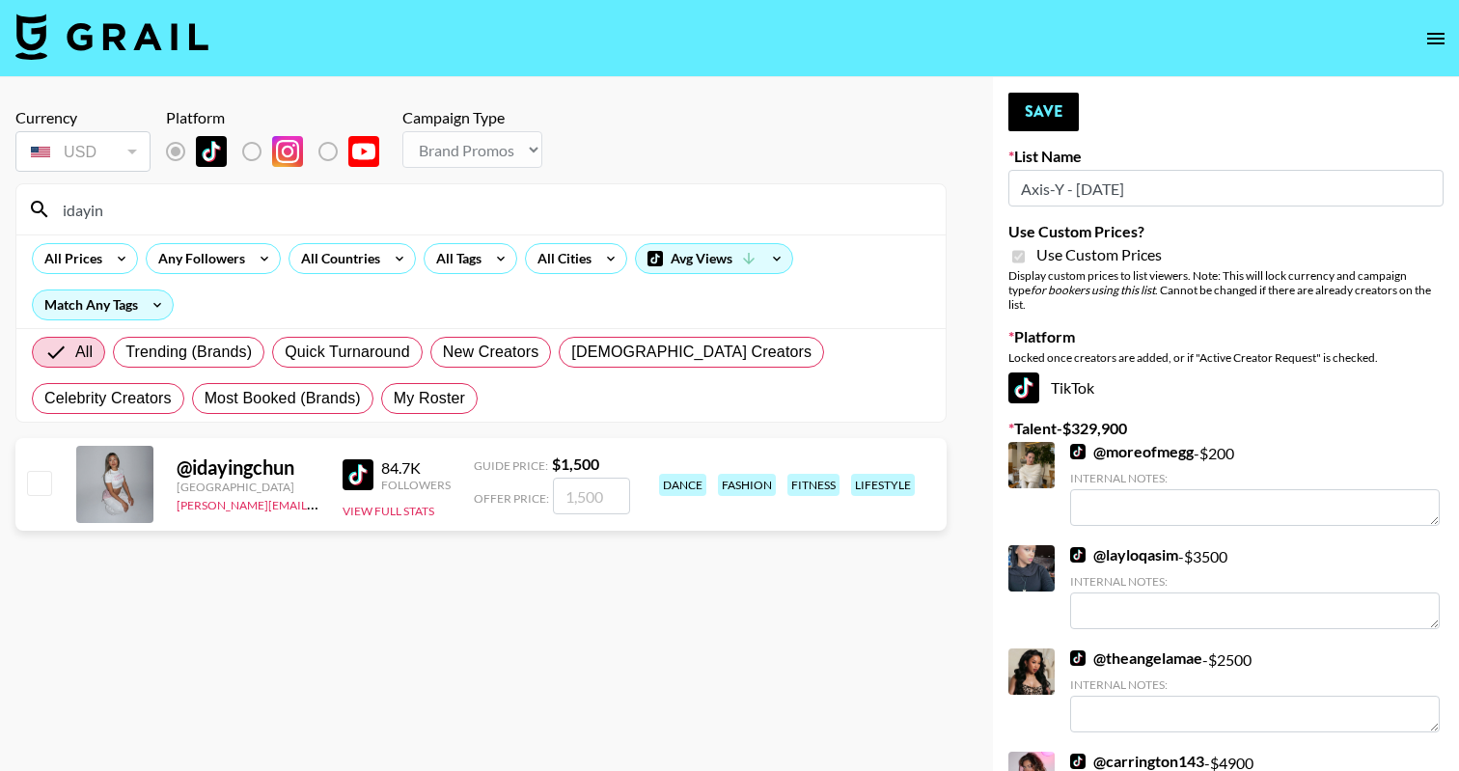
type input "idayin"
click at [46, 494] on input "checkbox" at bounding box center [38, 482] width 23 height 23
checkbox input "true"
type input "1500"
click at [1060, 96] on button "Save" at bounding box center [1043, 112] width 70 height 39
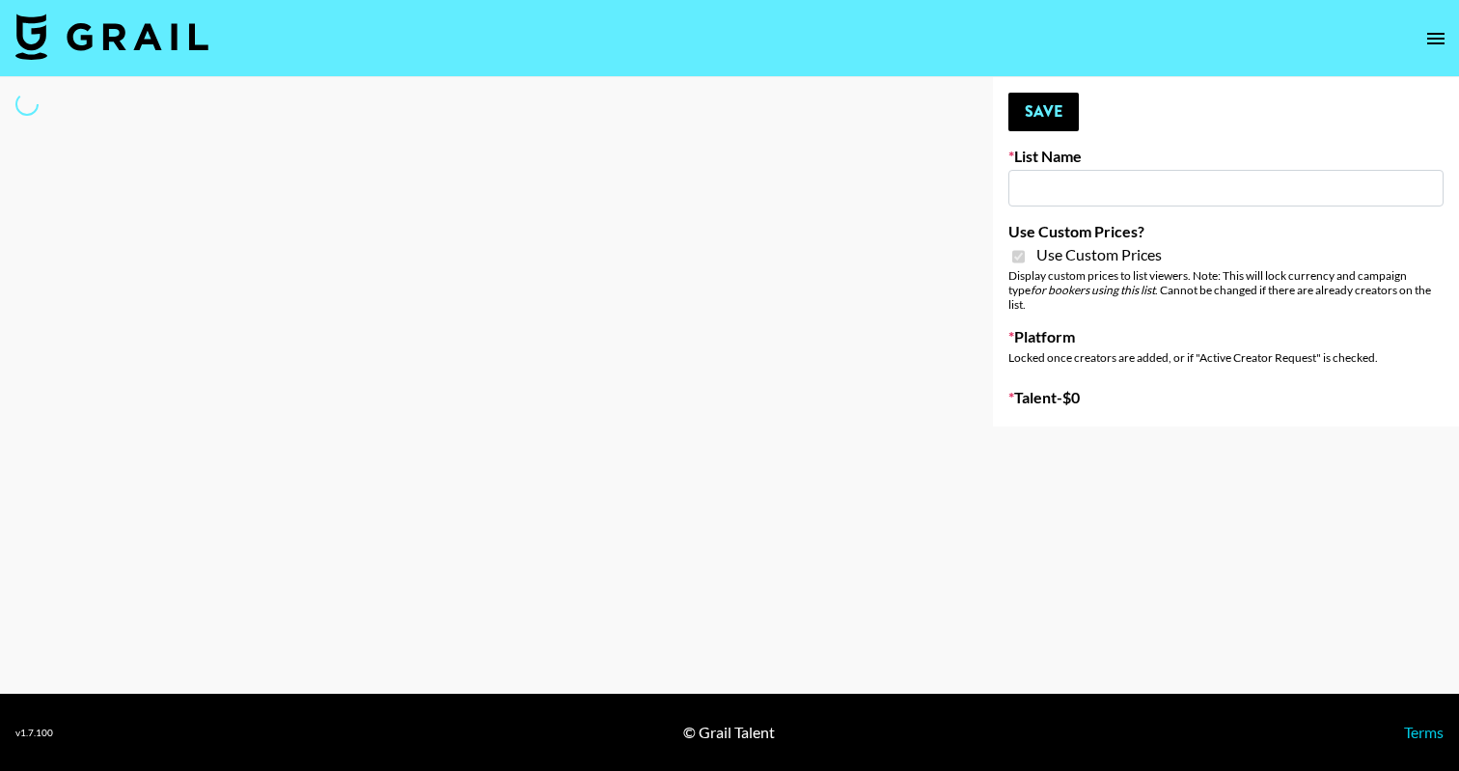
type input "FaceApp - [DATE]"
checkbox input "true"
select select "Brand"
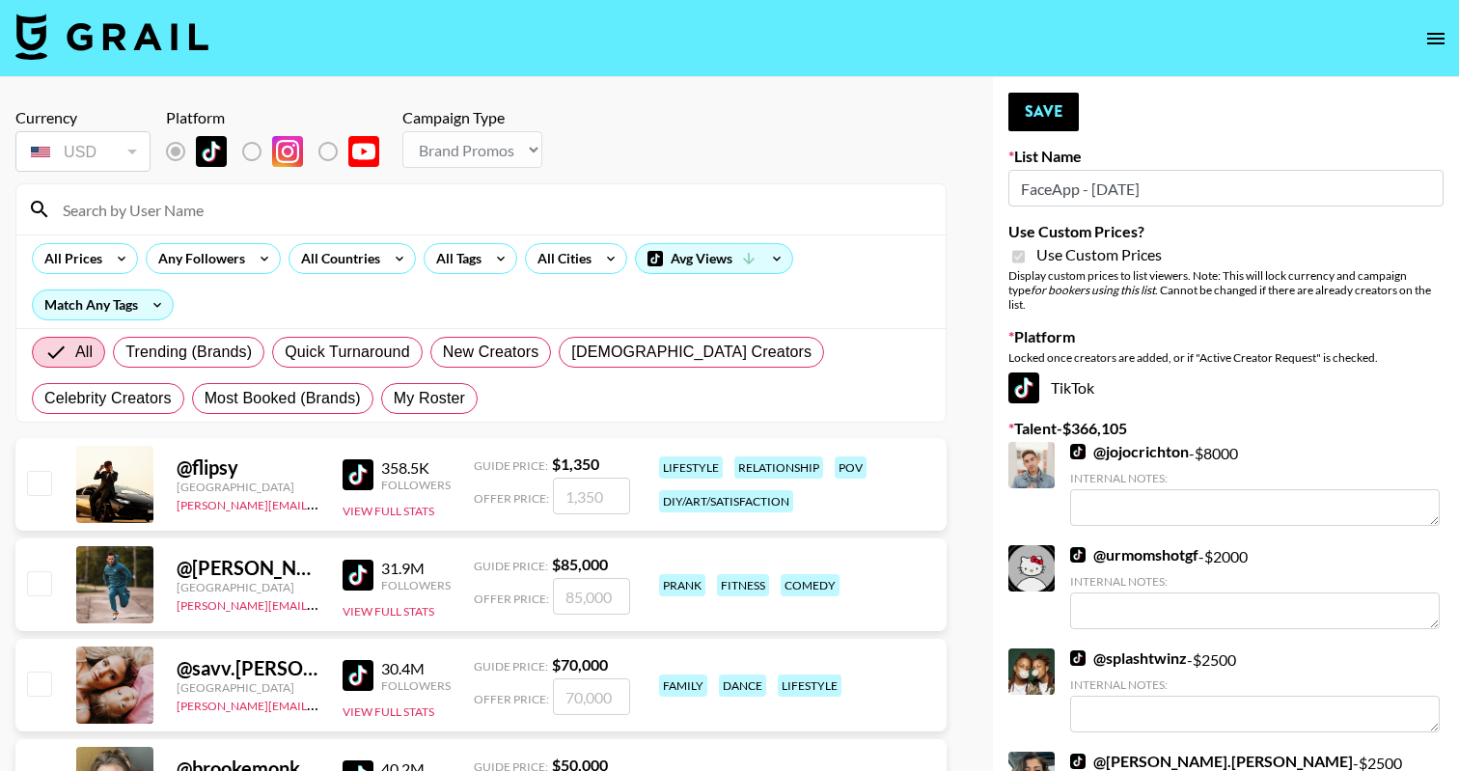
click at [345, 208] on input at bounding box center [492, 209] width 883 height 31
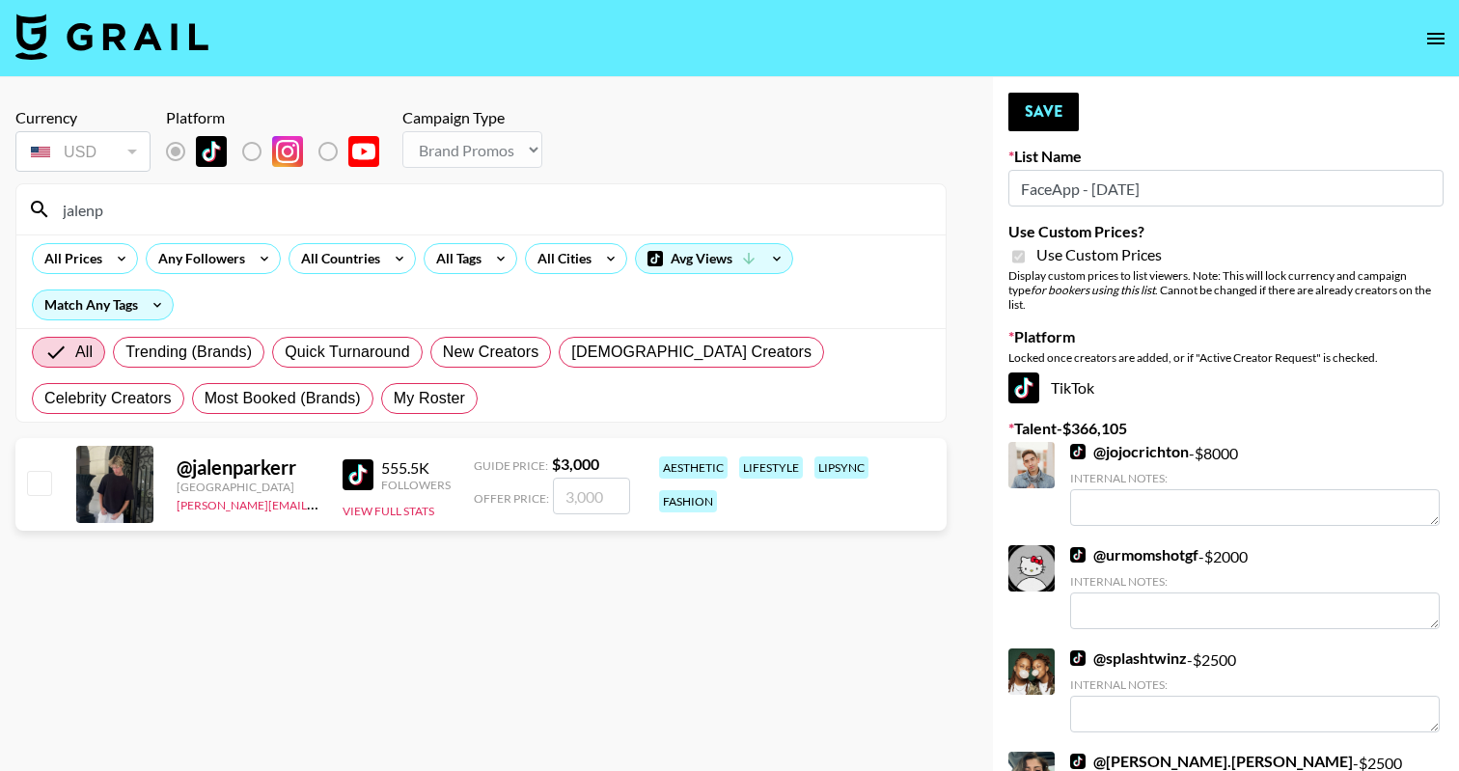
type input "jalenp"
click at [581, 523] on div "@ [GEOGRAPHIC_DATA] [PERSON_NAME][EMAIL_ADDRESS][DOMAIN_NAME] 555.5K Followers …" at bounding box center [480, 484] width 931 height 93
click at [581, 492] on input "number" at bounding box center [591, 496] width 77 height 37
checkbox input "true"
type input "2000"
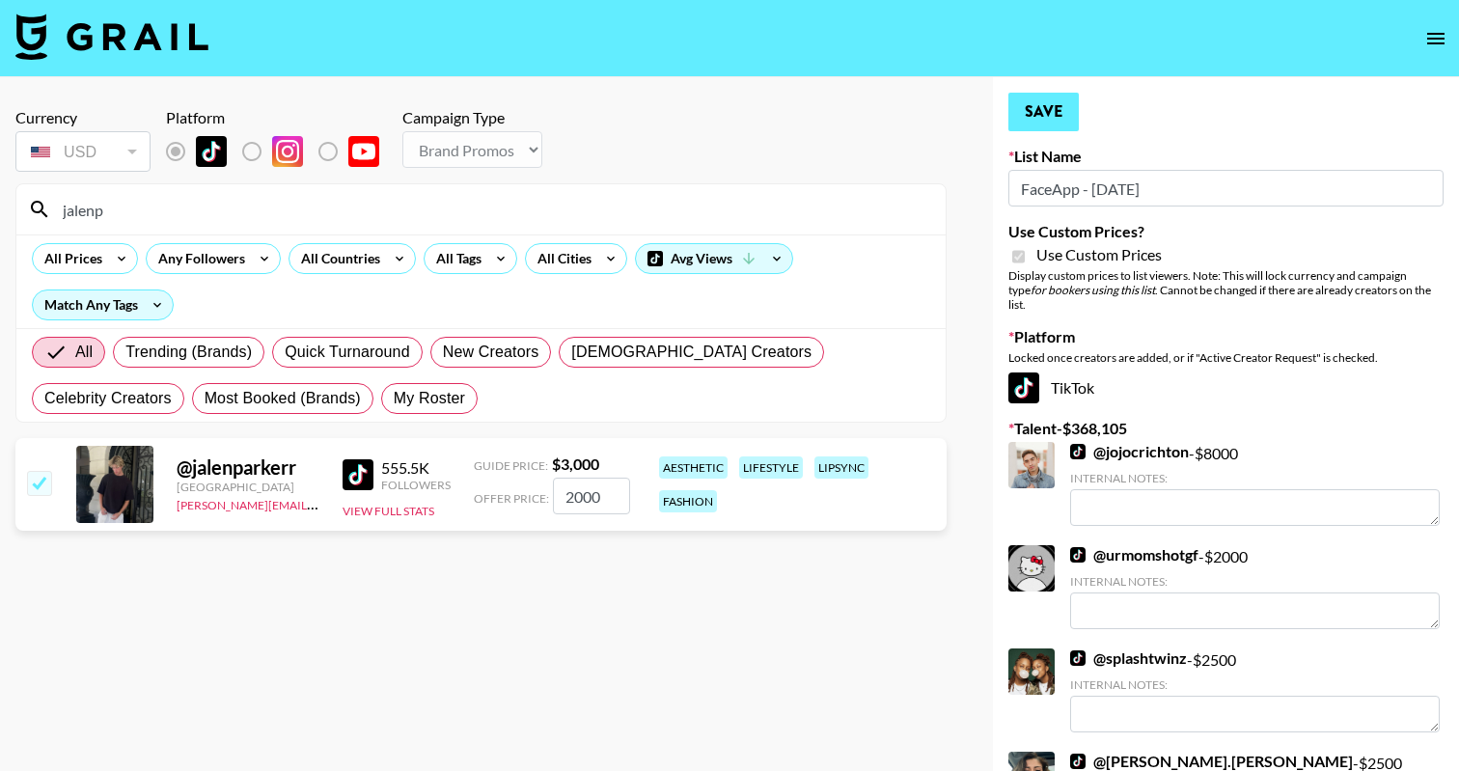
click at [1043, 127] on button "Save" at bounding box center [1043, 112] width 70 height 39
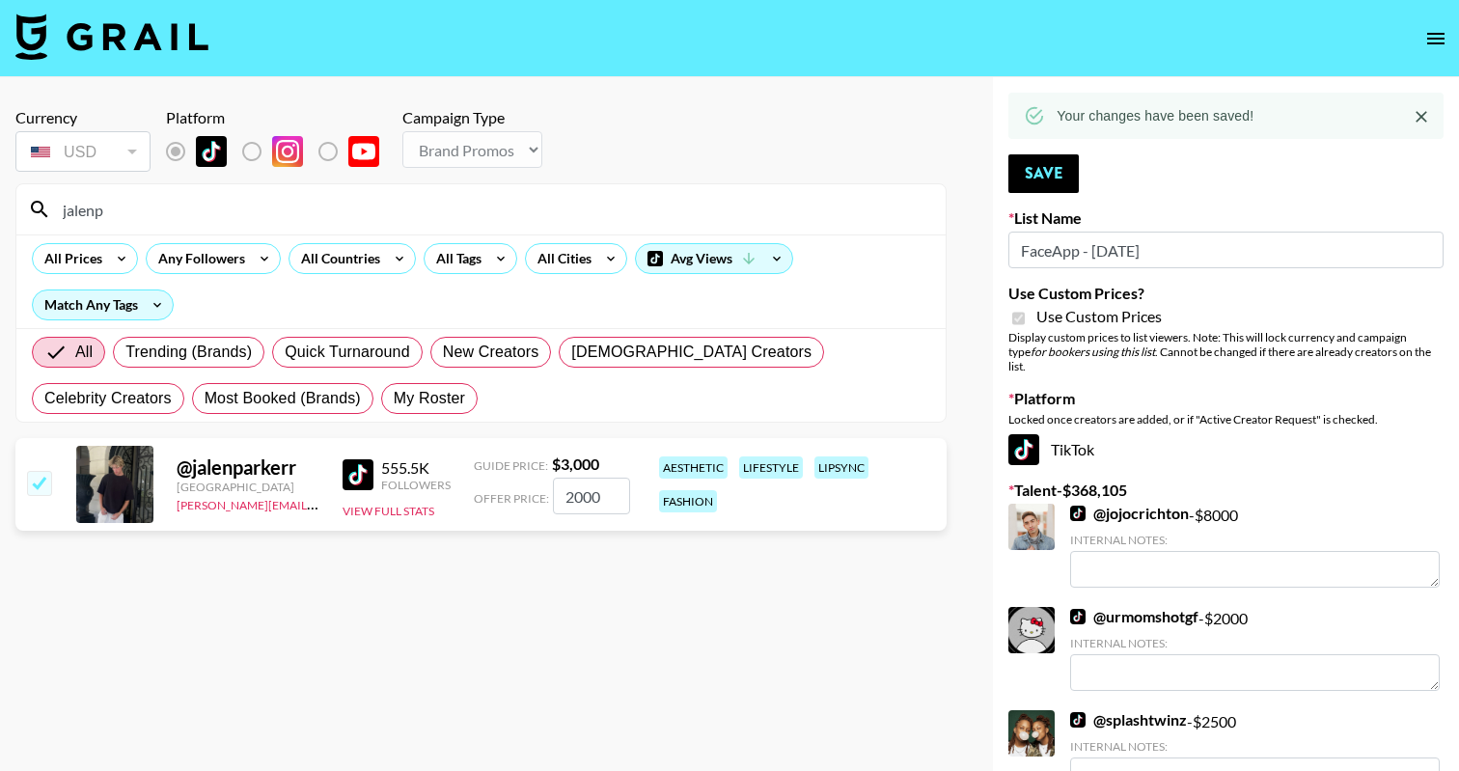
click at [693, 214] on input "jalenp" at bounding box center [492, 209] width 883 height 31
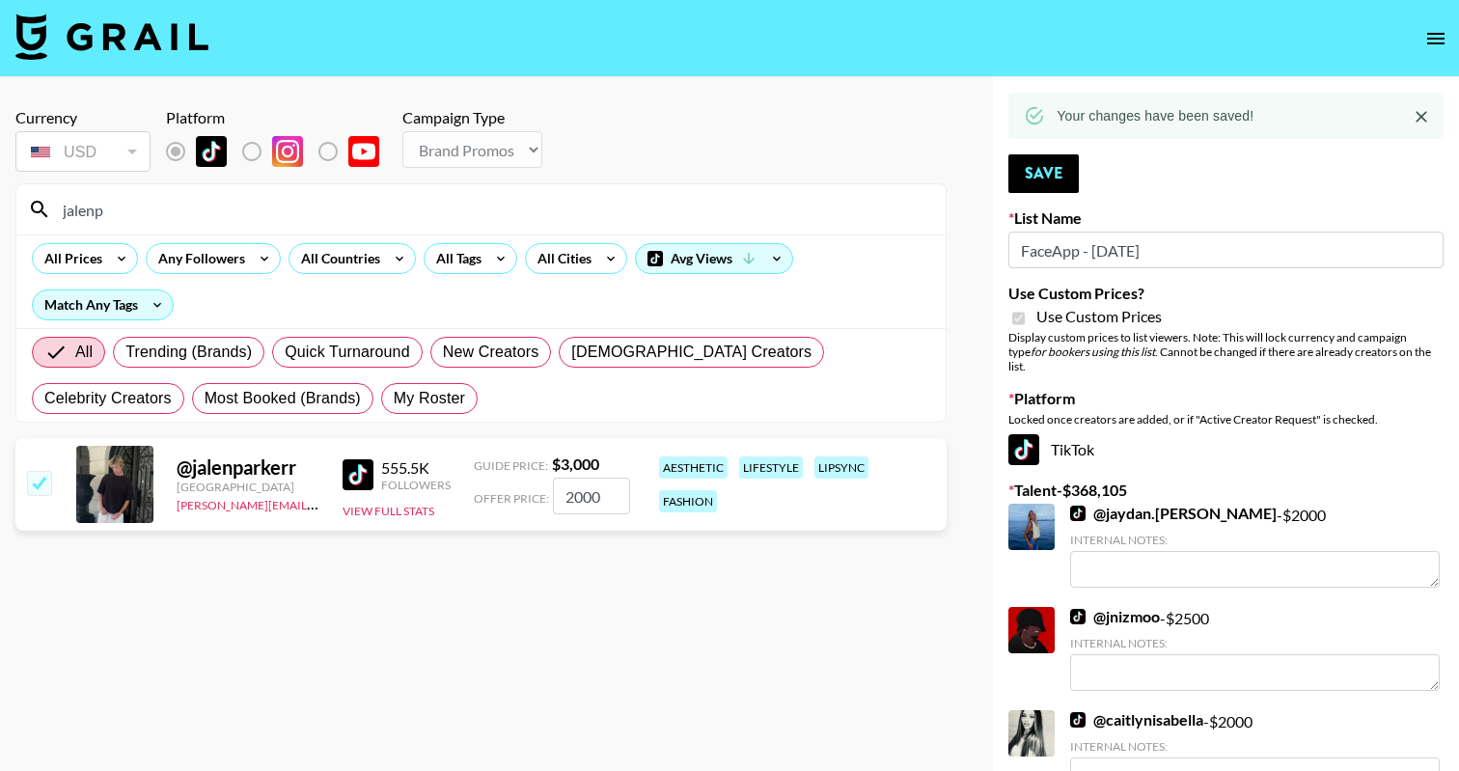
click at [693, 214] on input "jalenp" at bounding box center [492, 209] width 883 height 31
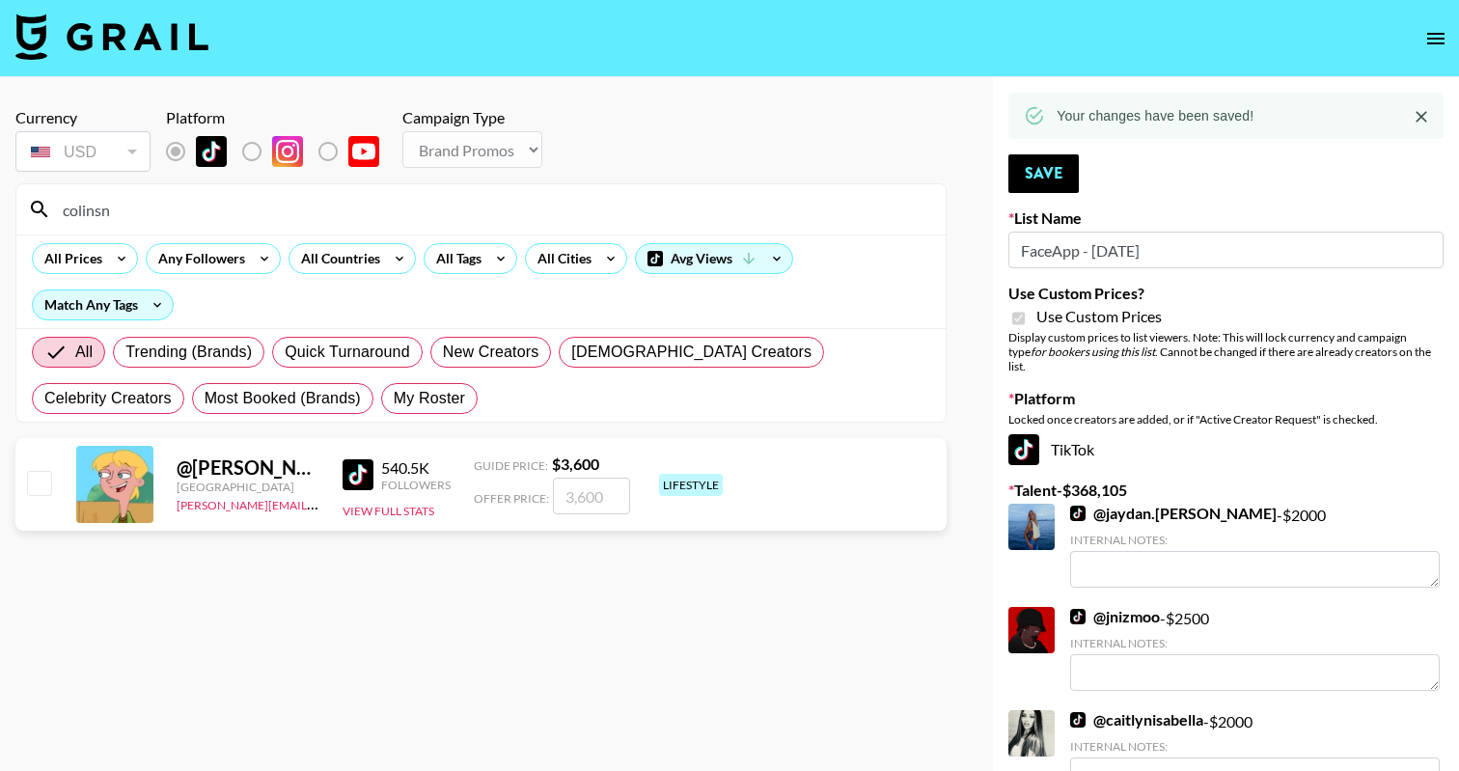
type input "colinsn"
click at [37, 483] on input "checkbox" at bounding box center [38, 482] width 23 height 23
checkbox input "true"
type input "3600"
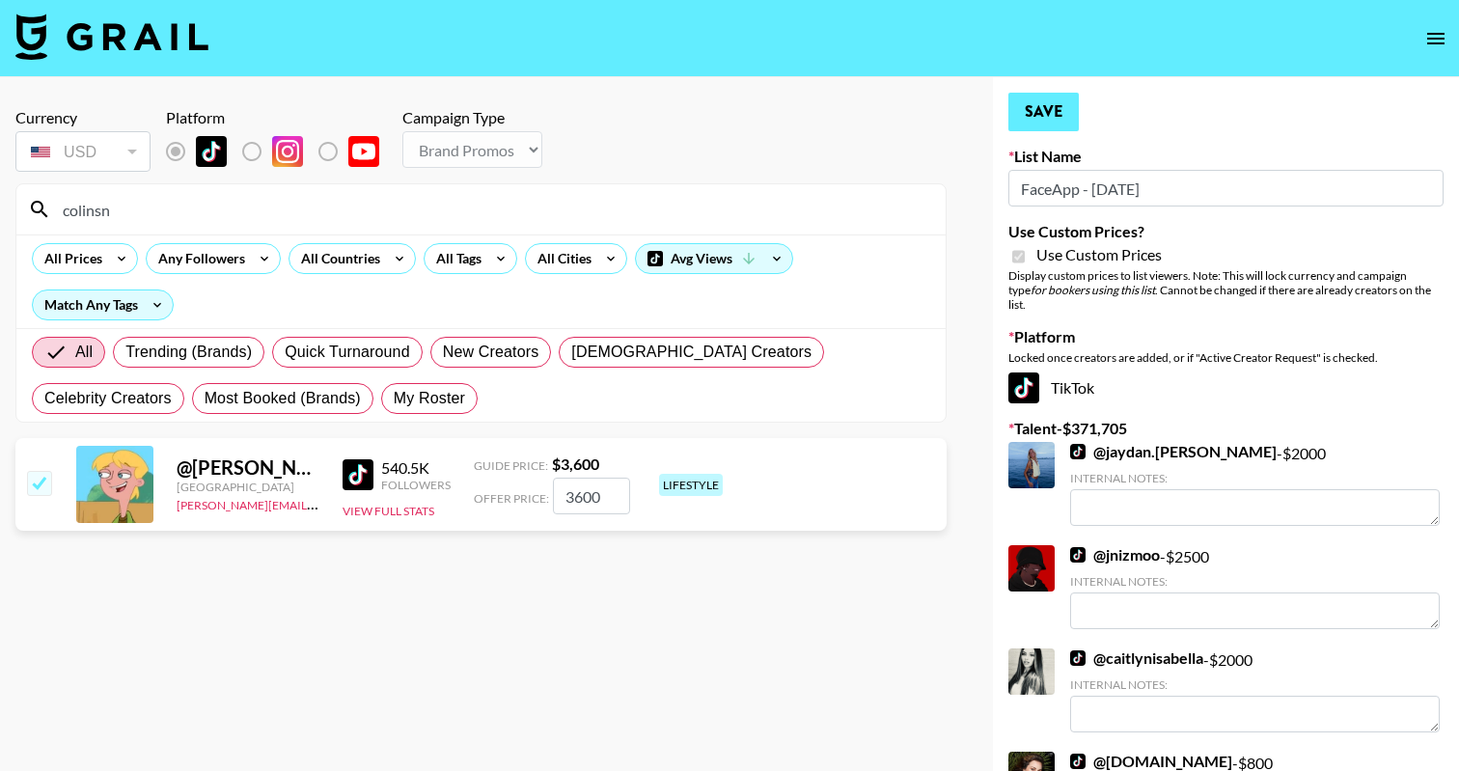
click at [1029, 115] on button "Save" at bounding box center [1043, 112] width 70 height 39
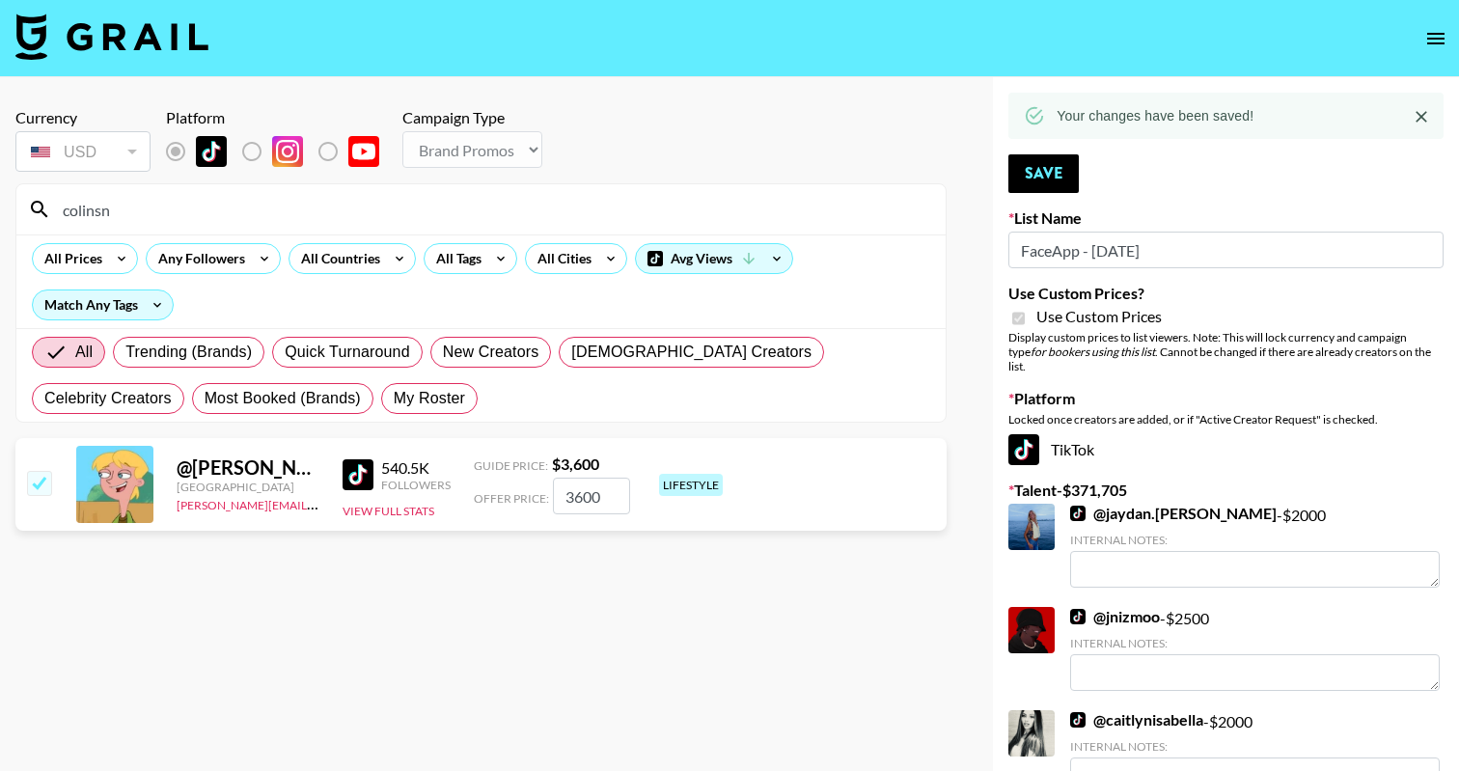
click at [391, 223] on input "colinsn" at bounding box center [492, 209] width 883 height 31
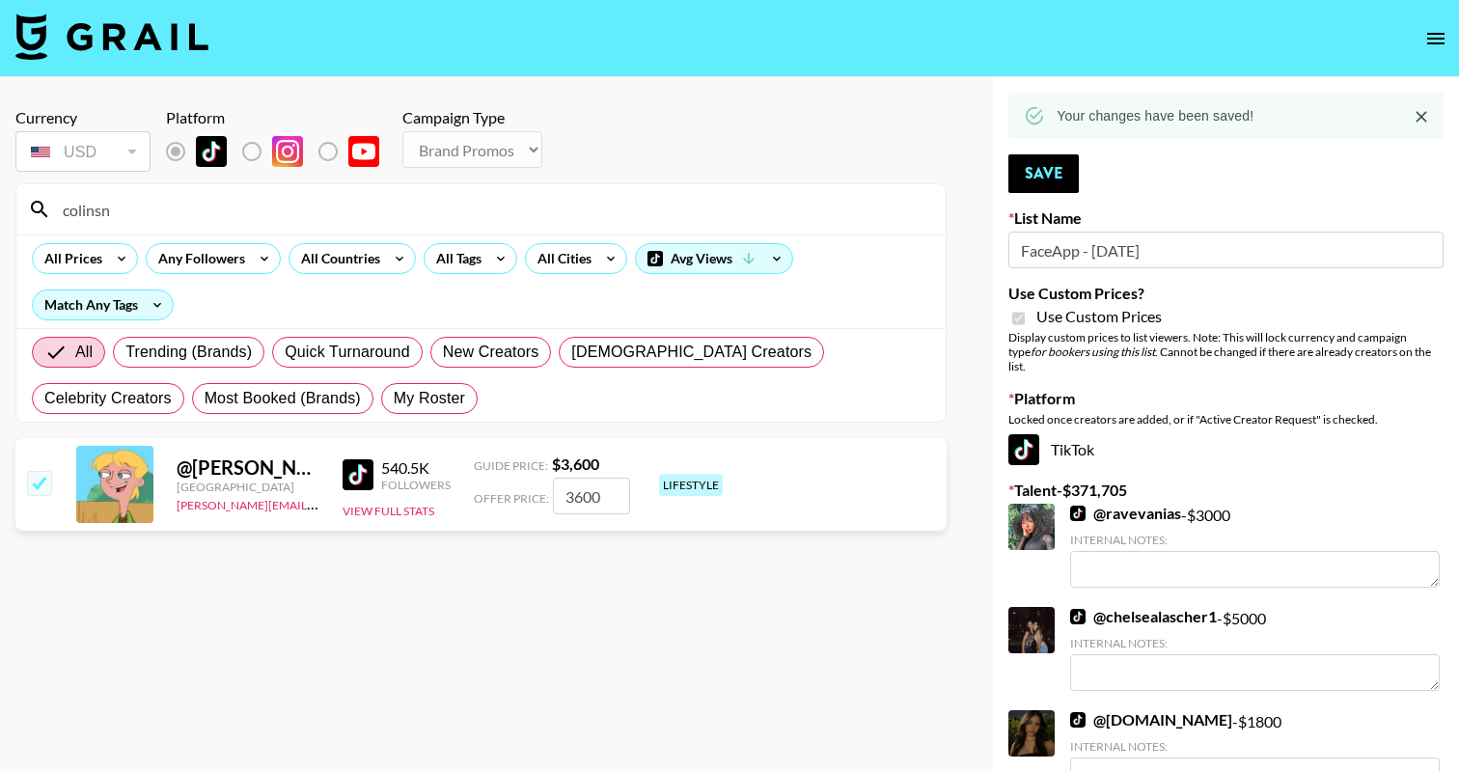
click at [391, 223] on input "colinsn" at bounding box center [492, 209] width 883 height 31
type input "dennybo"
click at [589, 495] on input "number" at bounding box center [591, 496] width 77 height 37
checkbox input "true"
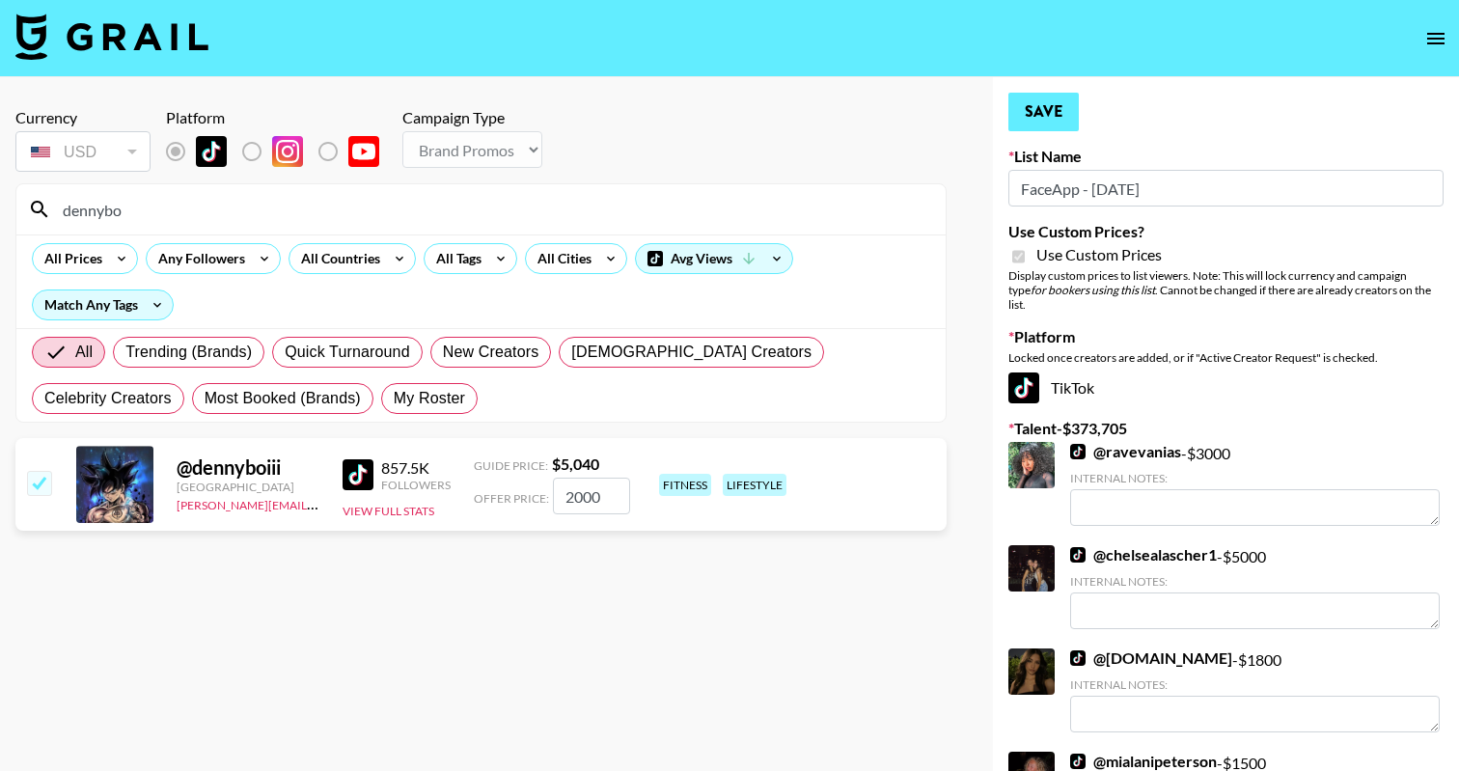
type input "2000"
click at [1059, 116] on button "Save" at bounding box center [1043, 112] width 70 height 39
